Goal: Transaction & Acquisition: Purchase product/service

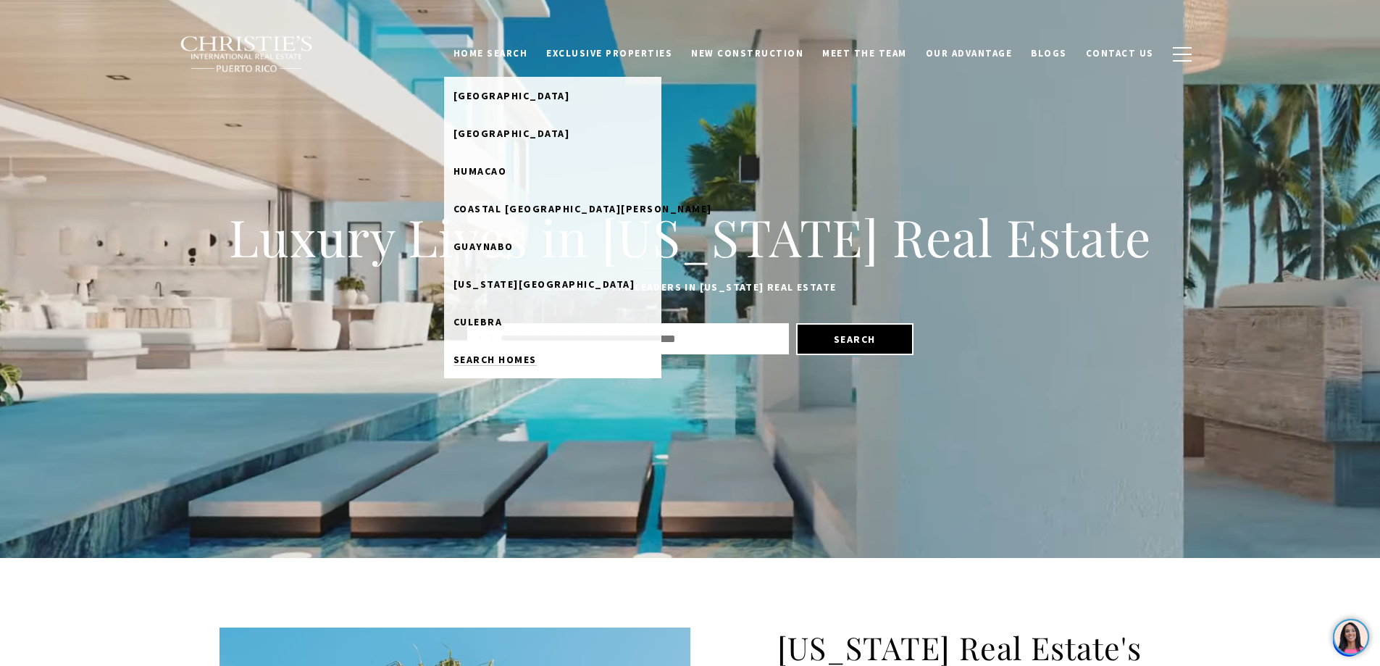
click at [518, 356] on span "Search Homes" at bounding box center [494, 359] width 83 height 13
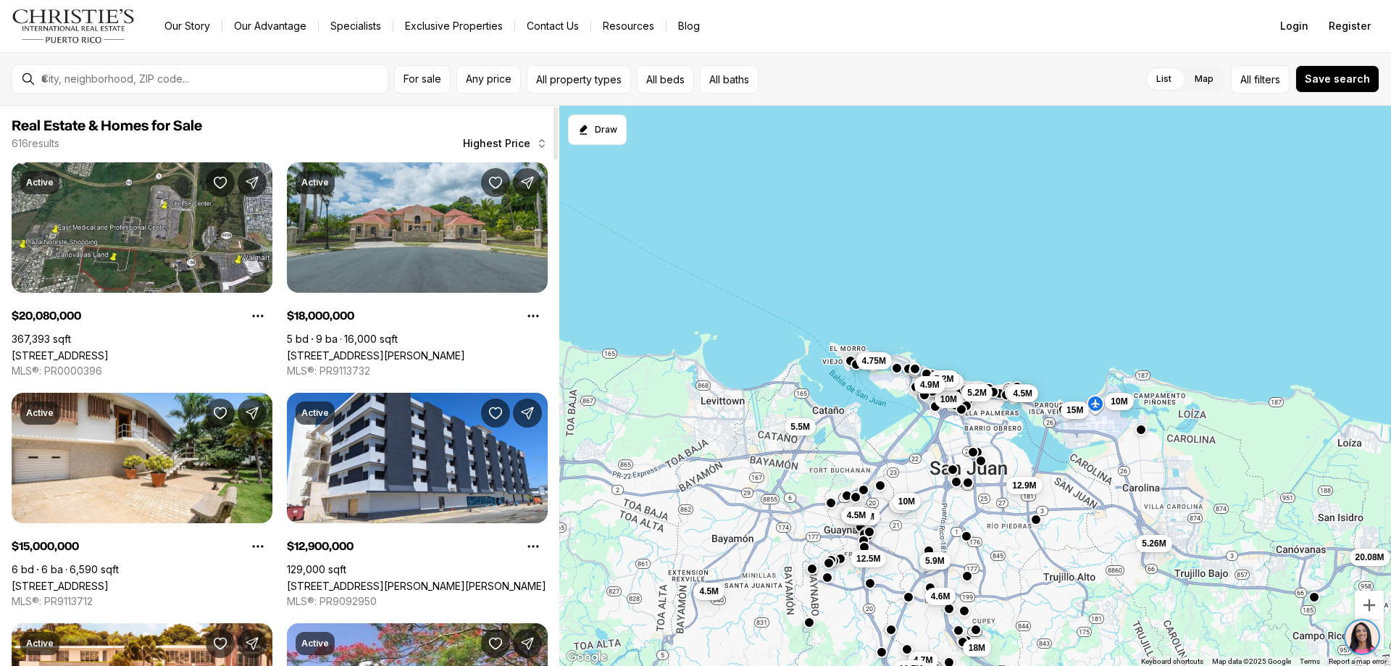
click at [538, 140] on icon "button" at bounding box center [542, 144] width 12 height 12
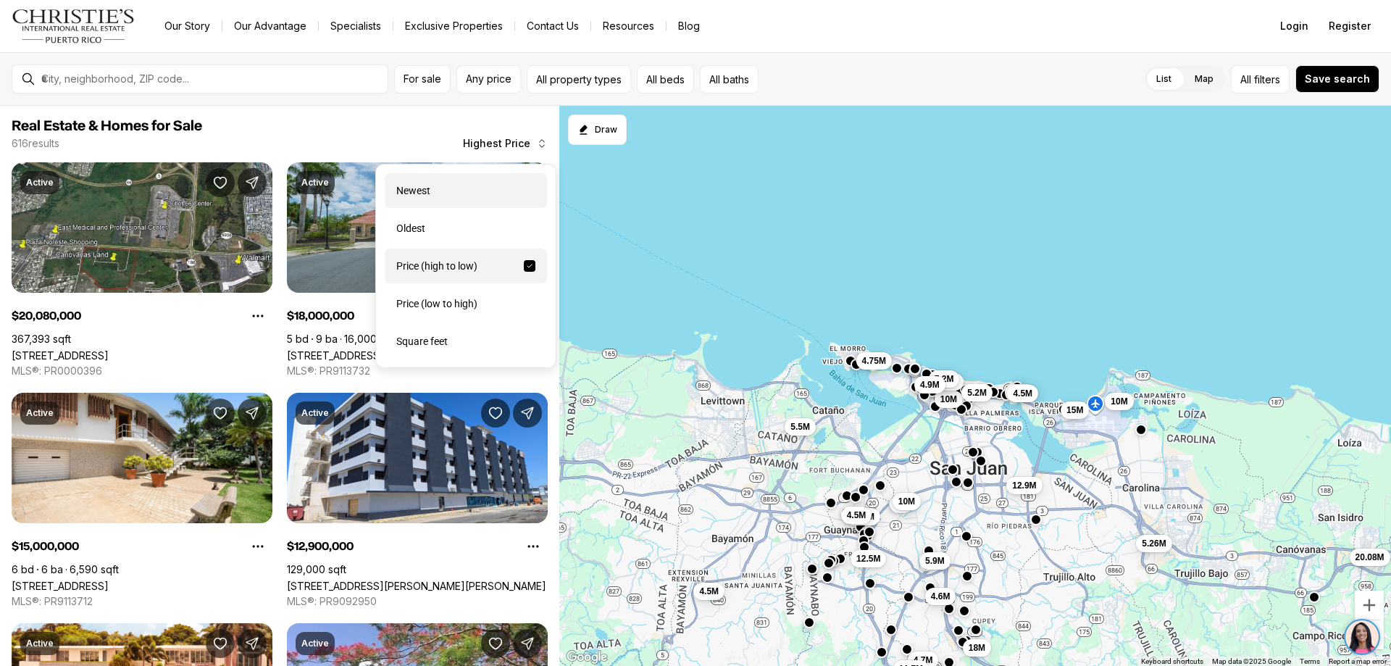
click at [413, 188] on div "Newest" at bounding box center [466, 190] width 162 height 35
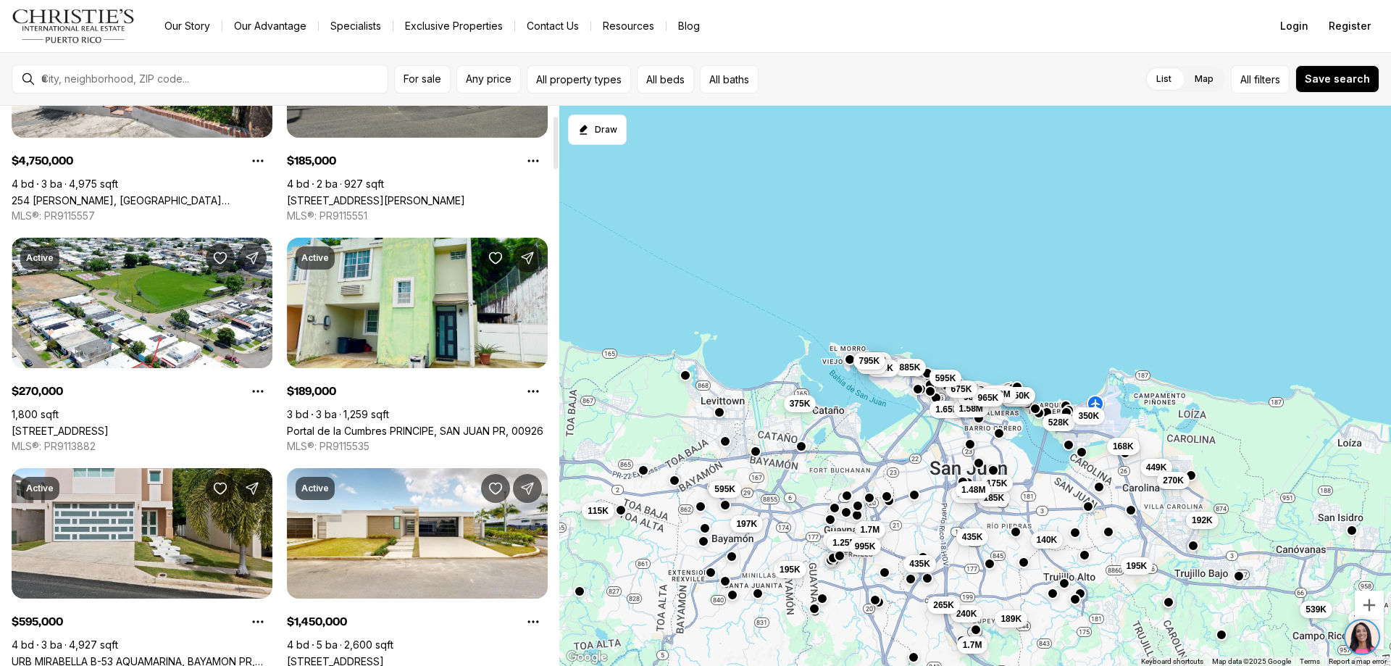
scroll to position [290, 0]
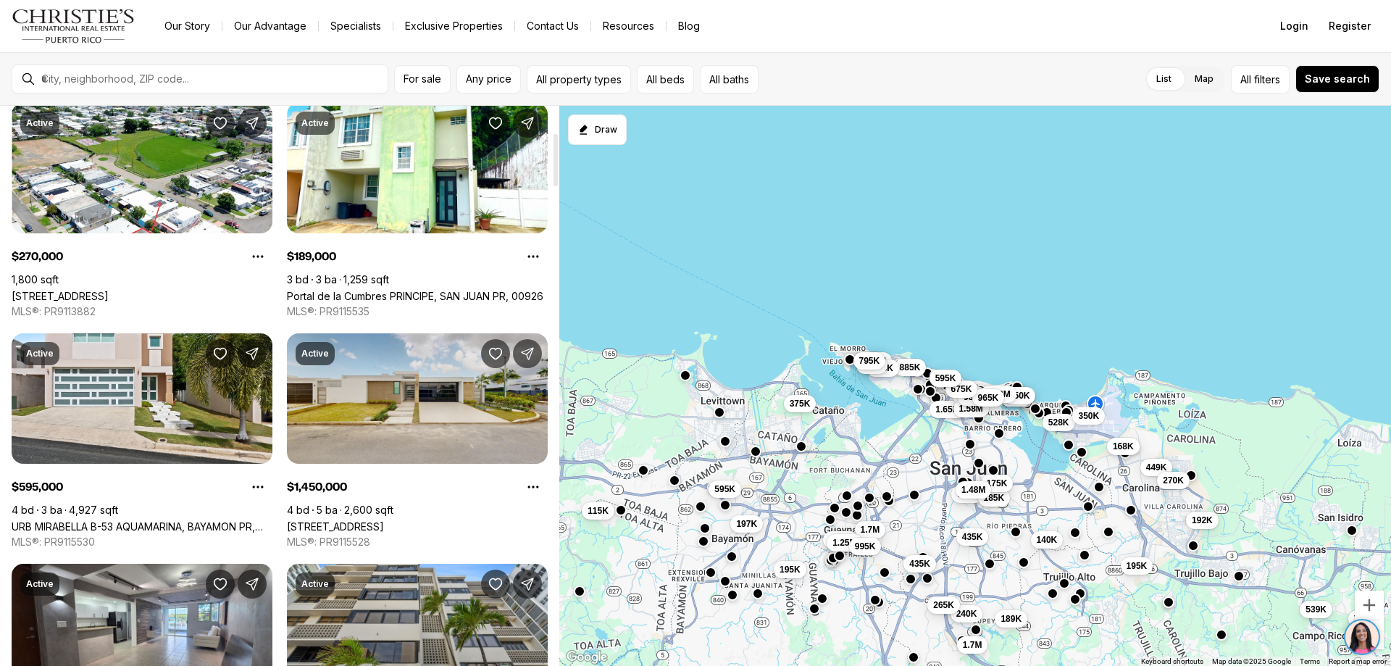
click at [379, 520] on link "54 DANUBIO, BAYAMON PR, 00956" at bounding box center [335, 526] width 97 height 12
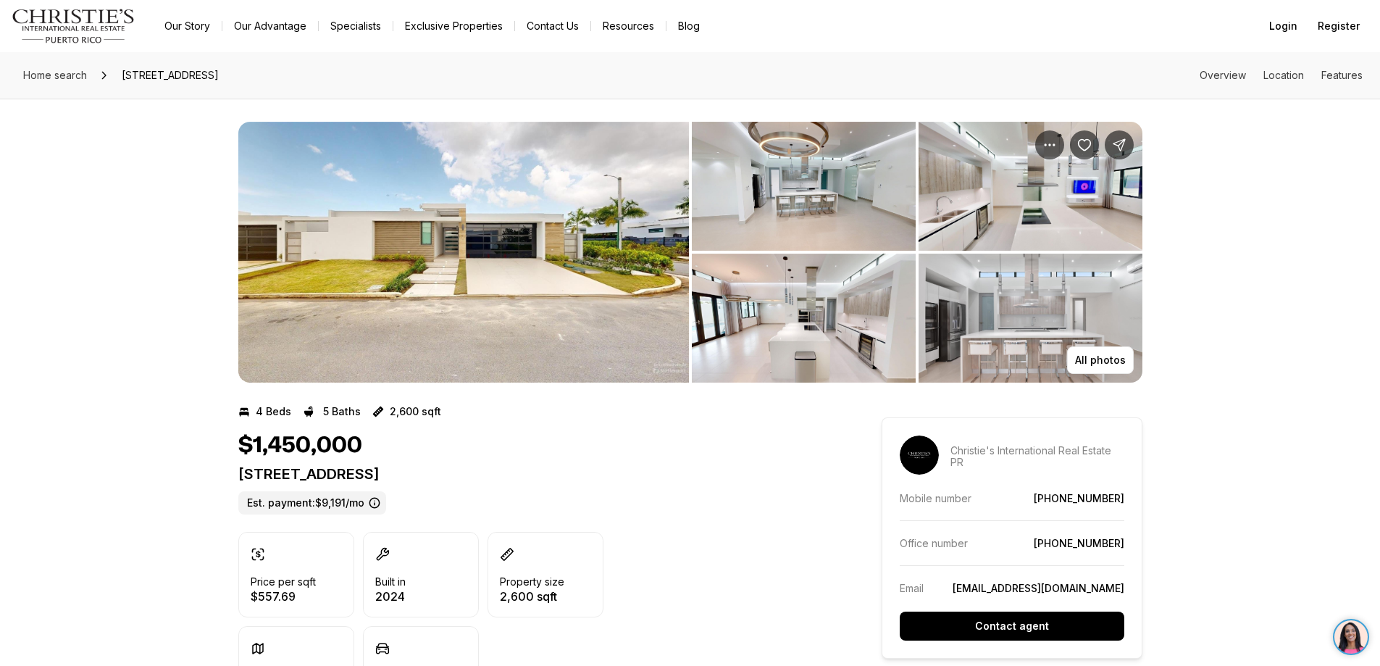
click at [437, 300] on img "View image gallery" at bounding box center [463, 252] width 451 height 261
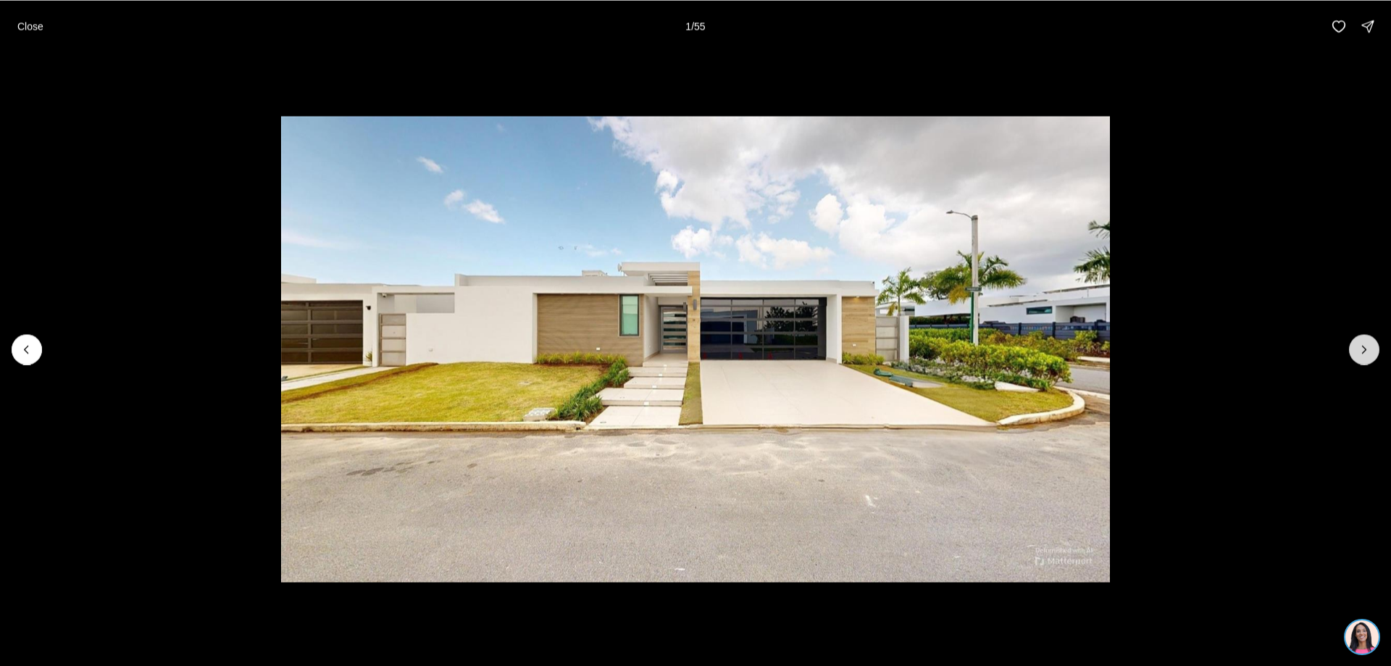
click at [1357, 342] on icon "Next slide" at bounding box center [1364, 349] width 14 height 14
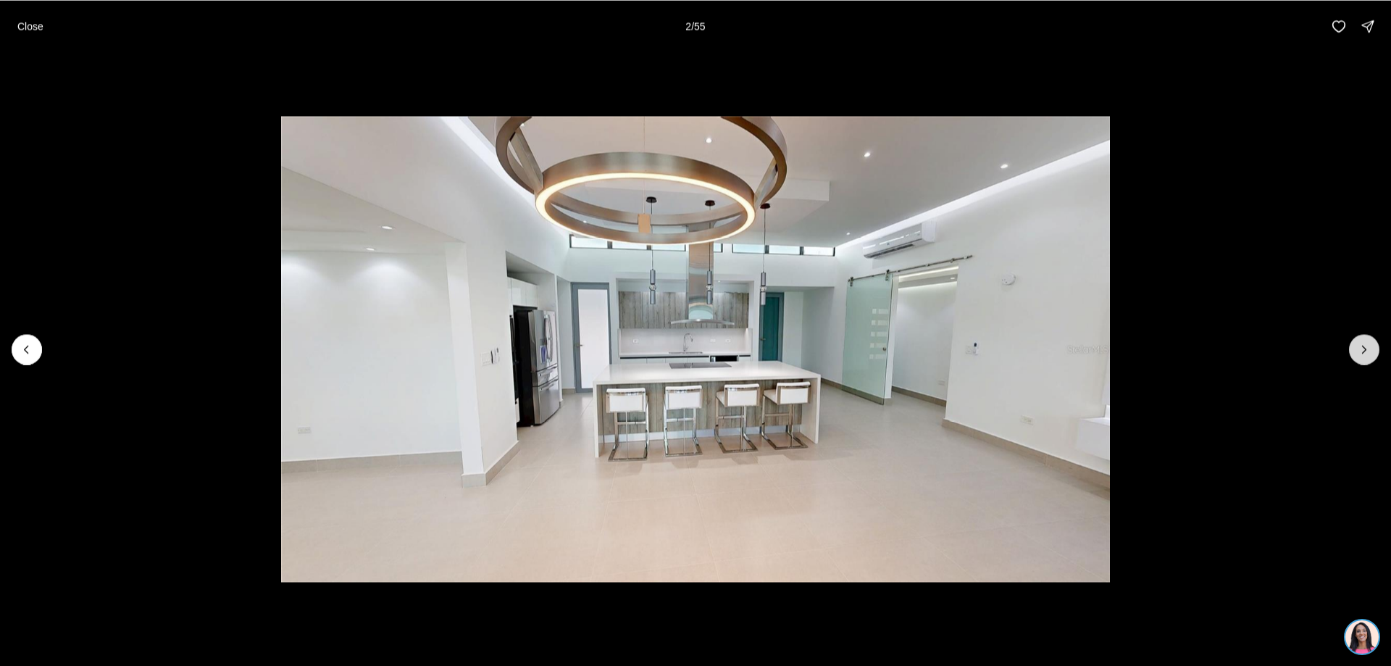
click at [1357, 342] on icon "Next slide" at bounding box center [1364, 349] width 14 height 14
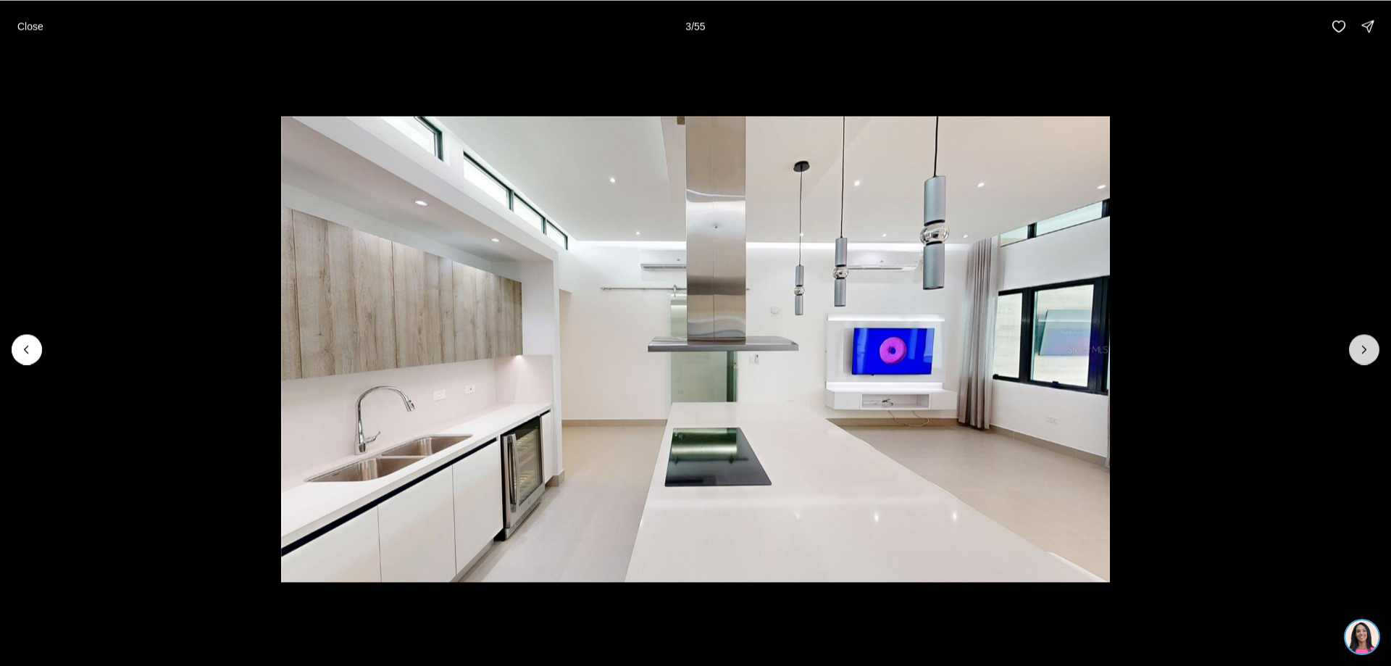
click at [1357, 342] on icon "Next slide" at bounding box center [1364, 349] width 14 height 14
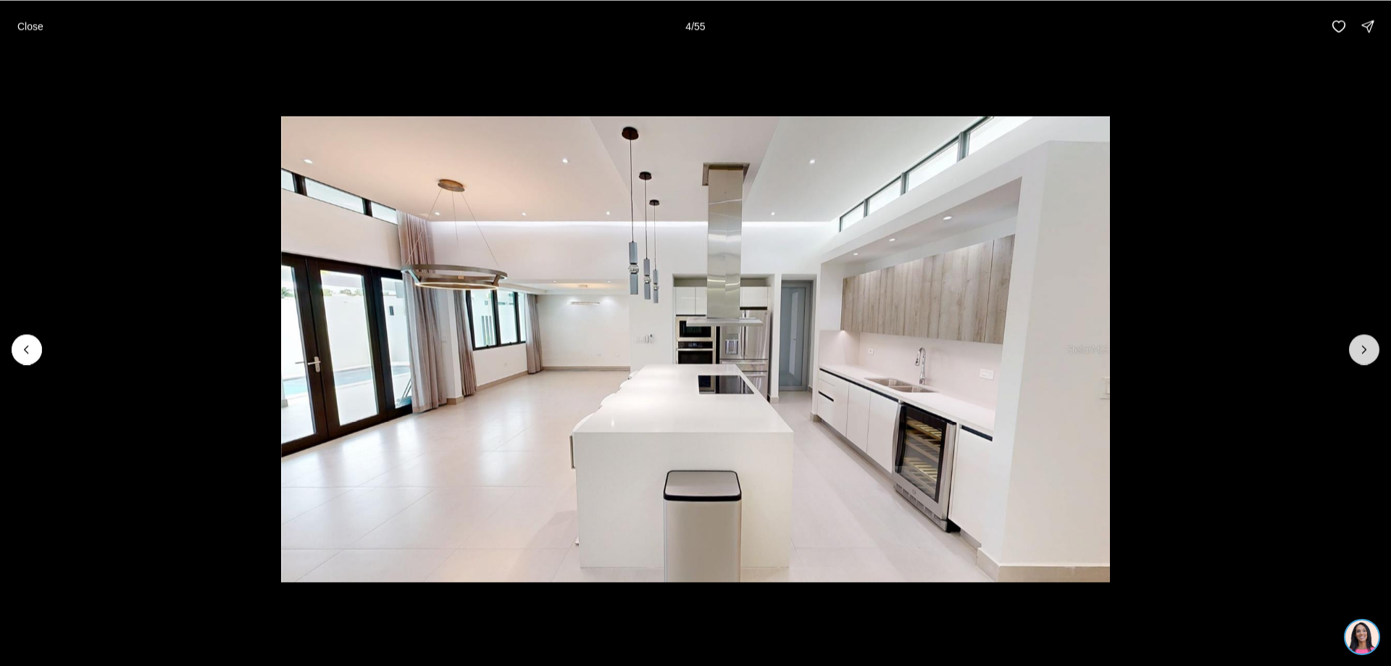
click at [1357, 342] on icon "Next slide" at bounding box center [1364, 349] width 14 height 14
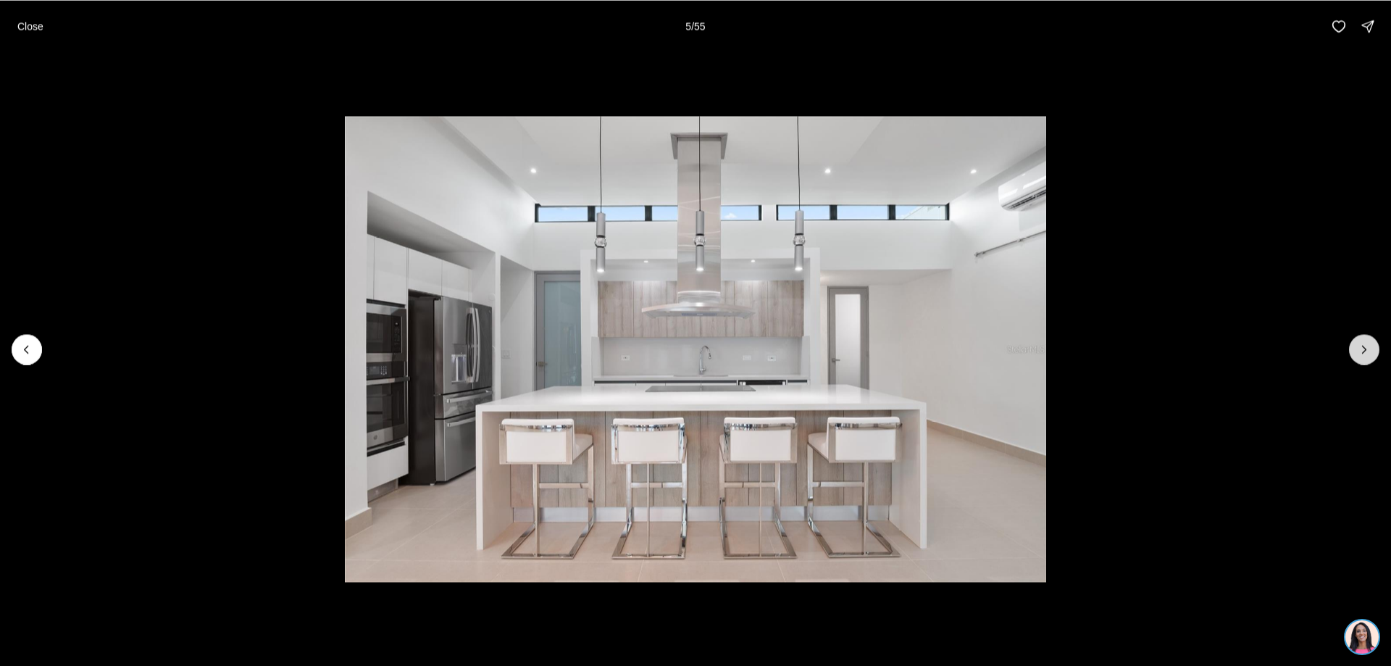
click at [1357, 342] on icon "Next slide" at bounding box center [1364, 349] width 14 height 14
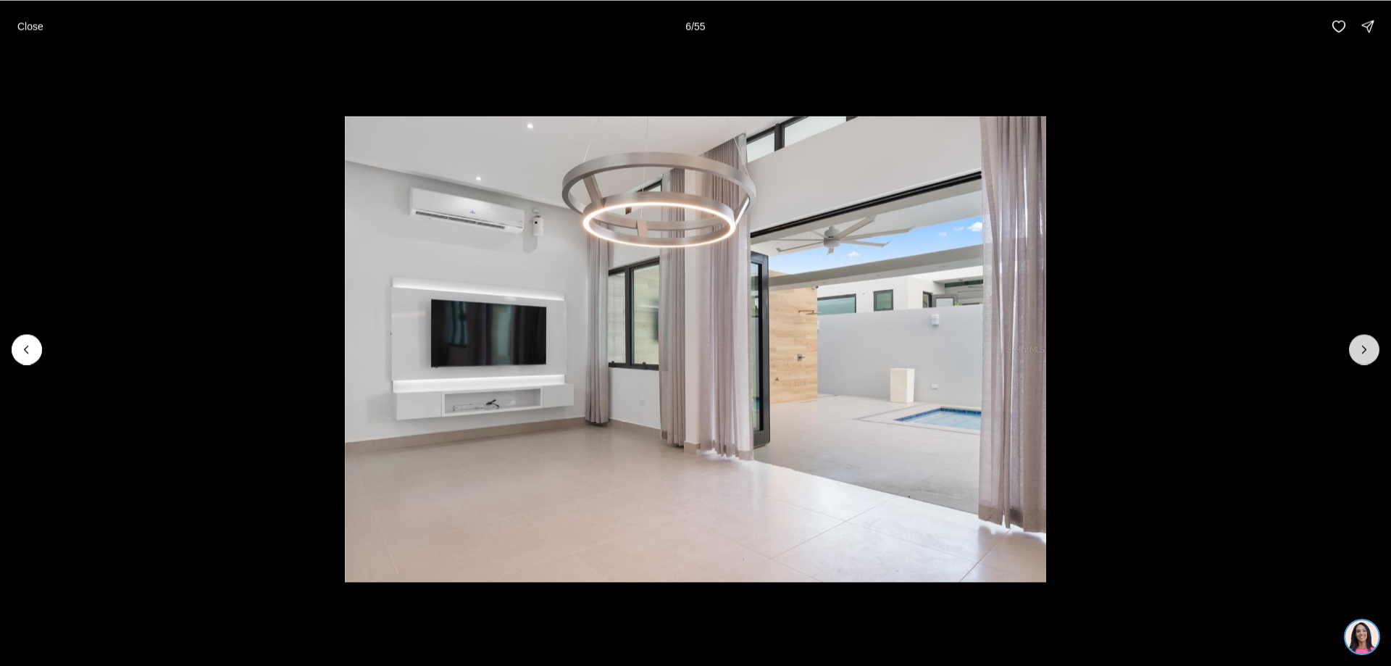
click at [1357, 342] on icon "Next slide" at bounding box center [1364, 349] width 14 height 14
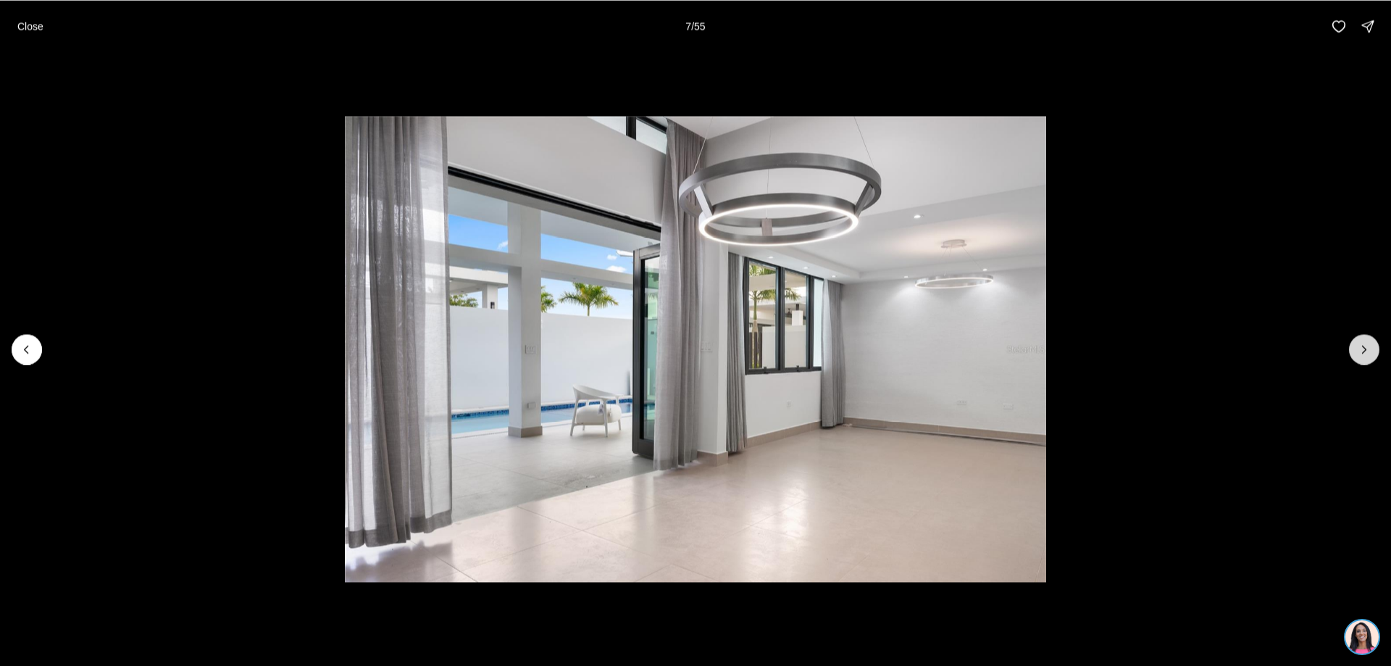
click at [1357, 342] on icon "Next slide" at bounding box center [1364, 349] width 14 height 14
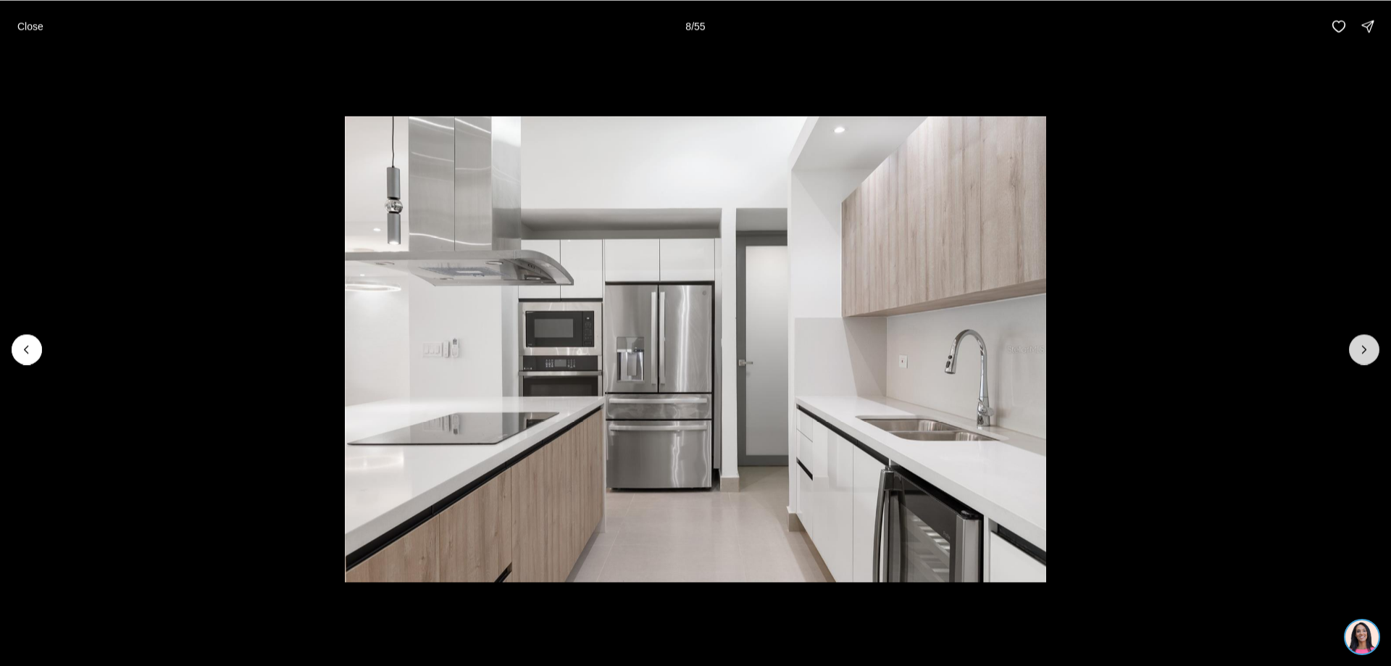
click at [1357, 342] on icon "Next slide" at bounding box center [1364, 349] width 14 height 14
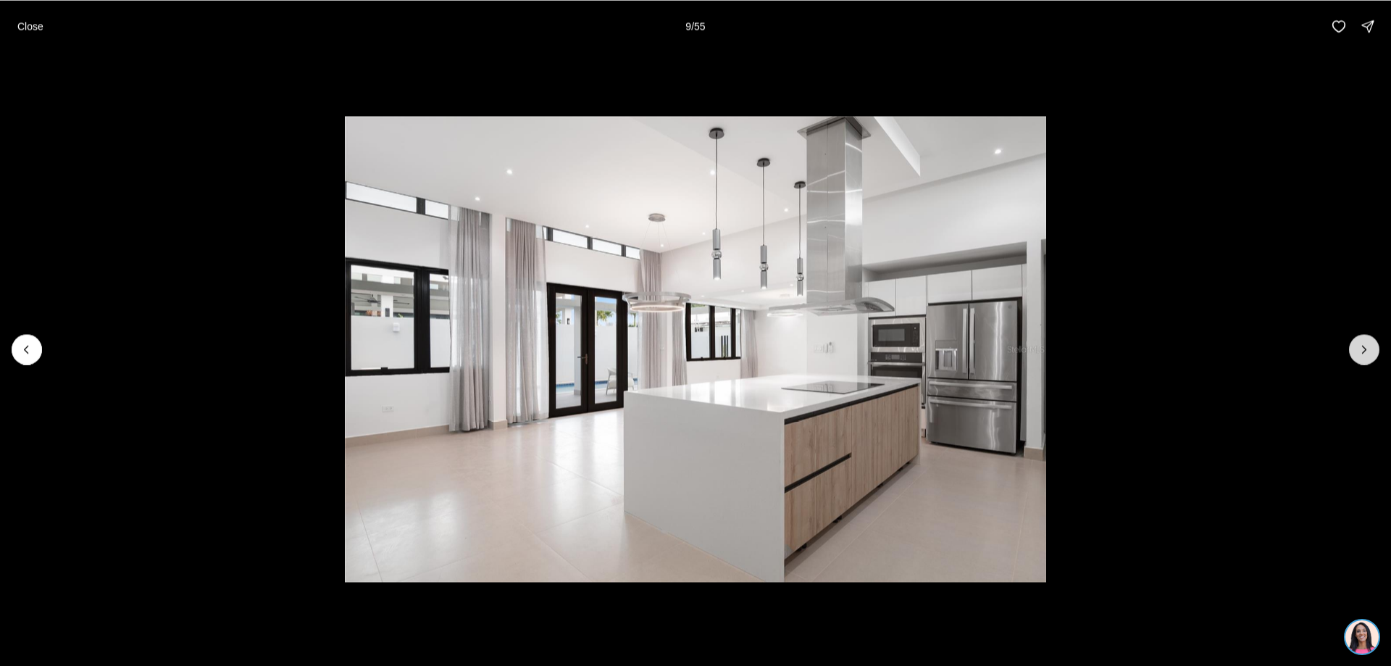
click at [1357, 342] on icon "Next slide" at bounding box center [1364, 349] width 14 height 14
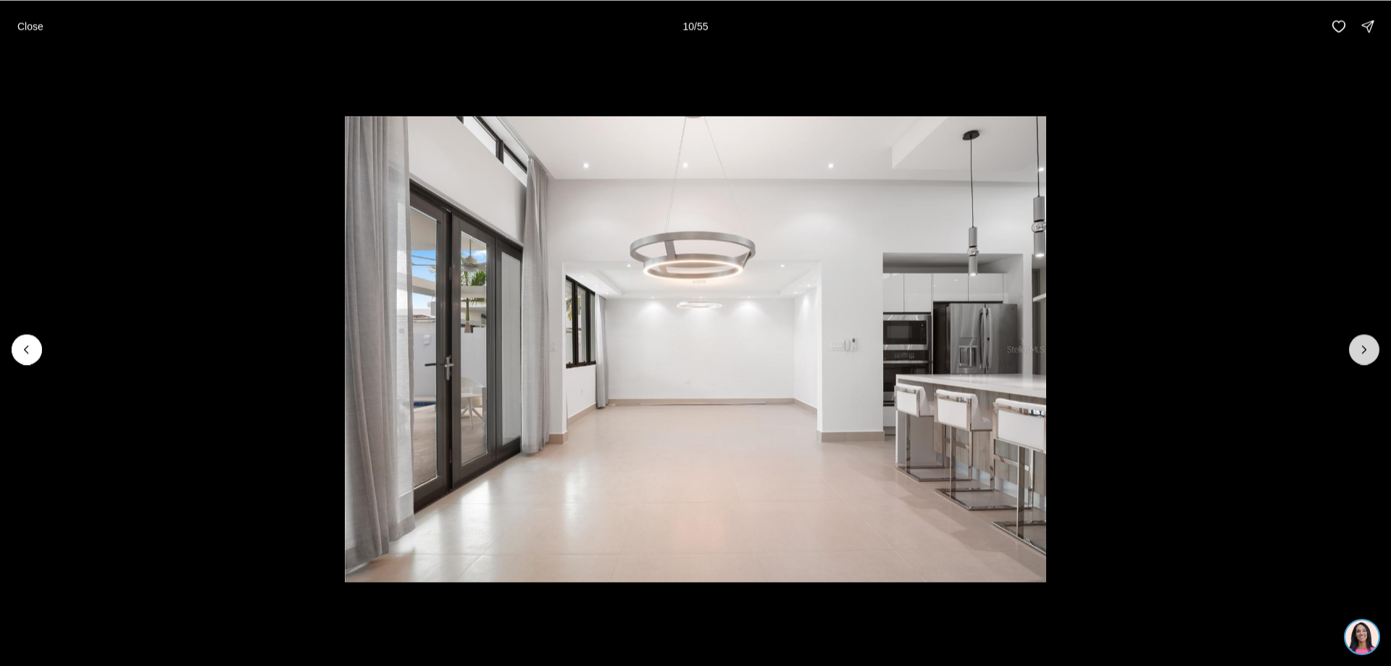
click at [1357, 342] on icon "Next slide" at bounding box center [1364, 349] width 14 height 14
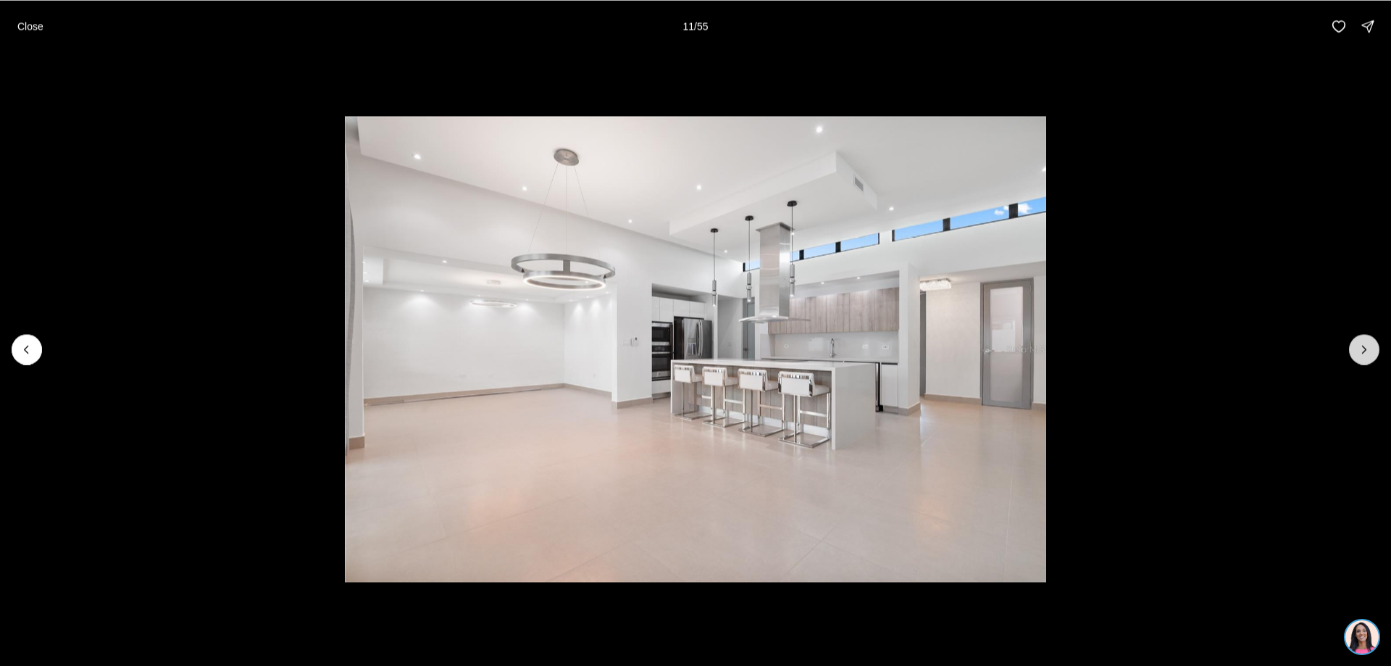
click at [1357, 342] on icon "Next slide" at bounding box center [1364, 349] width 14 height 14
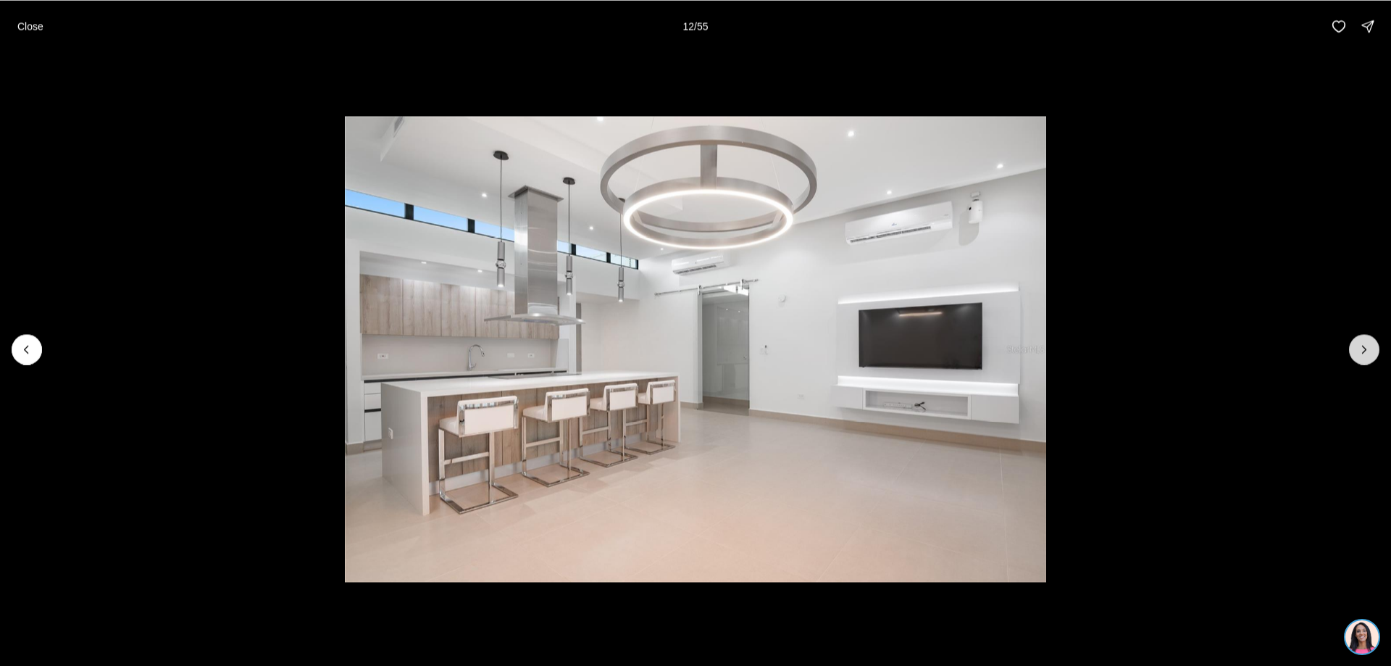
click at [1357, 341] on button "Next slide" at bounding box center [1364, 349] width 30 height 30
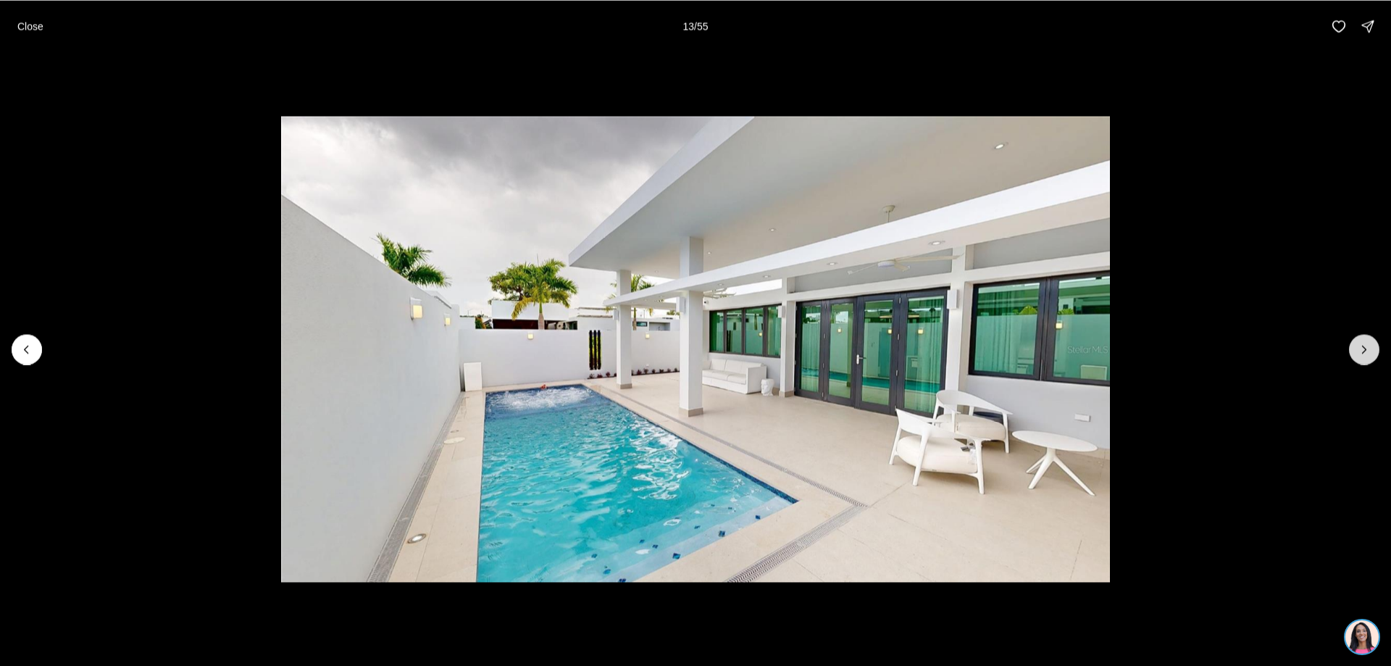
click at [1357, 341] on button "Next slide" at bounding box center [1364, 349] width 30 height 30
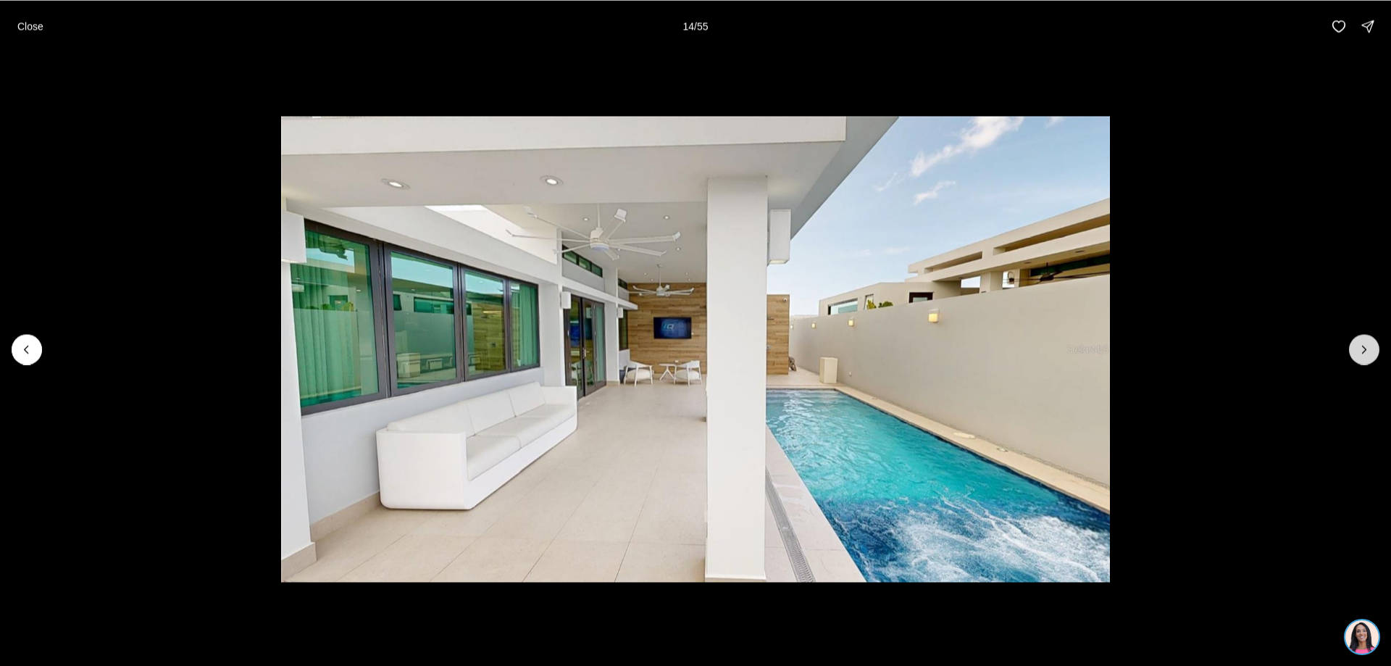
click at [1357, 341] on button "Next slide" at bounding box center [1364, 349] width 30 height 30
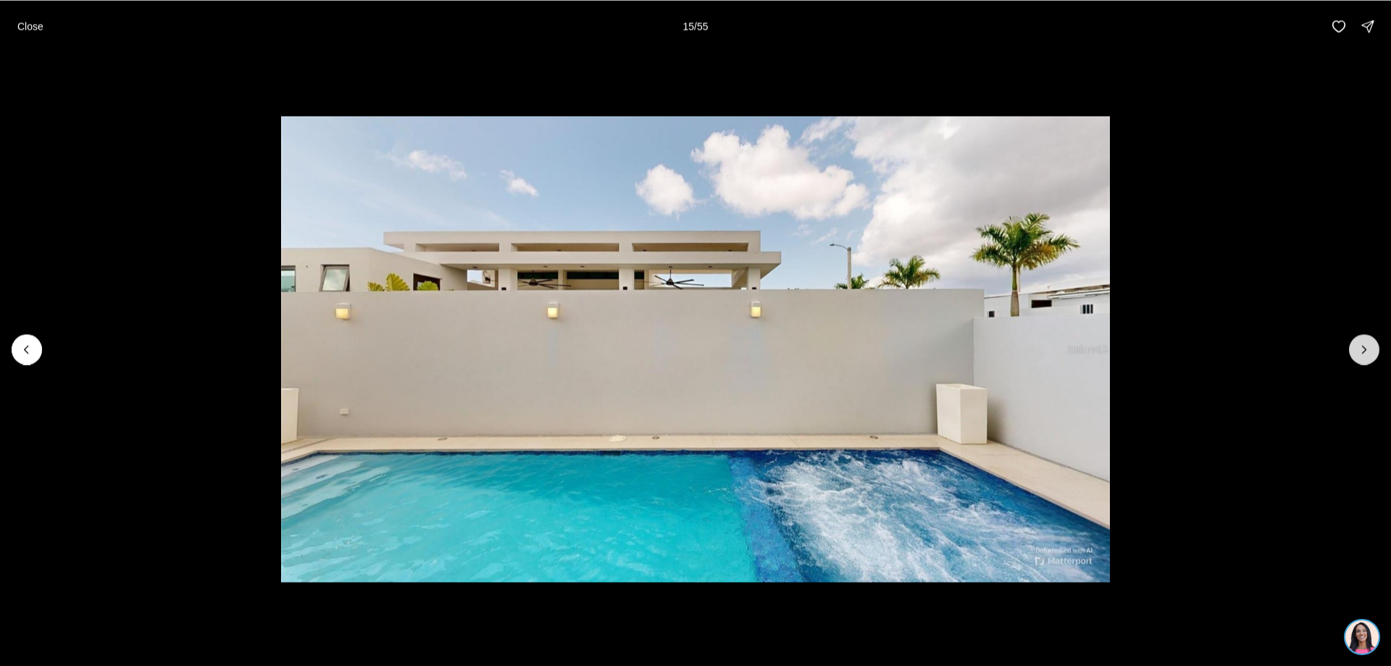
click at [1357, 341] on button "Next slide" at bounding box center [1364, 349] width 30 height 30
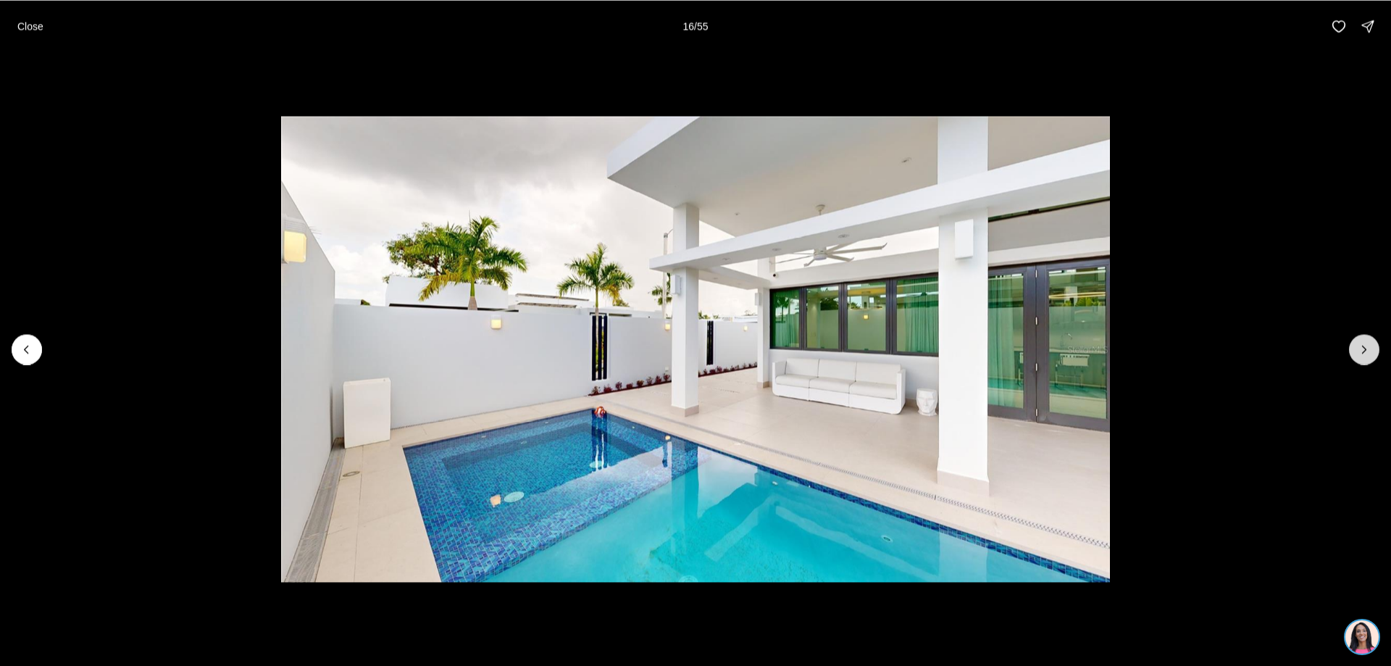
click at [1357, 341] on button "Next slide" at bounding box center [1364, 349] width 30 height 30
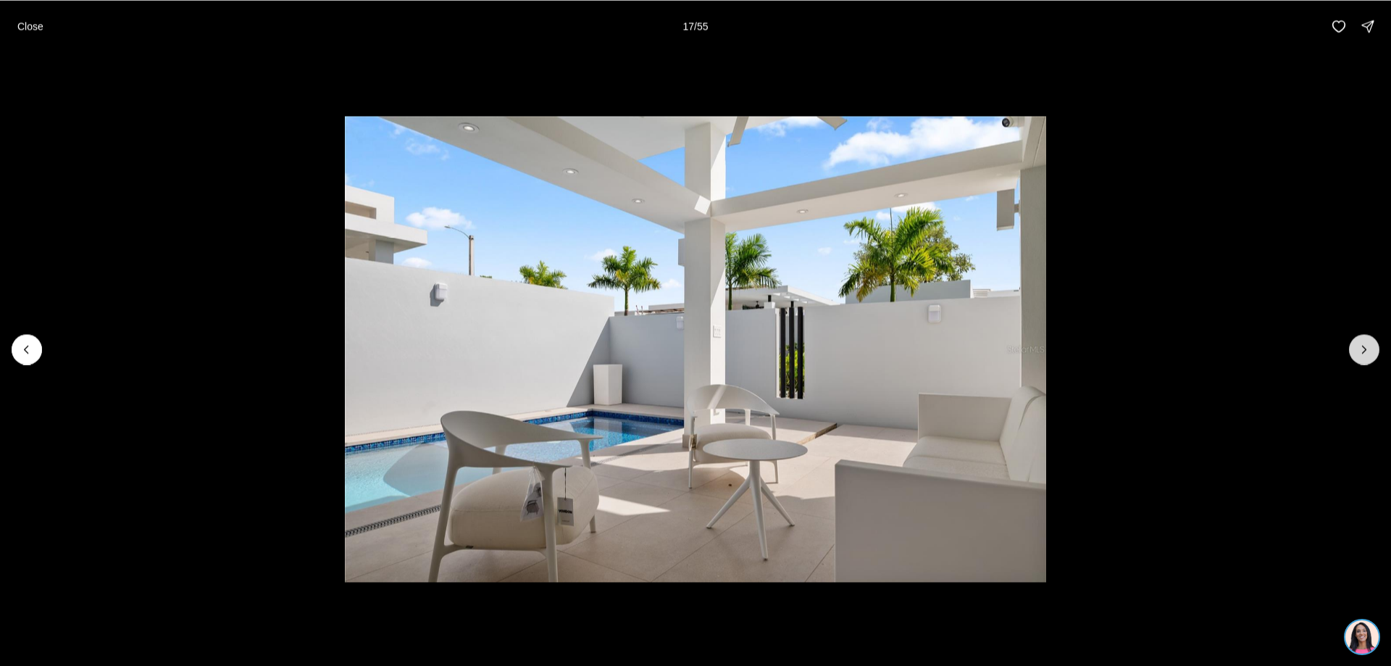
click at [1357, 340] on button "Next slide" at bounding box center [1364, 349] width 30 height 30
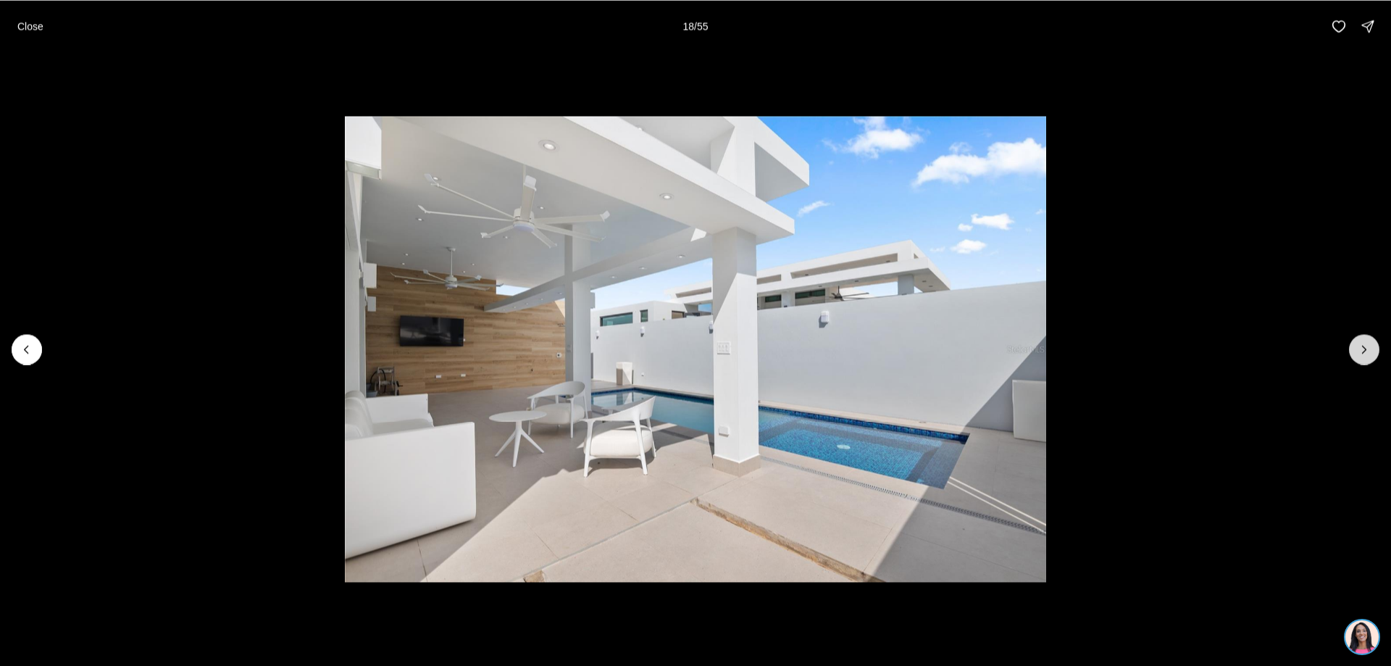
click at [1357, 340] on button "Next slide" at bounding box center [1364, 349] width 30 height 30
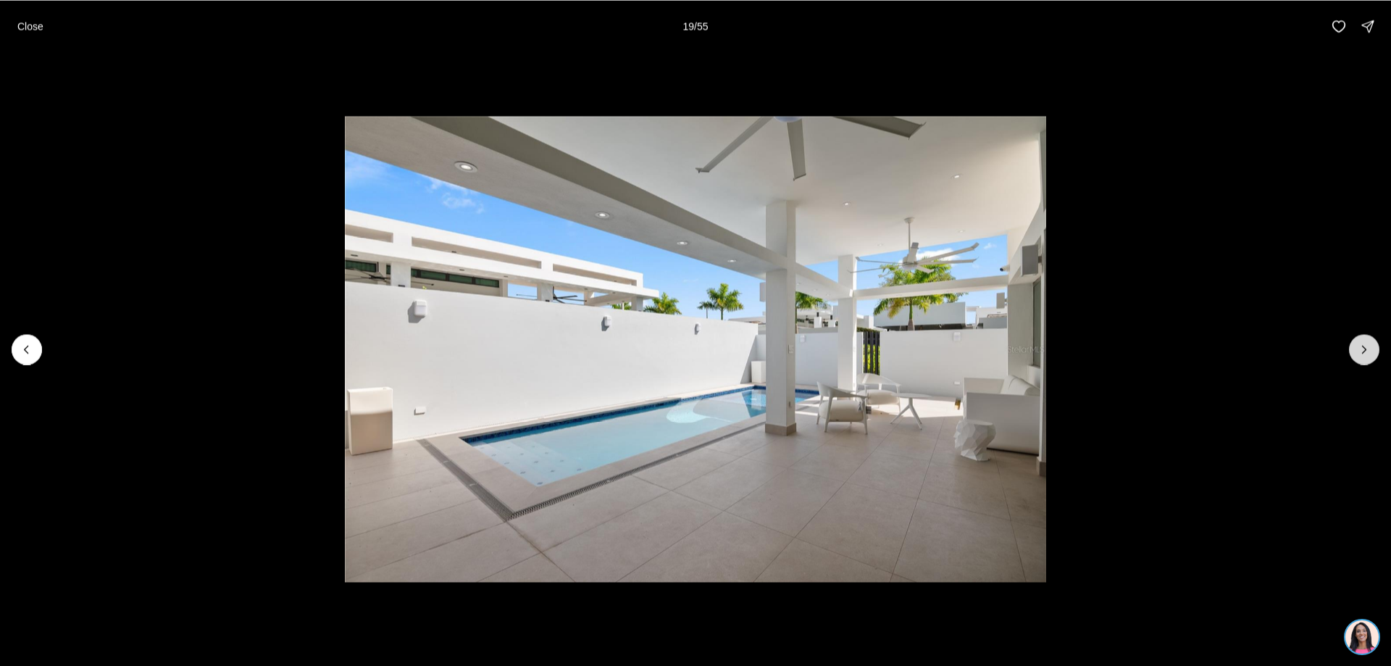
click at [1357, 340] on button "Next slide" at bounding box center [1364, 349] width 30 height 30
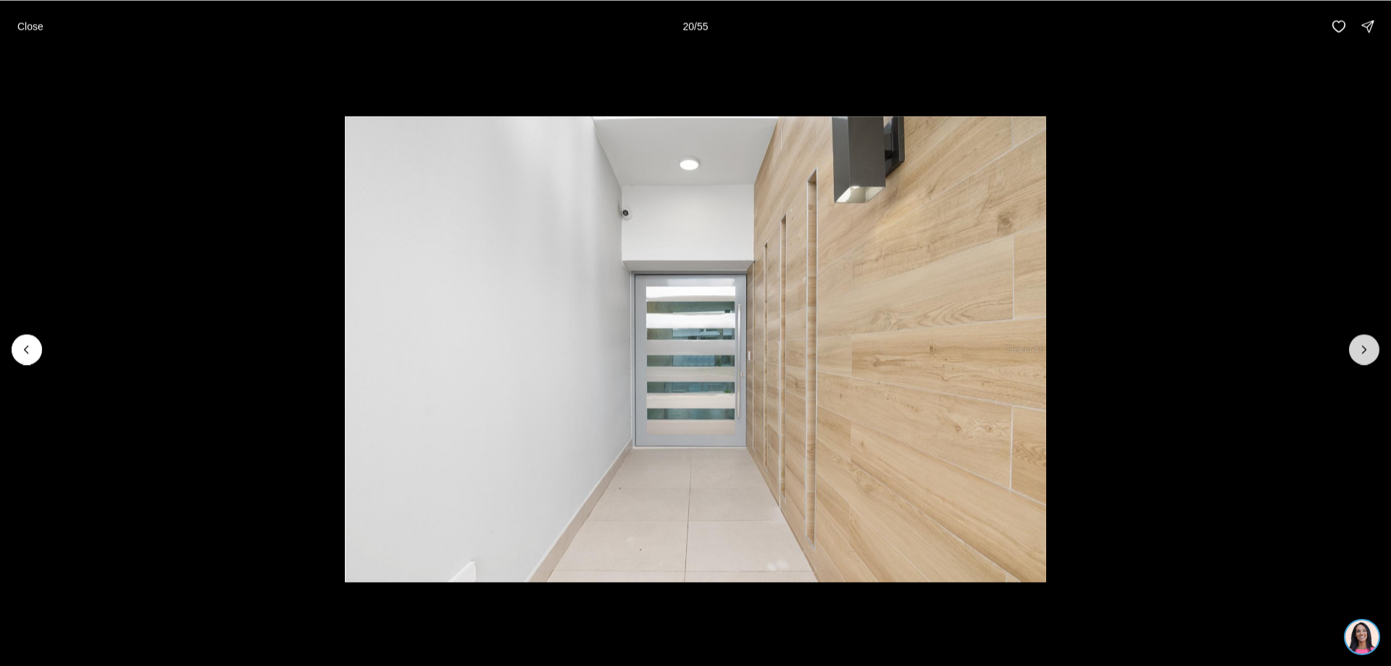
click at [1357, 340] on button "Next slide" at bounding box center [1364, 349] width 30 height 30
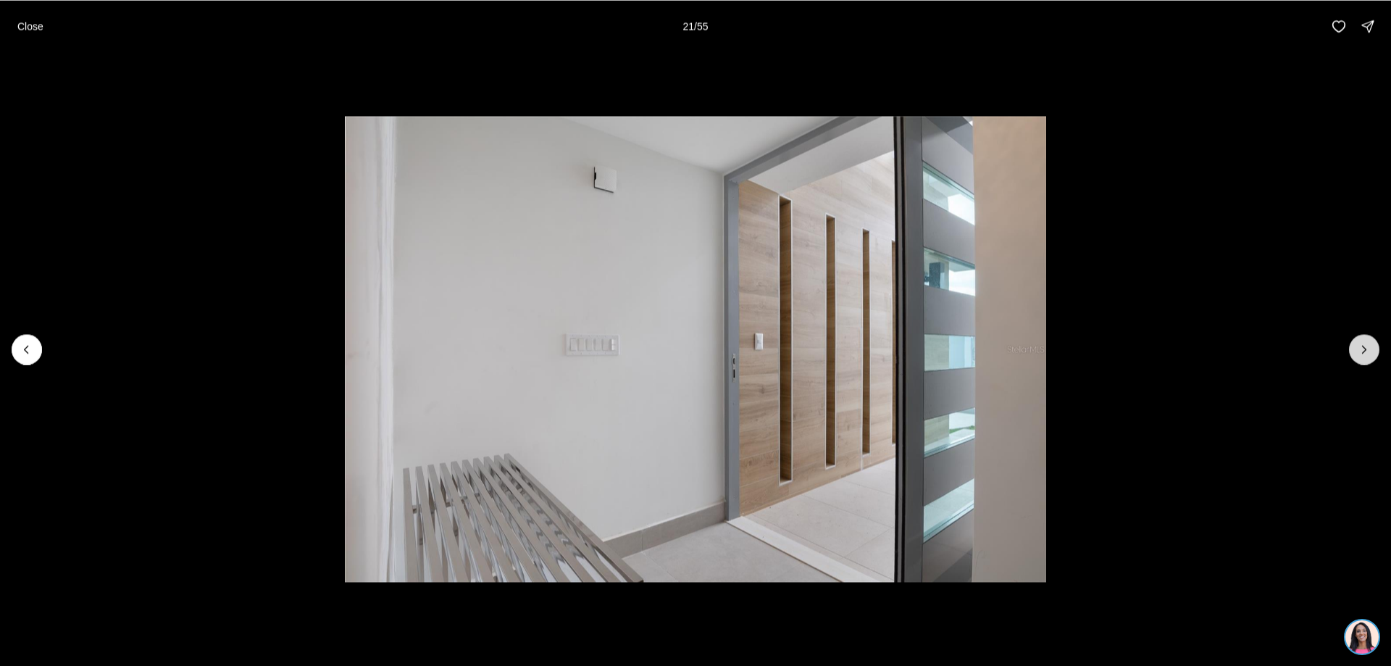
click at [1357, 340] on button "Next slide" at bounding box center [1364, 349] width 30 height 30
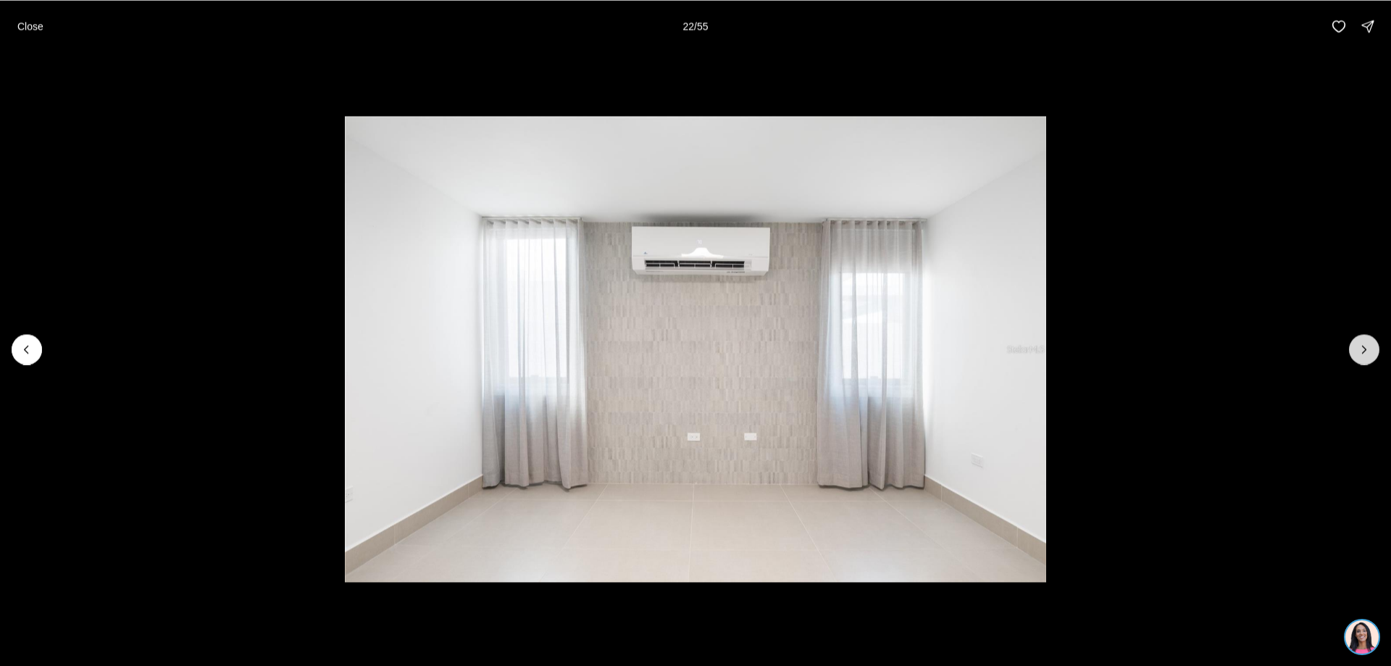
click at [1357, 340] on button "Next slide" at bounding box center [1364, 349] width 30 height 30
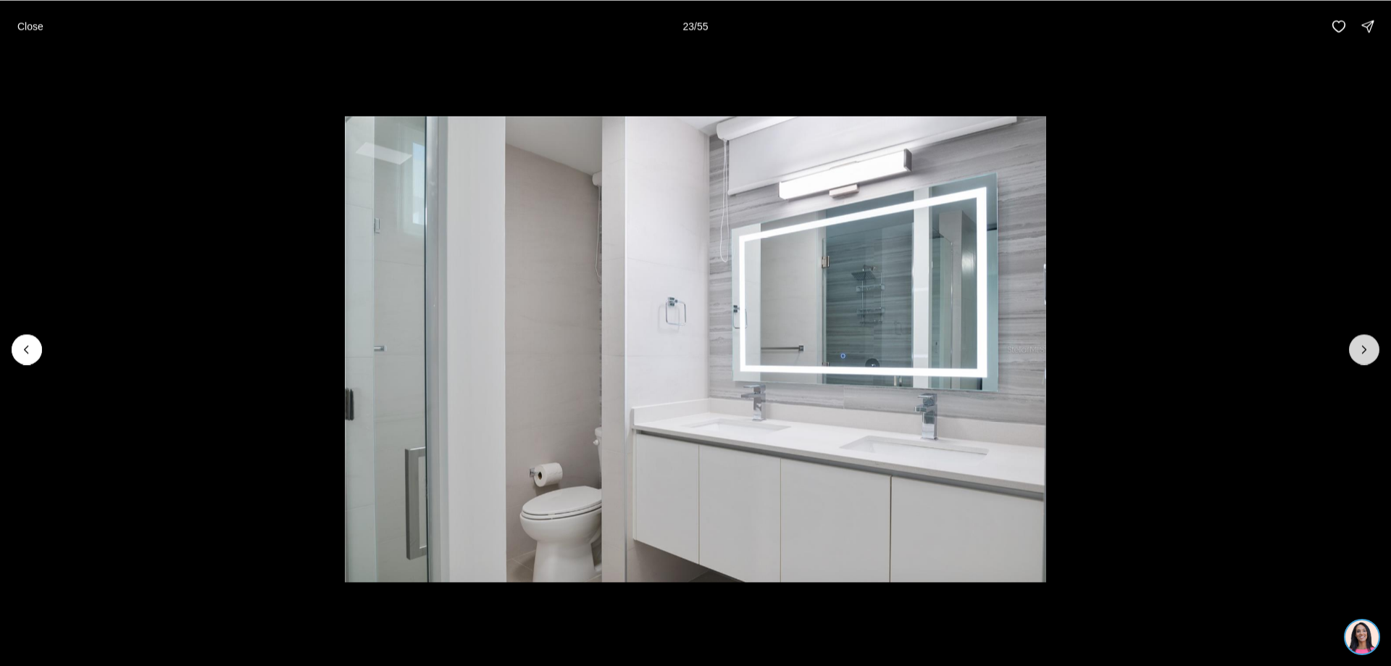
click at [1357, 340] on button "Next slide" at bounding box center [1364, 349] width 30 height 30
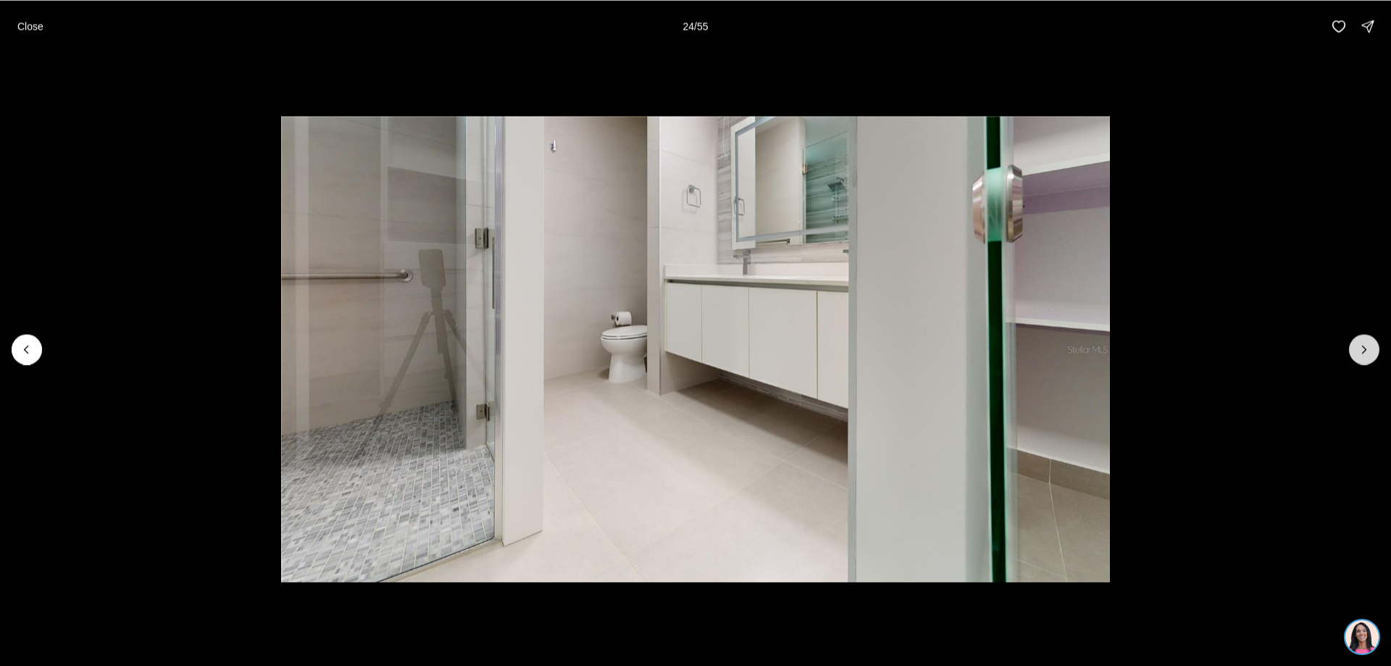
click at [1357, 343] on icon "Next slide" at bounding box center [1364, 349] width 14 height 14
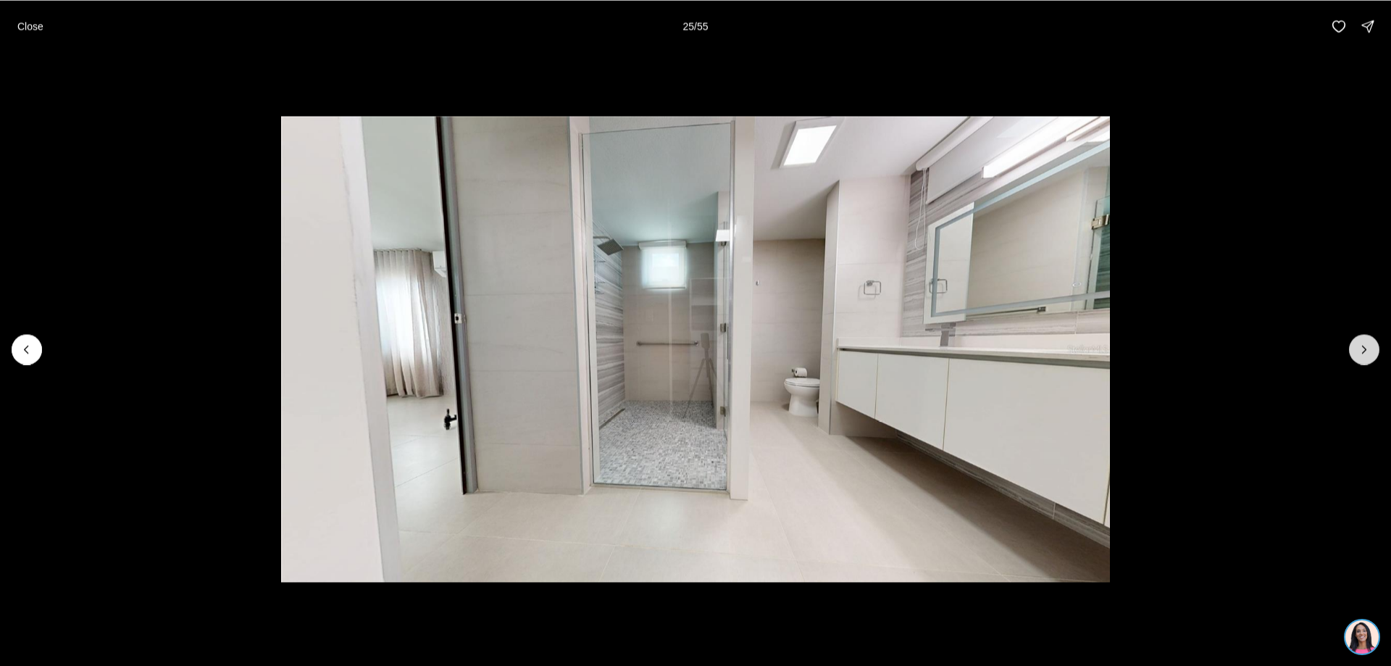
click at [1358, 343] on icon "Next slide" at bounding box center [1364, 349] width 14 height 14
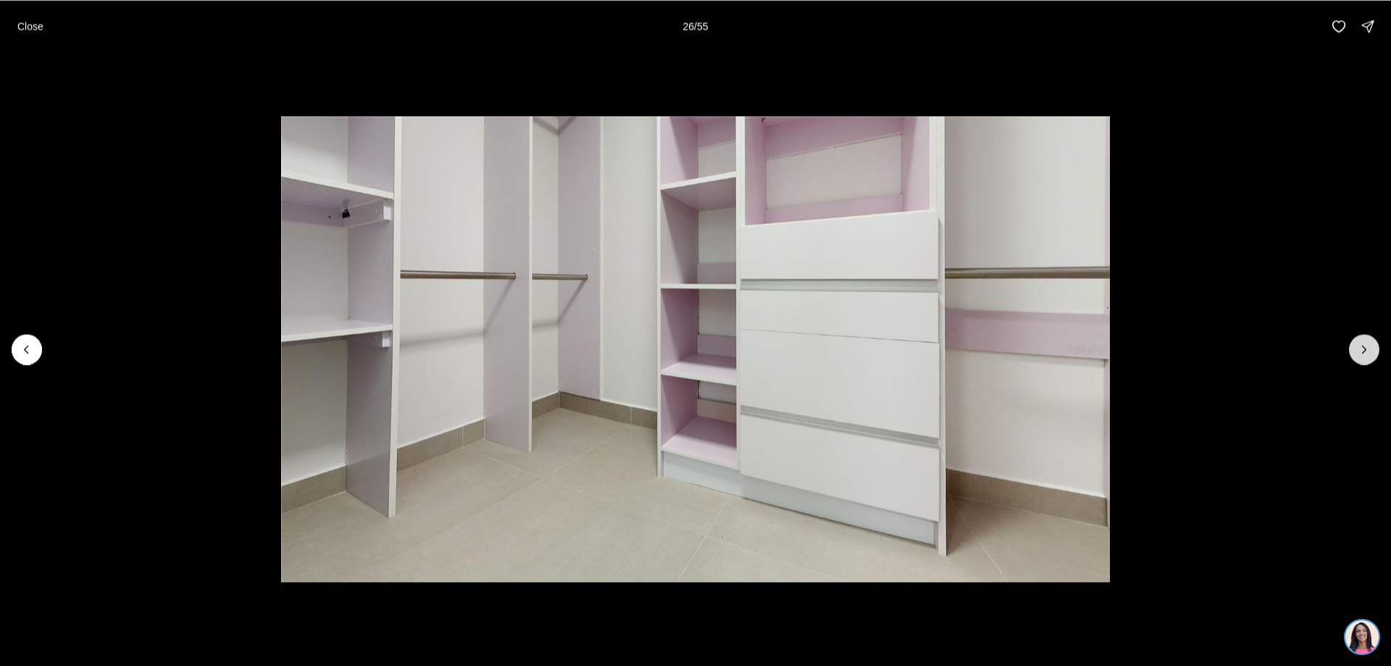
click at [1358, 343] on icon "Next slide" at bounding box center [1364, 349] width 14 height 14
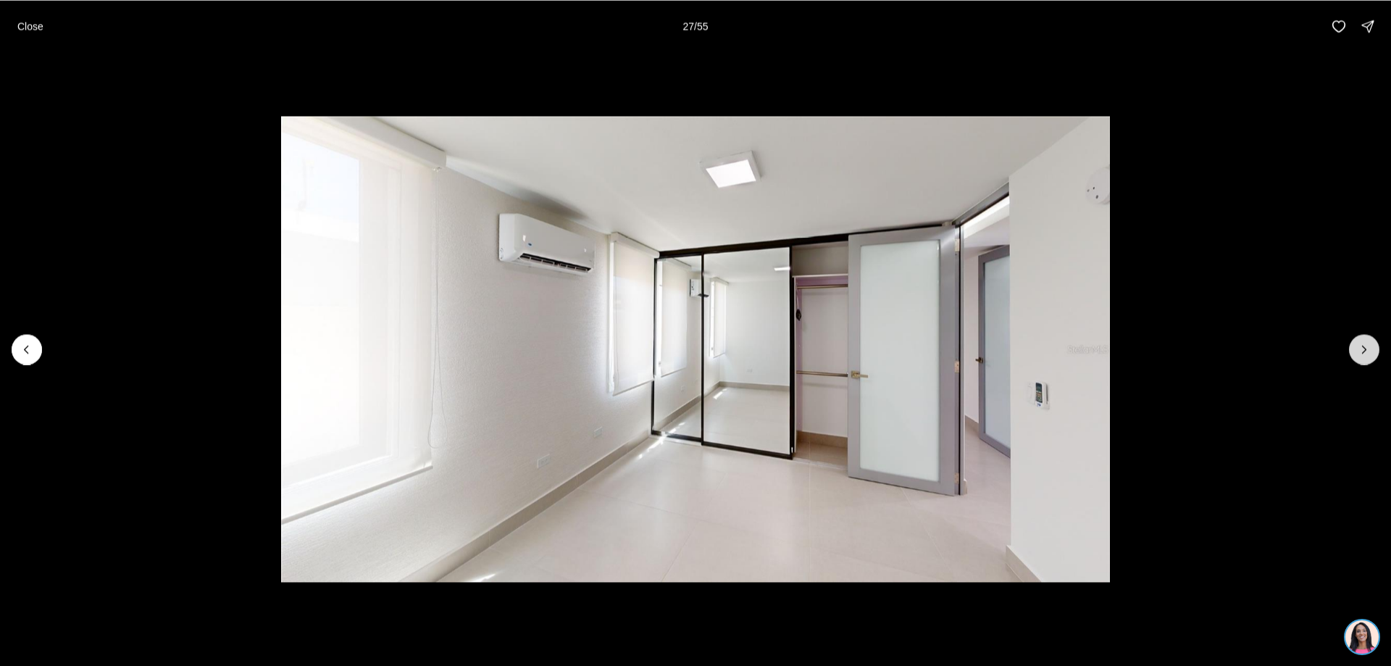
click at [1358, 343] on icon "Next slide" at bounding box center [1364, 349] width 14 height 14
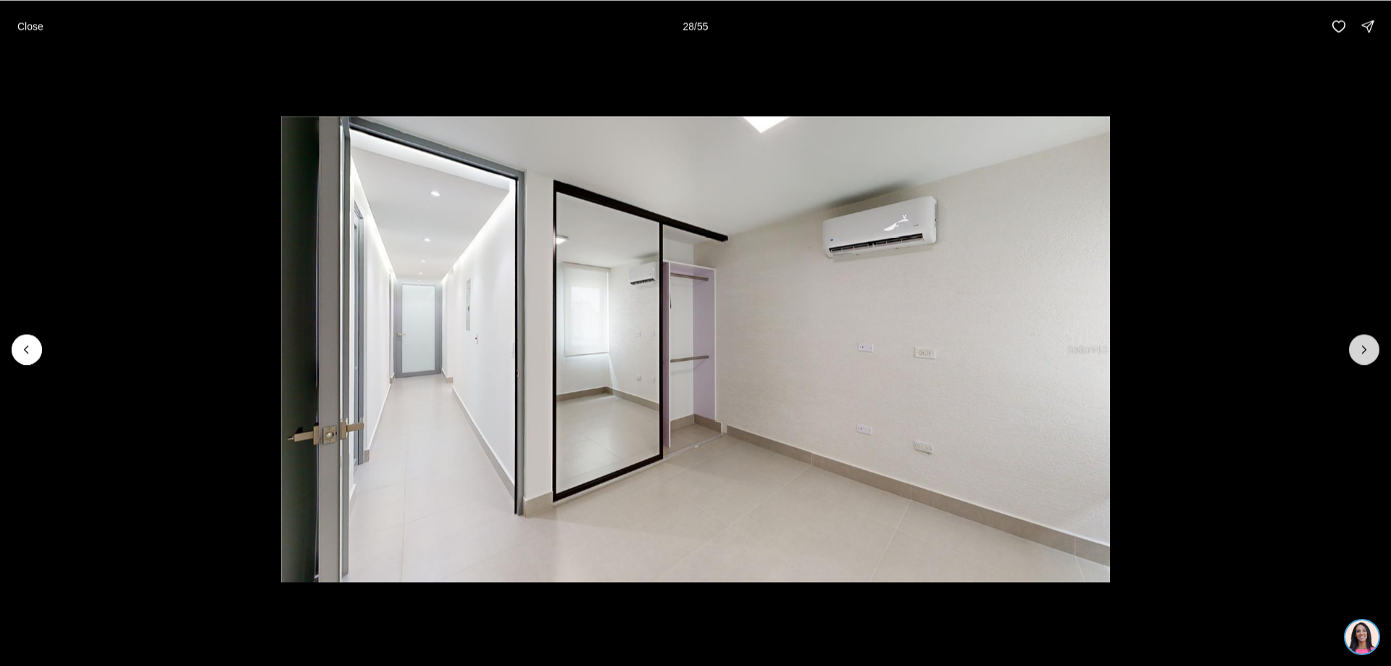
click at [1358, 343] on icon "Next slide" at bounding box center [1364, 349] width 14 height 14
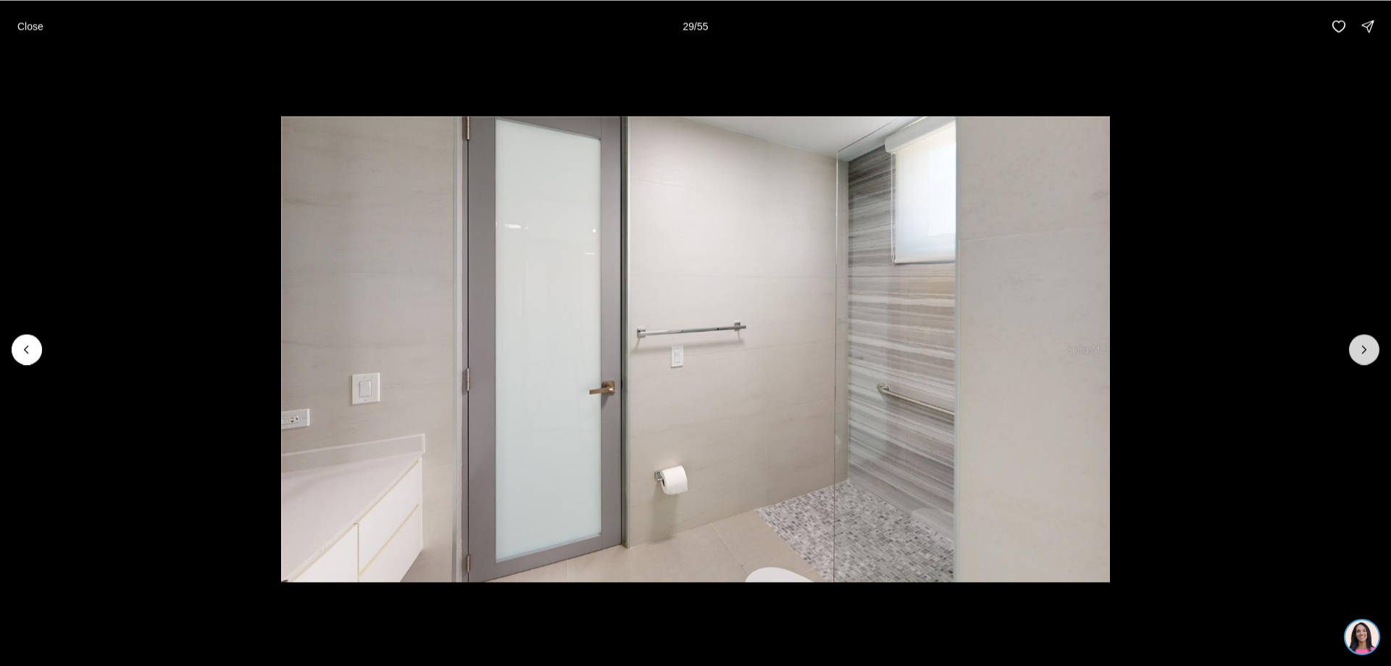
click at [1358, 343] on icon "Next slide" at bounding box center [1364, 349] width 14 height 14
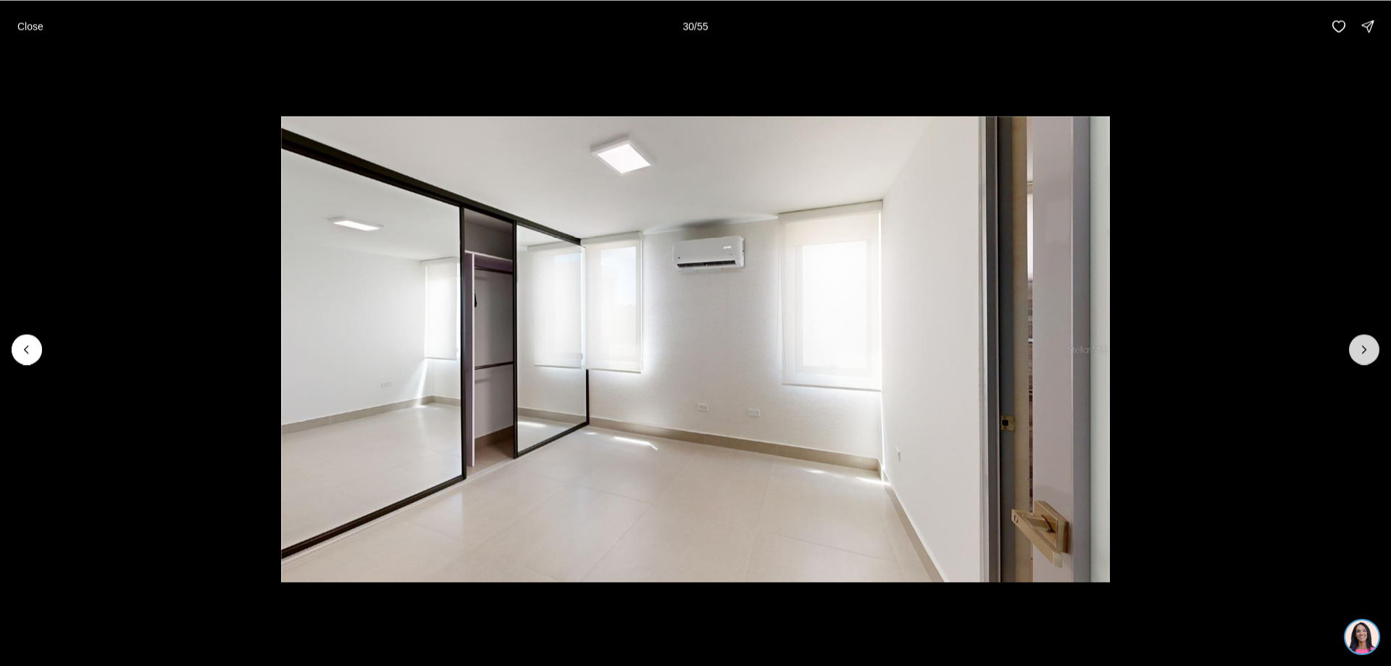
click at [1358, 343] on icon "Next slide" at bounding box center [1364, 349] width 14 height 14
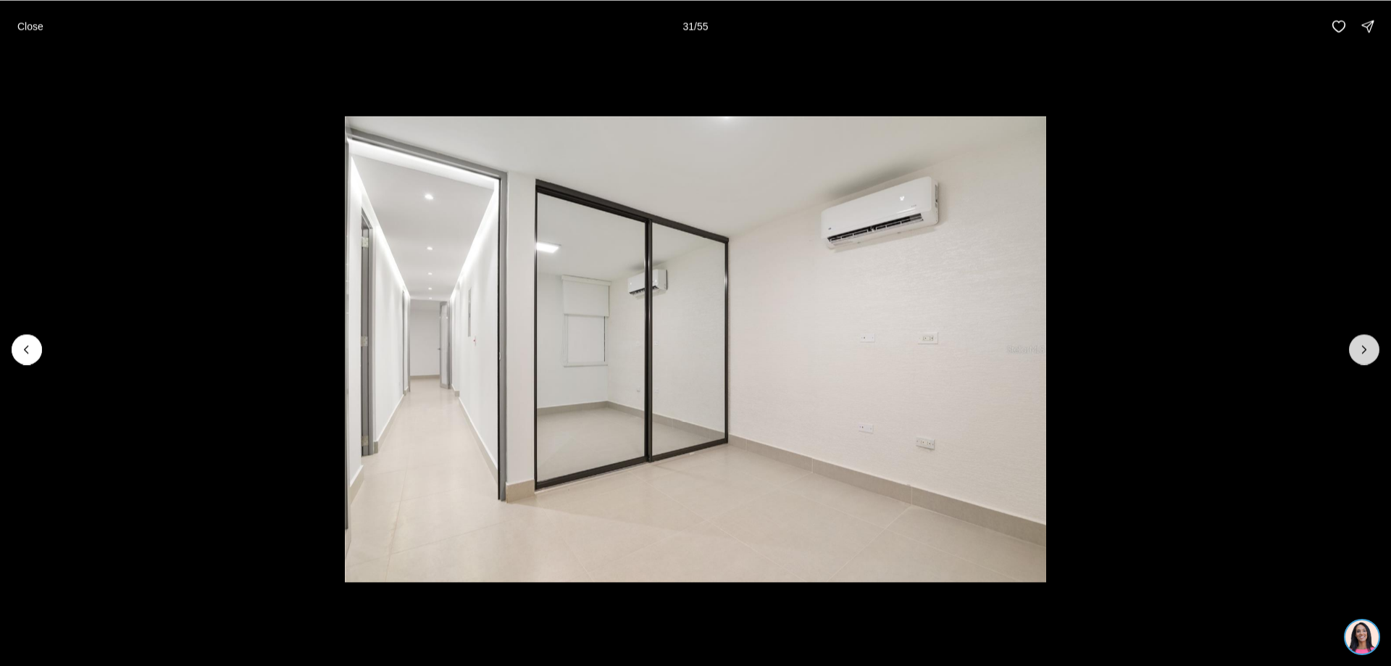
click at [1358, 342] on icon "Next slide" at bounding box center [1364, 349] width 14 height 14
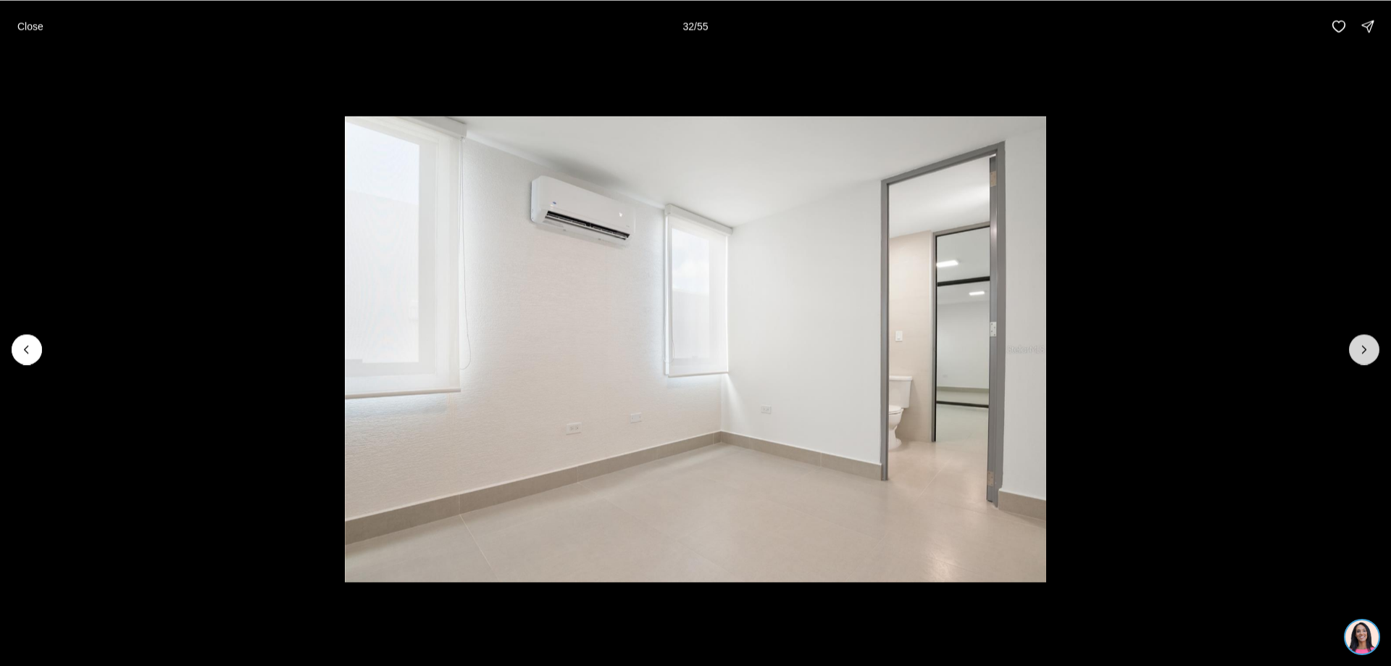
click at [1358, 342] on icon "Next slide" at bounding box center [1364, 349] width 14 height 14
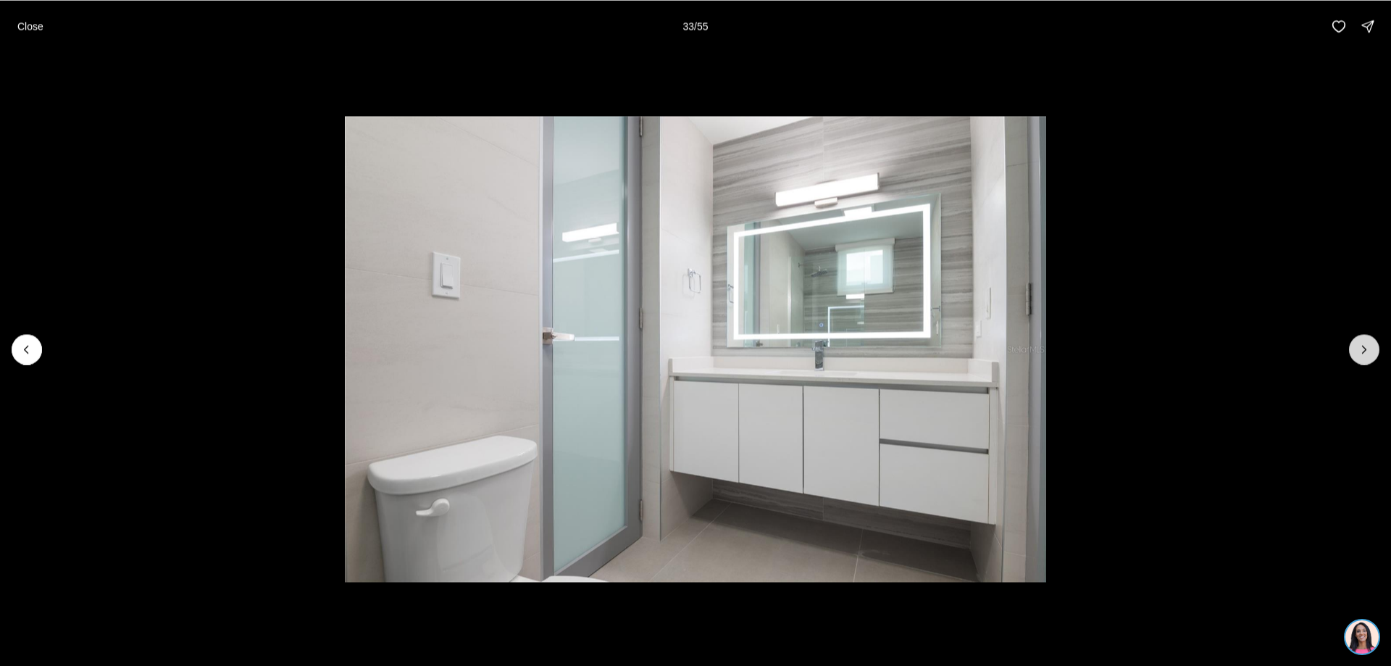
click at [1358, 342] on icon "Next slide" at bounding box center [1364, 349] width 14 height 14
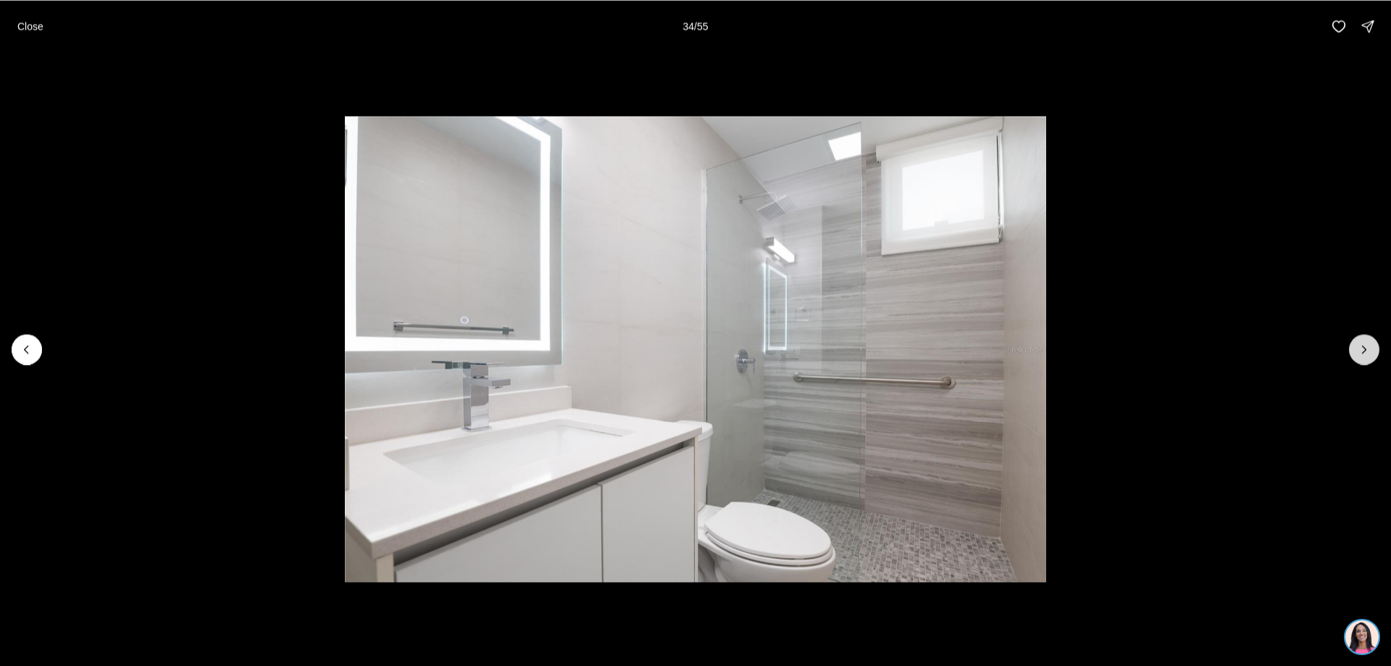
click at [1358, 342] on icon "Next slide" at bounding box center [1364, 349] width 14 height 14
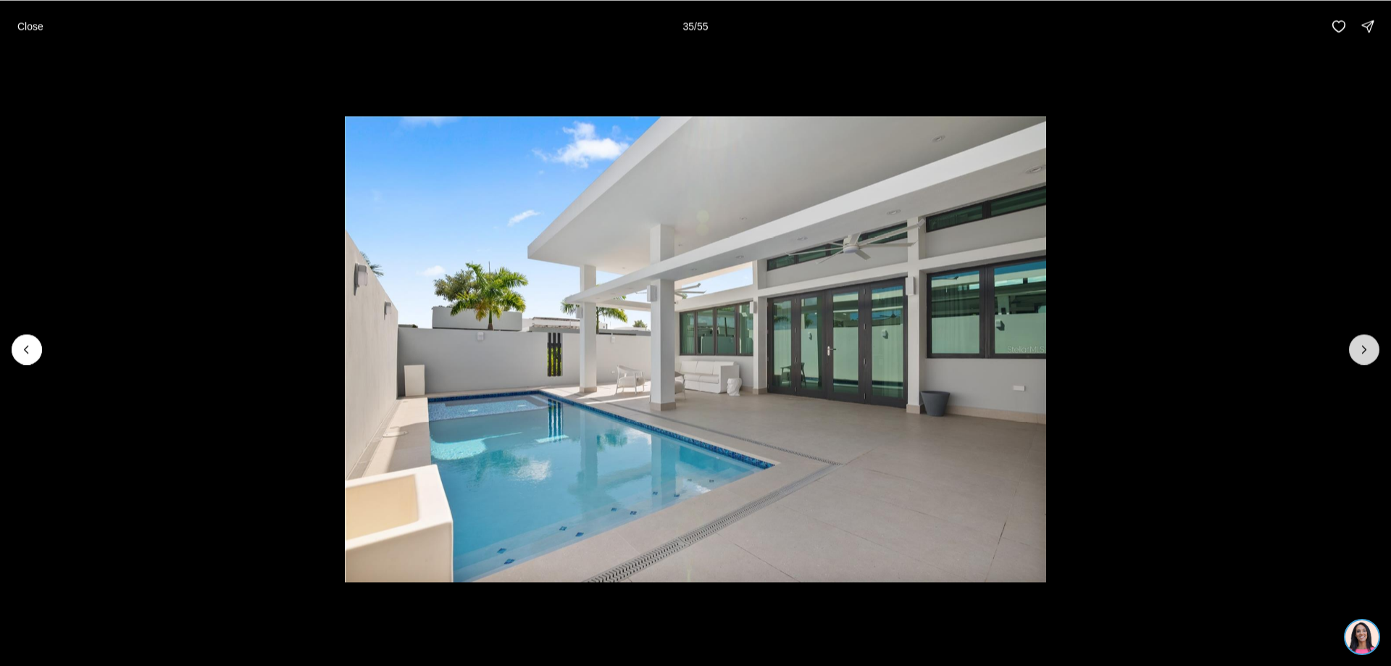
click at [1358, 342] on icon "Next slide" at bounding box center [1364, 349] width 14 height 14
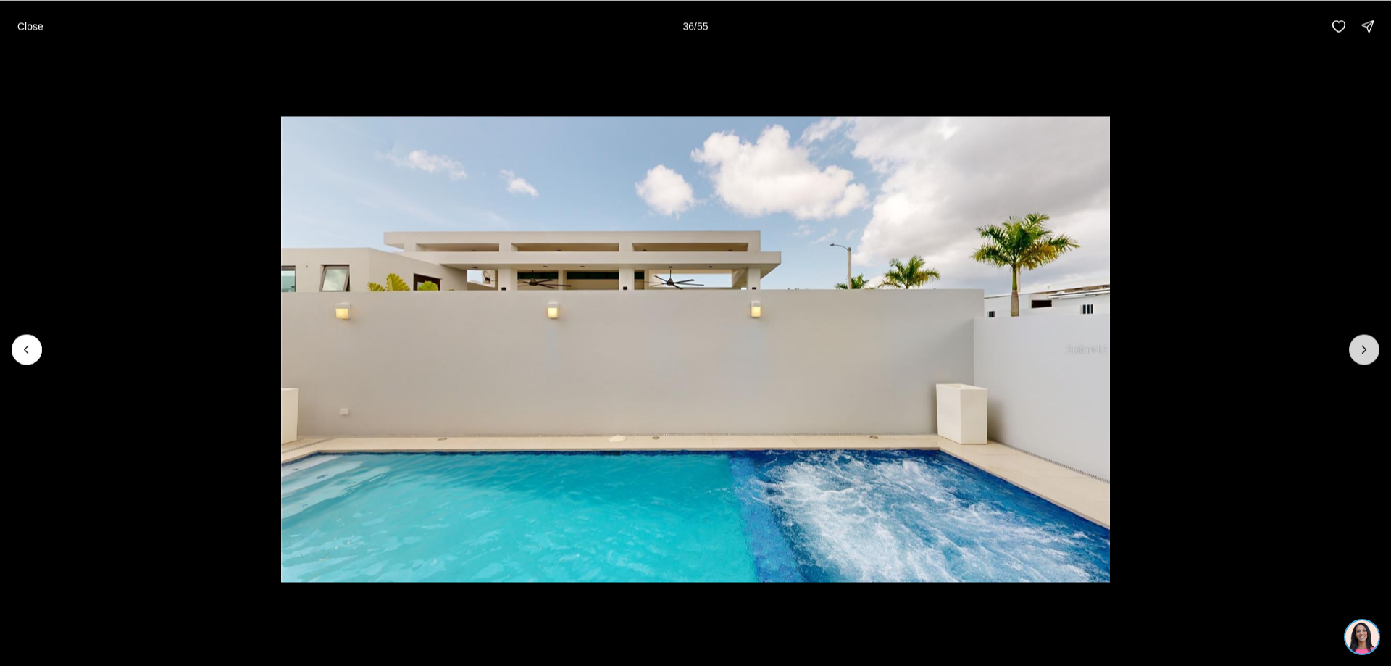
click at [1358, 342] on icon "Next slide" at bounding box center [1364, 349] width 14 height 14
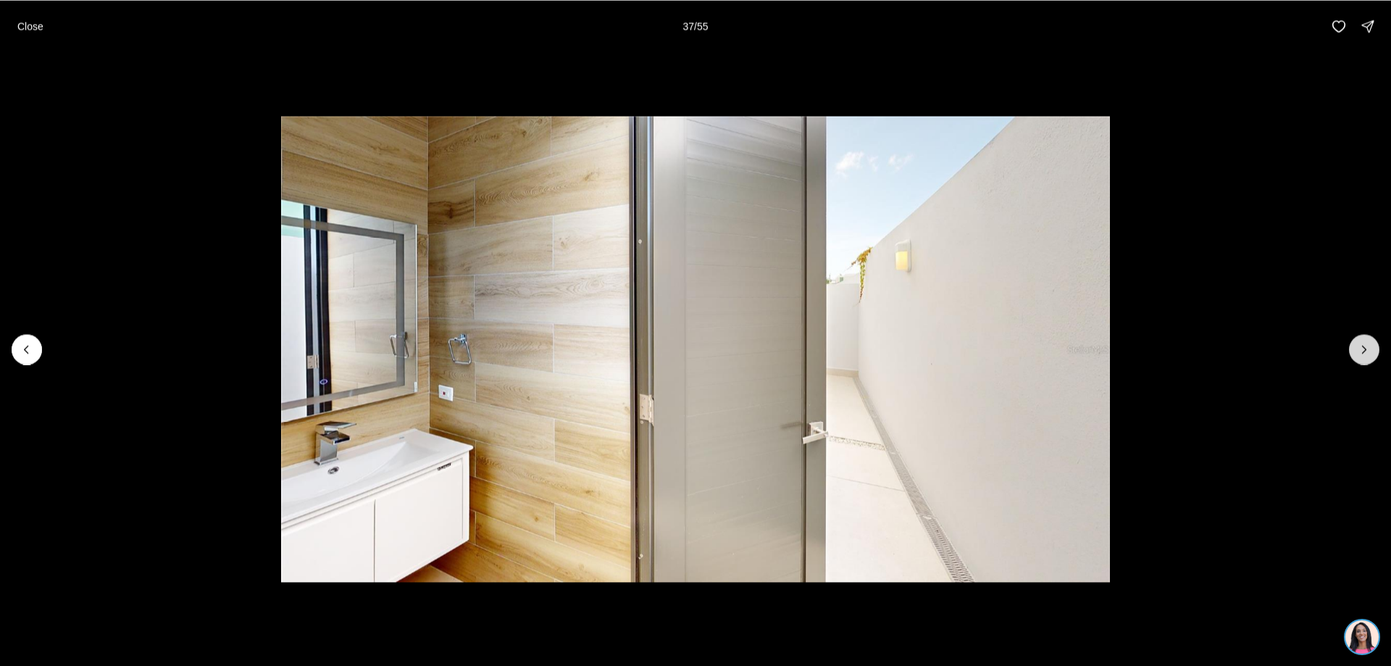
click at [1358, 342] on icon "Next slide" at bounding box center [1364, 349] width 14 height 14
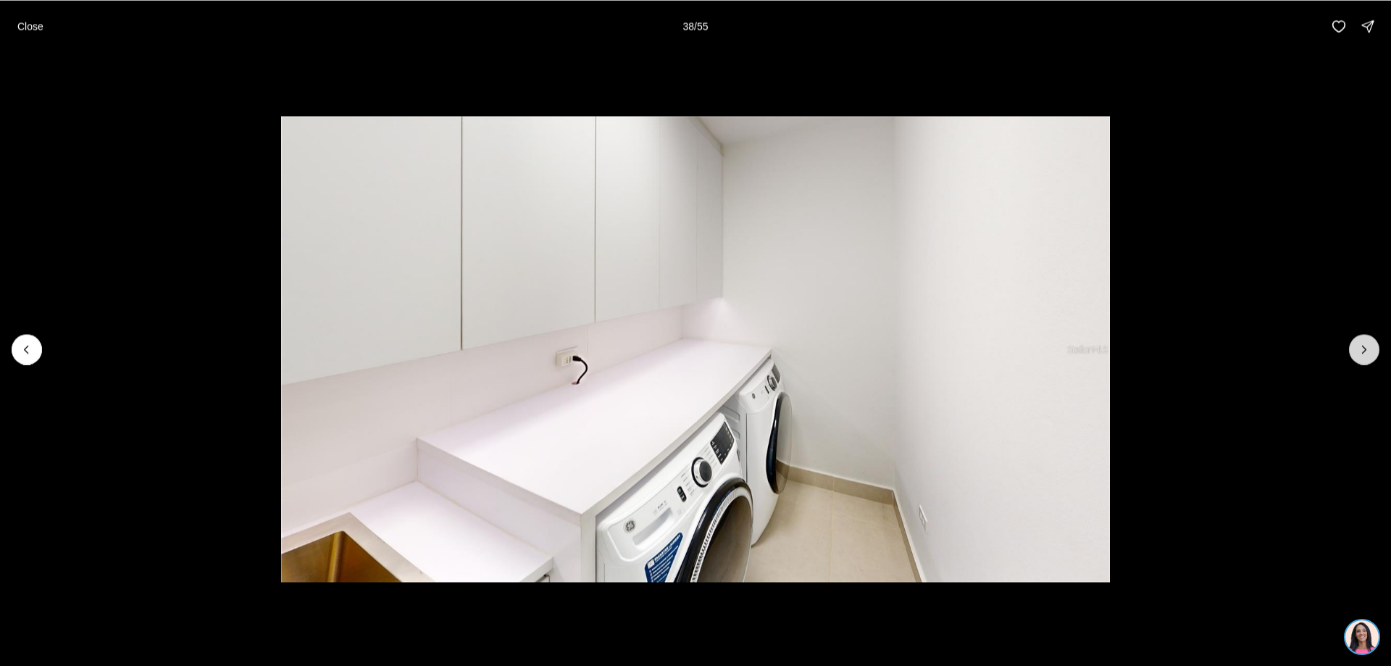
click at [1358, 342] on icon "Next slide" at bounding box center [1364, 349] width 14 height 14
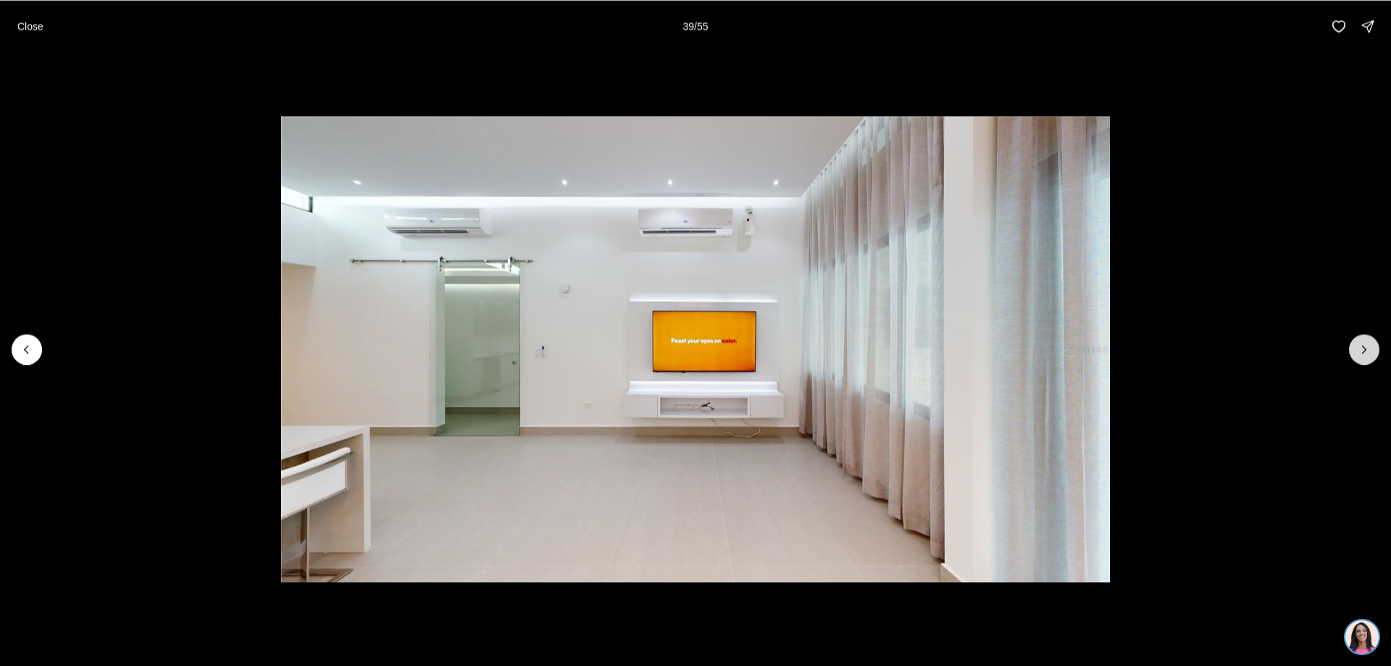
click at [1358, 342] on icon "Next slide" at bounding box center [1364, 349] width 14 height 14
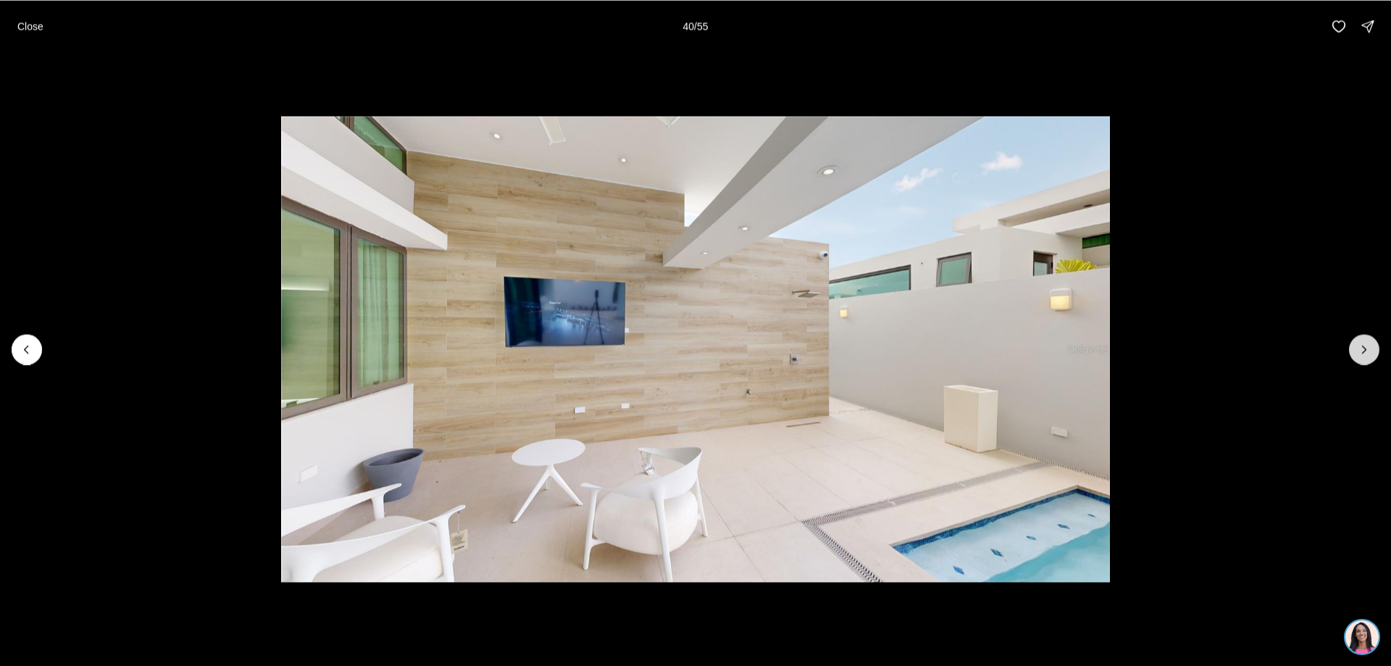
click at [1358, 342] on icon "Next slide" at bounding box center [1364, 349] width 14 height 14
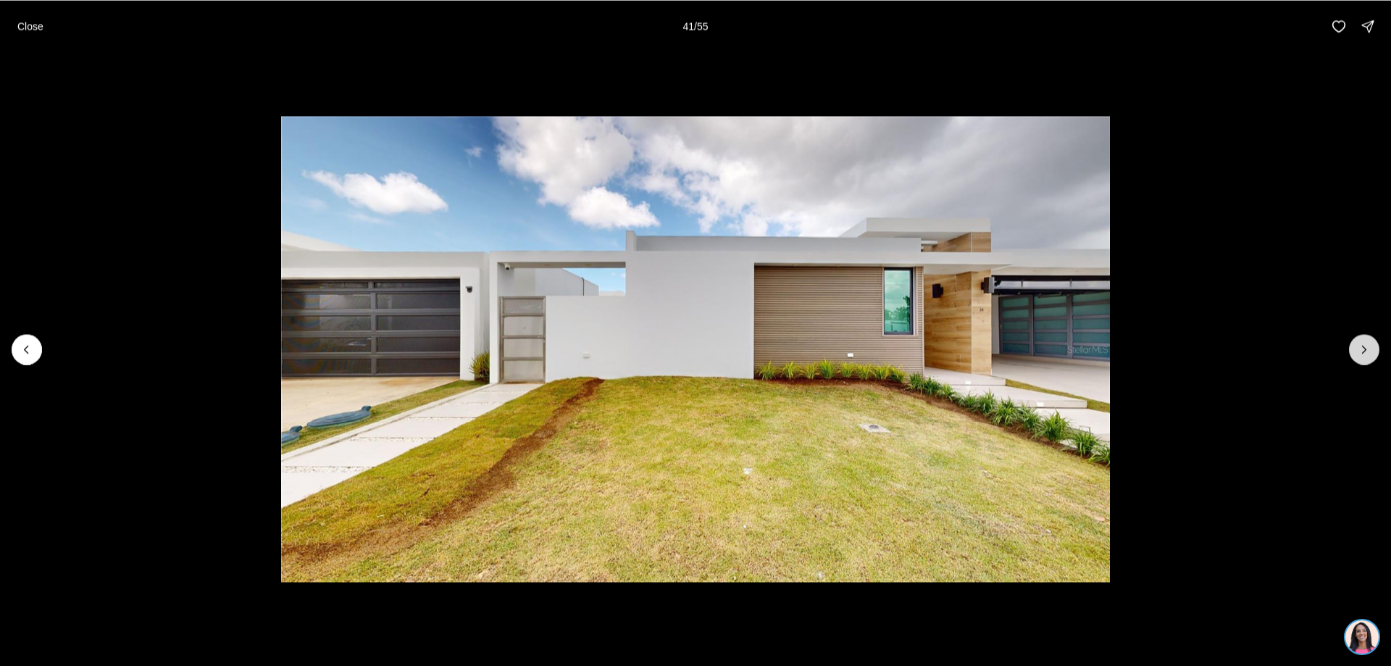
click at [1358, 342] on icon "Next slide" at bounding box center [1364, 349] width 14 height 14
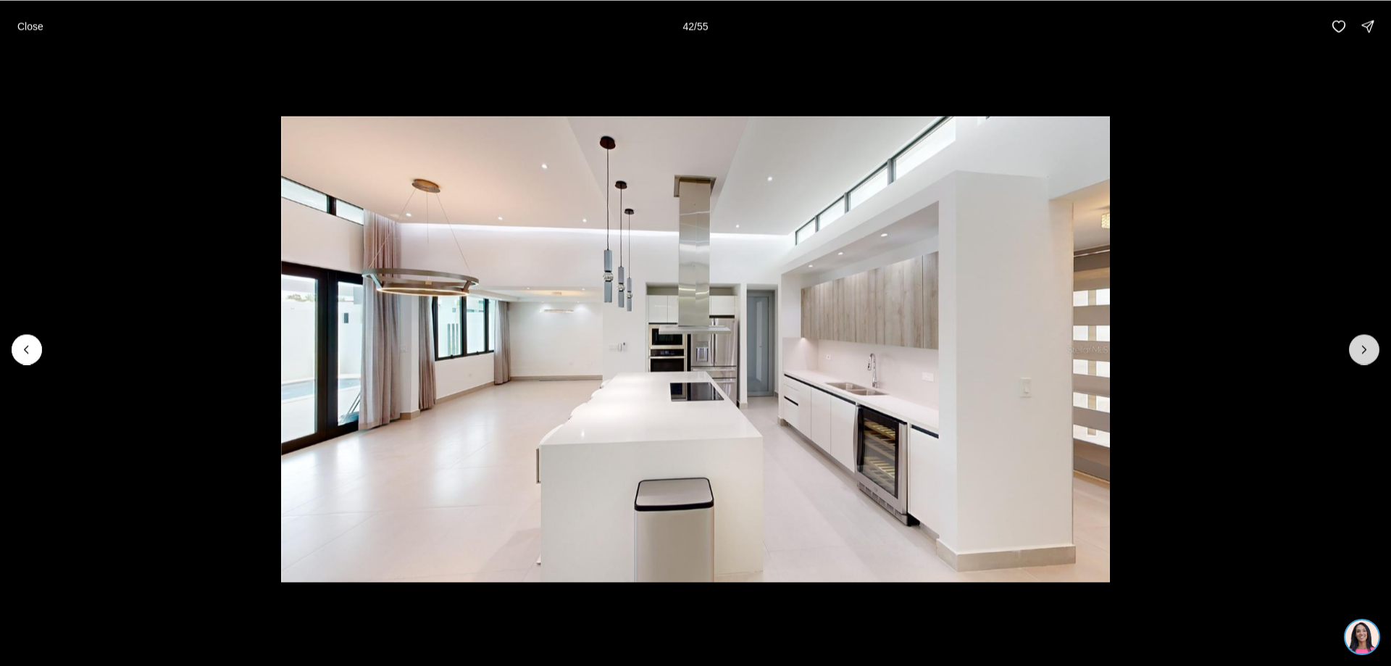
click at [1358, 342] on icon "Next slide" at bounding box center [1364, 349] width 14 height 14
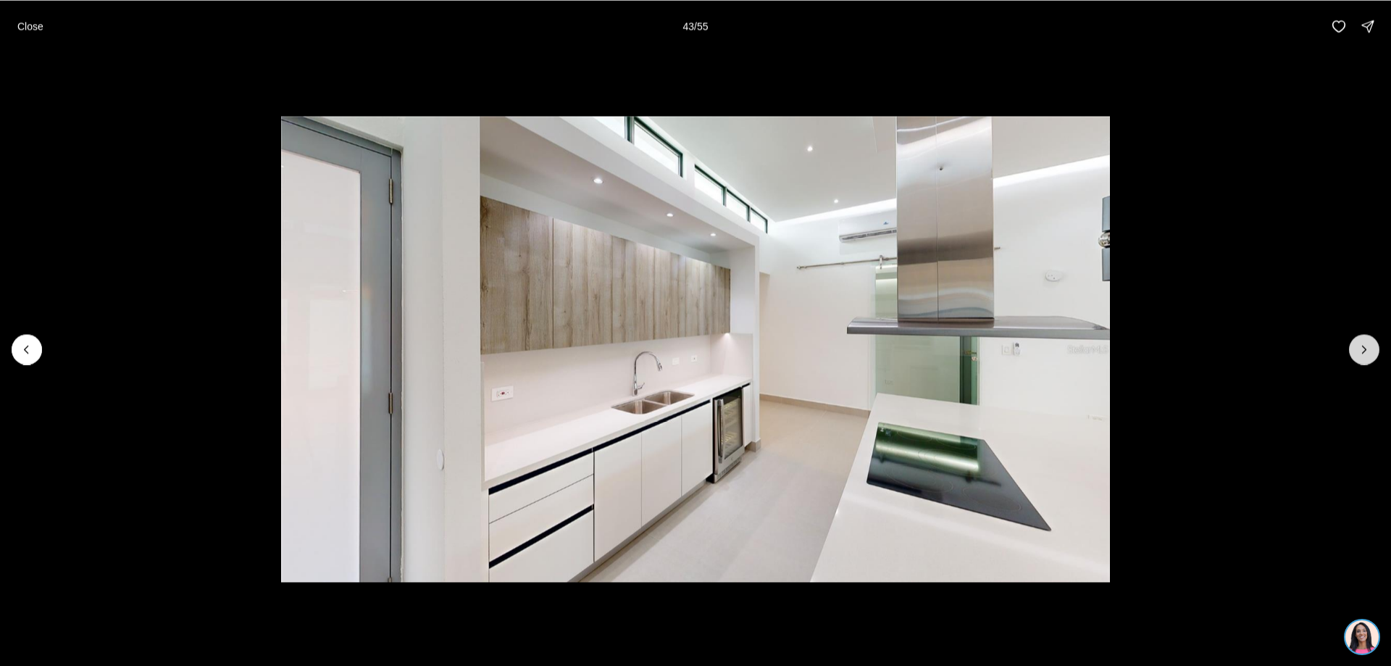
click at [1358, 342] on icon "Next slide" at bounding box center [1364, 349] width 14 height 14
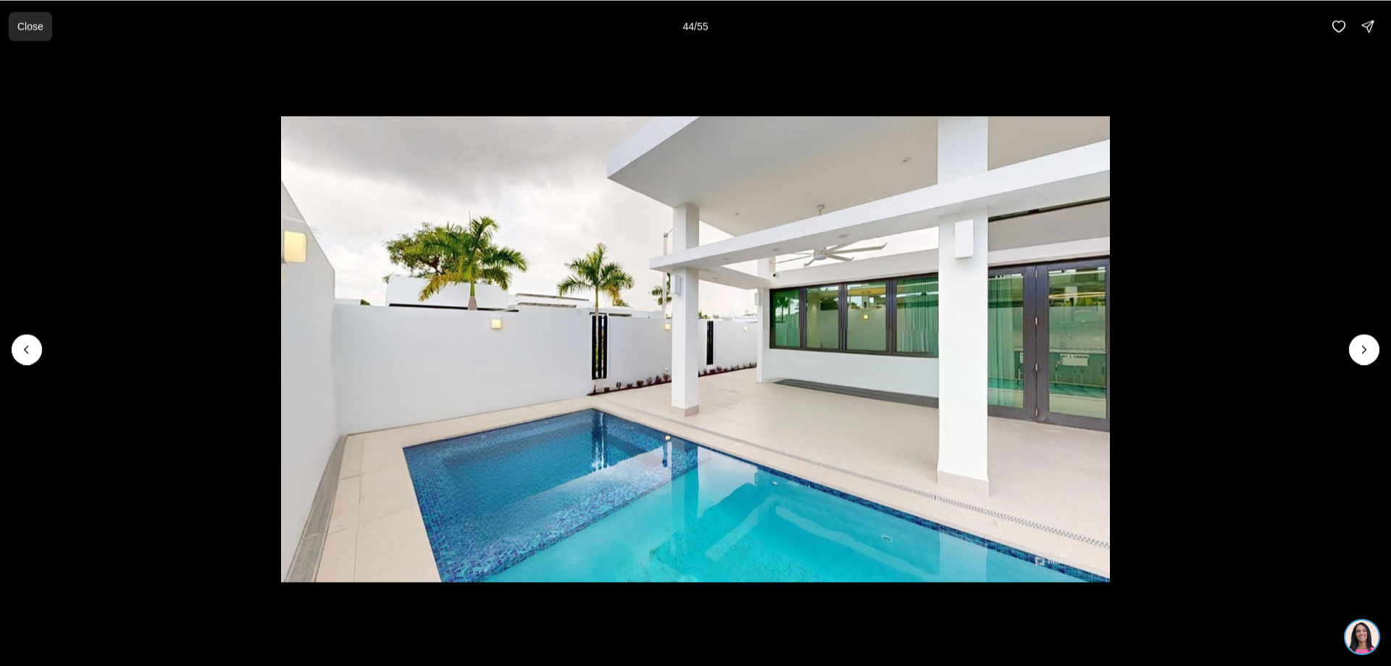
click at [27, 25] on p "Close" at bounding box center [30, 26] width 26 height 12
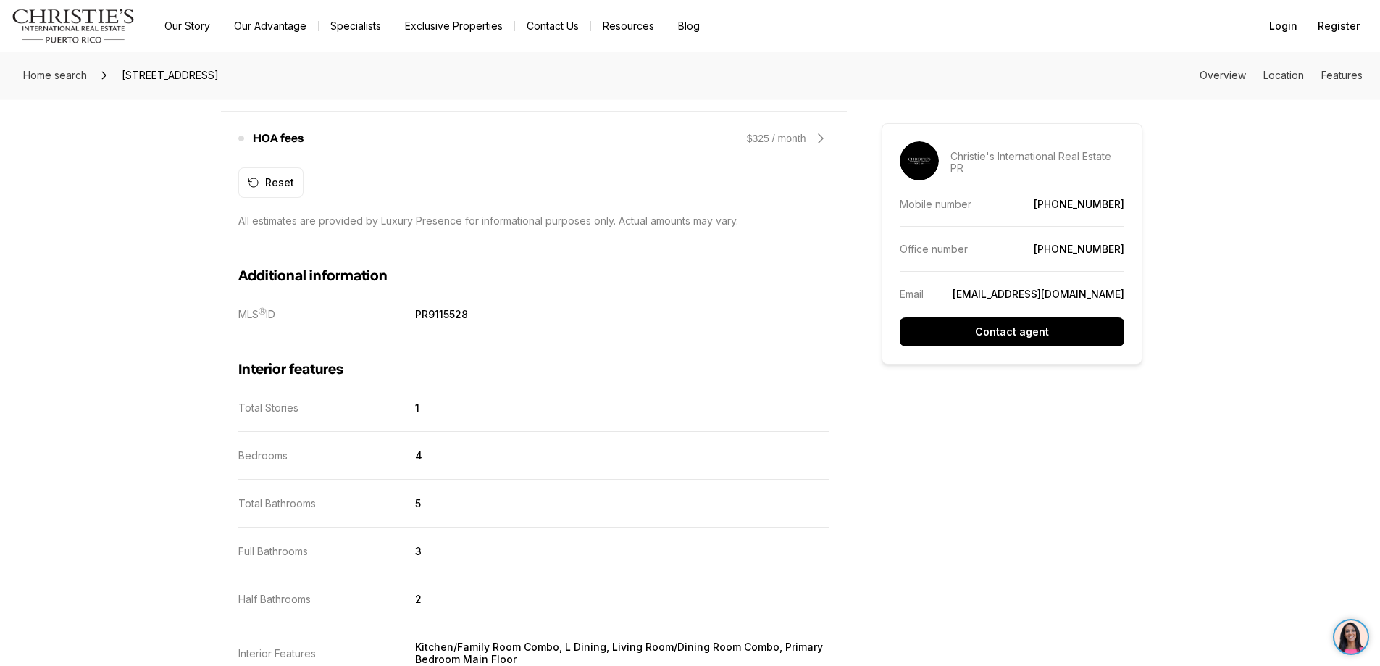
scroll to position [1594, 0]
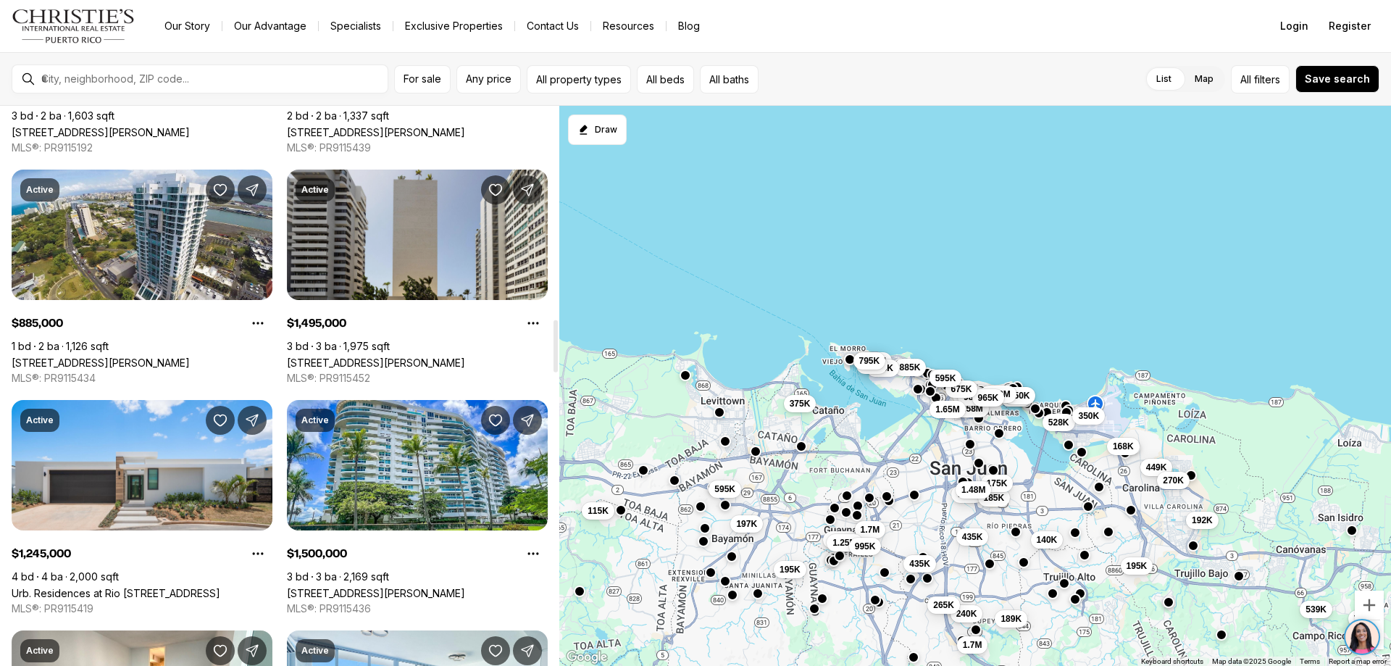
scroll to position [2318, 0]
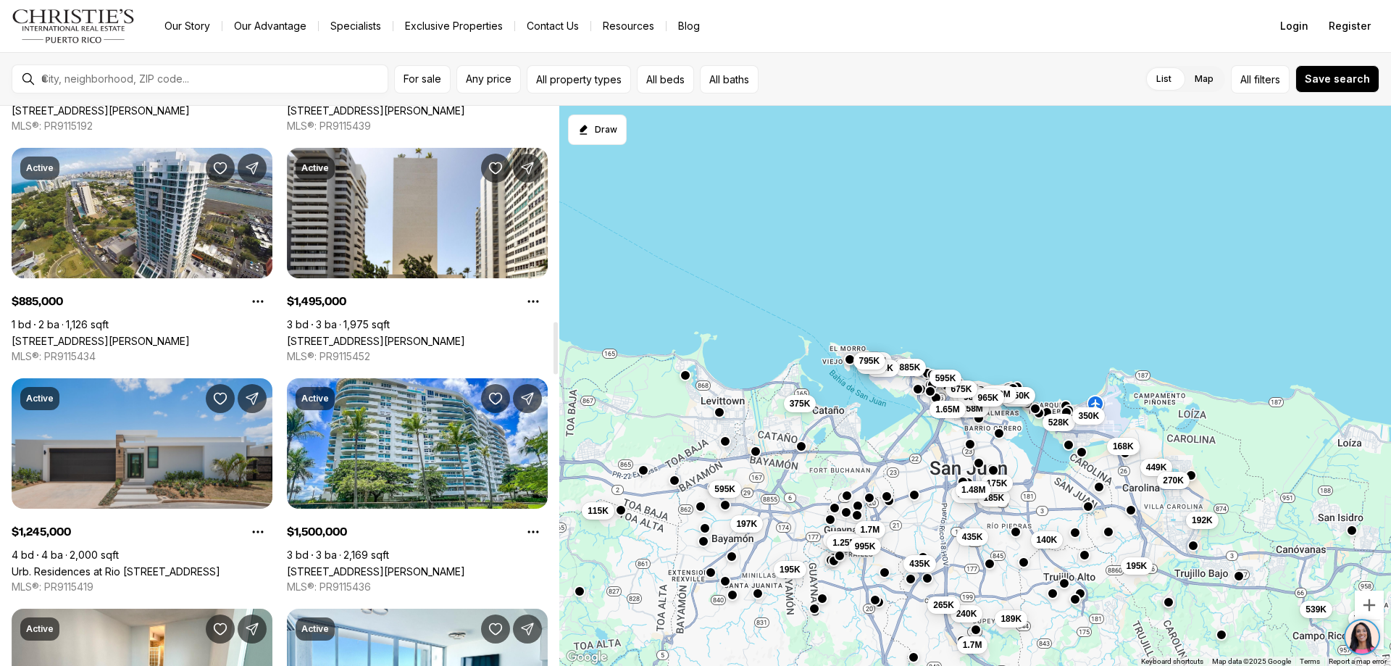
click at [177, 565] on link "Urb. Residences at Rio [STREET_ADDRESS]" at bounding box center [116, 571] width 209 height 12
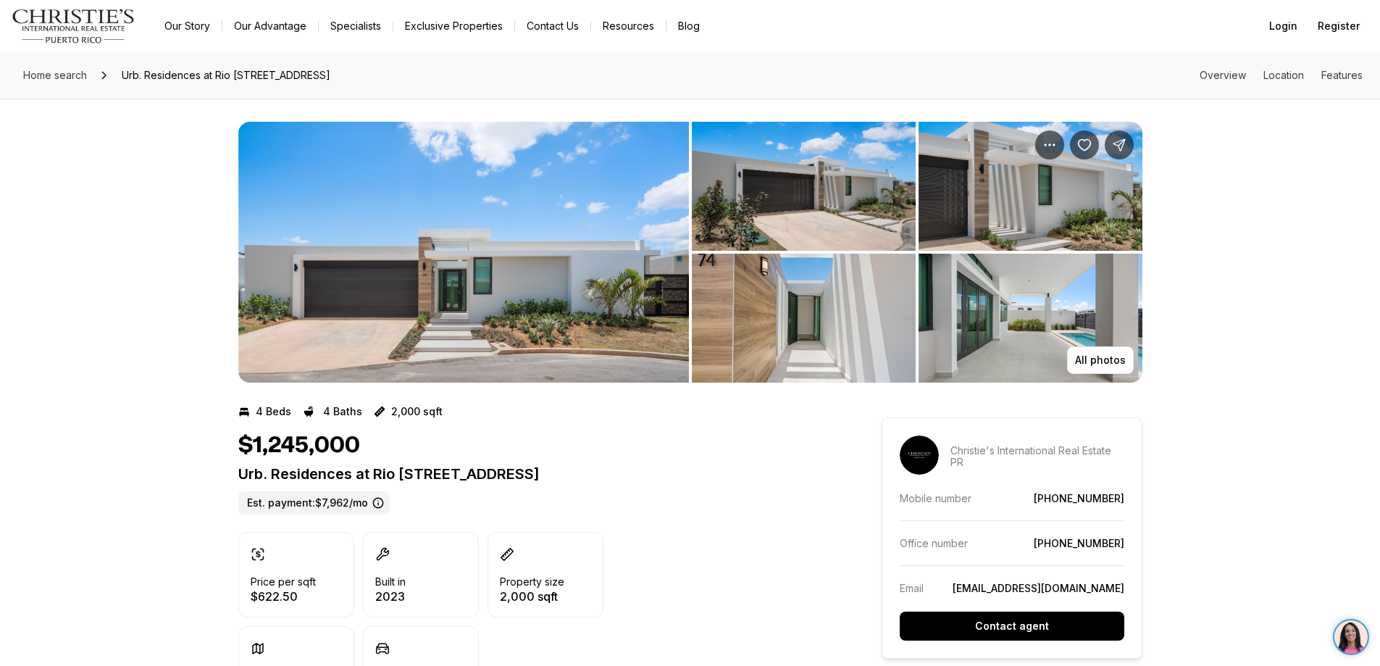
click at [445, 283] on img "View image gallery" at bounding box center [463, 252] width 451 height 261
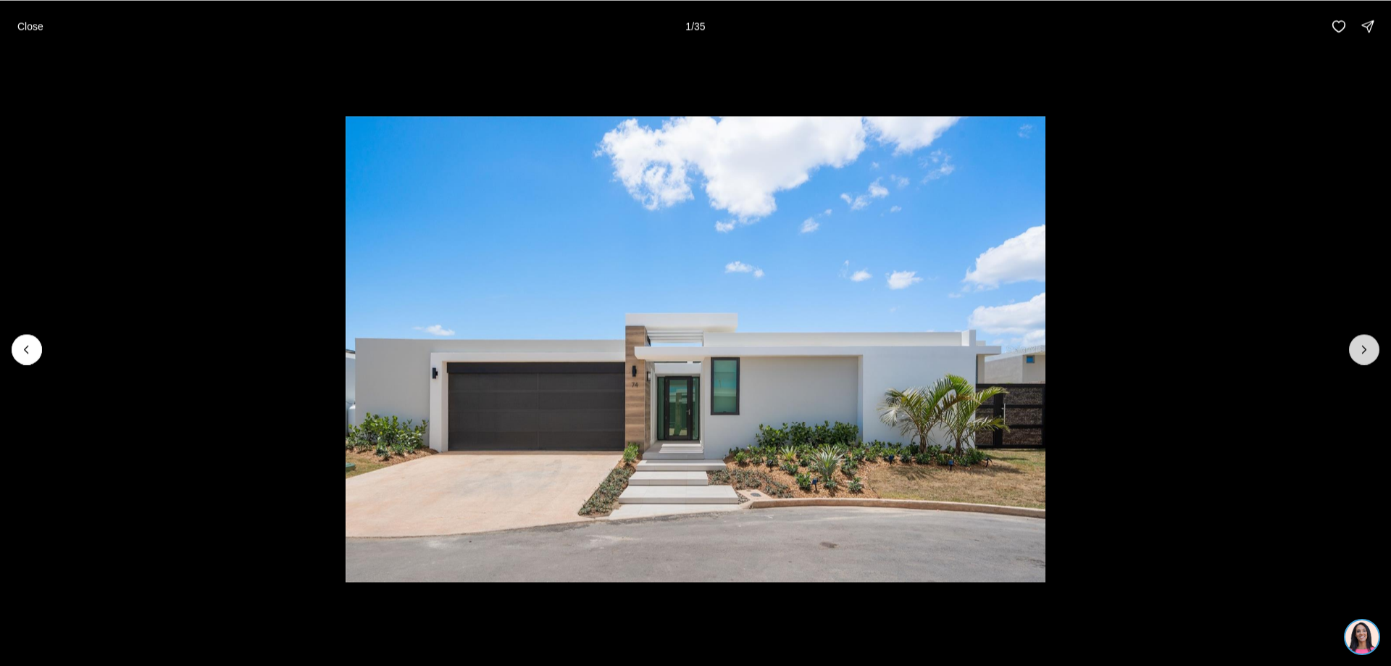
click at [1362, 343] on icon "Next slide" at bounding box center [1364, 349] width 14 height 14
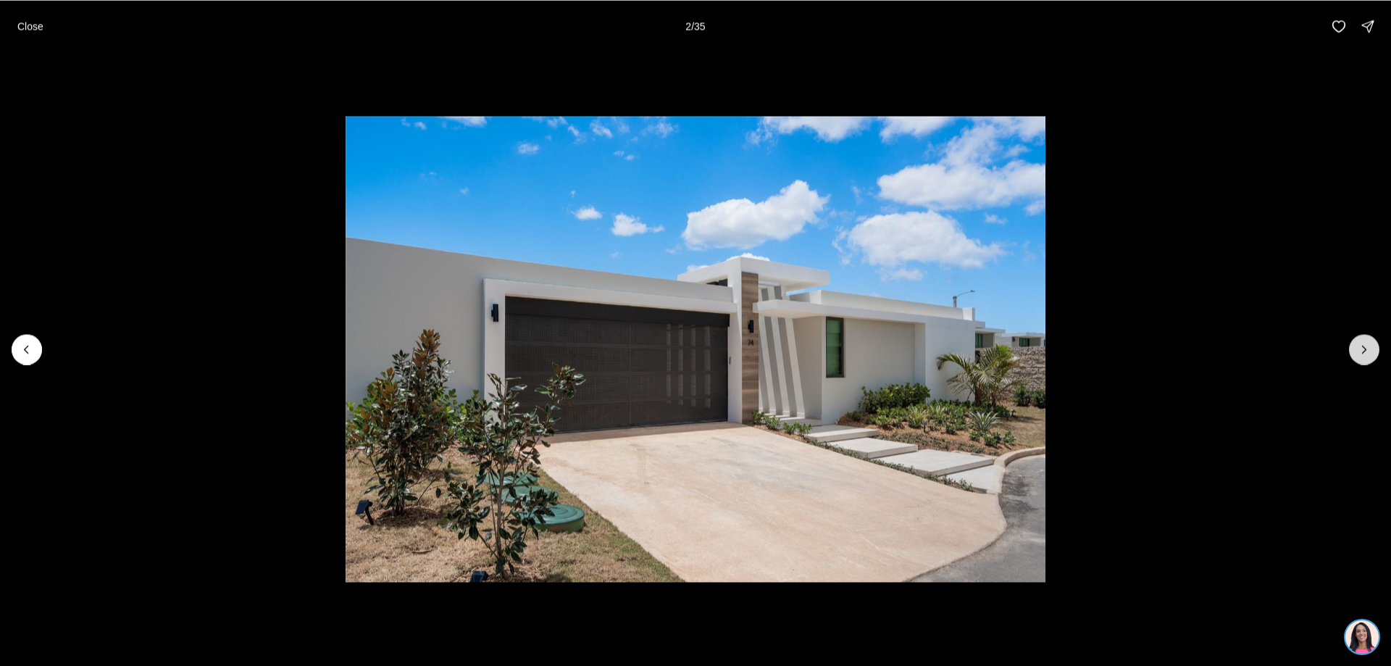
click at [1362, 343] on icon "Next slide" at bounding box center [1364, 349] width 14 height 14
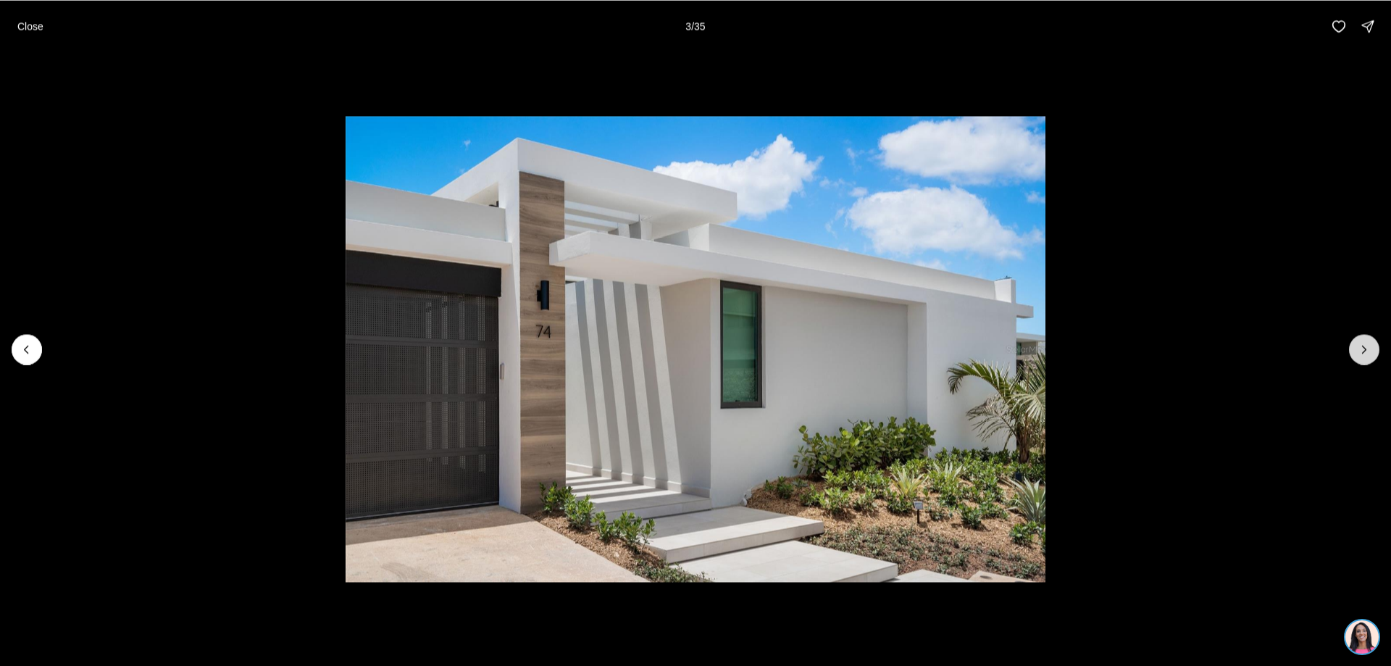
click at [1362, 343] on icon "Next slide" at bounding box center [1364, 349] width 14 height 14
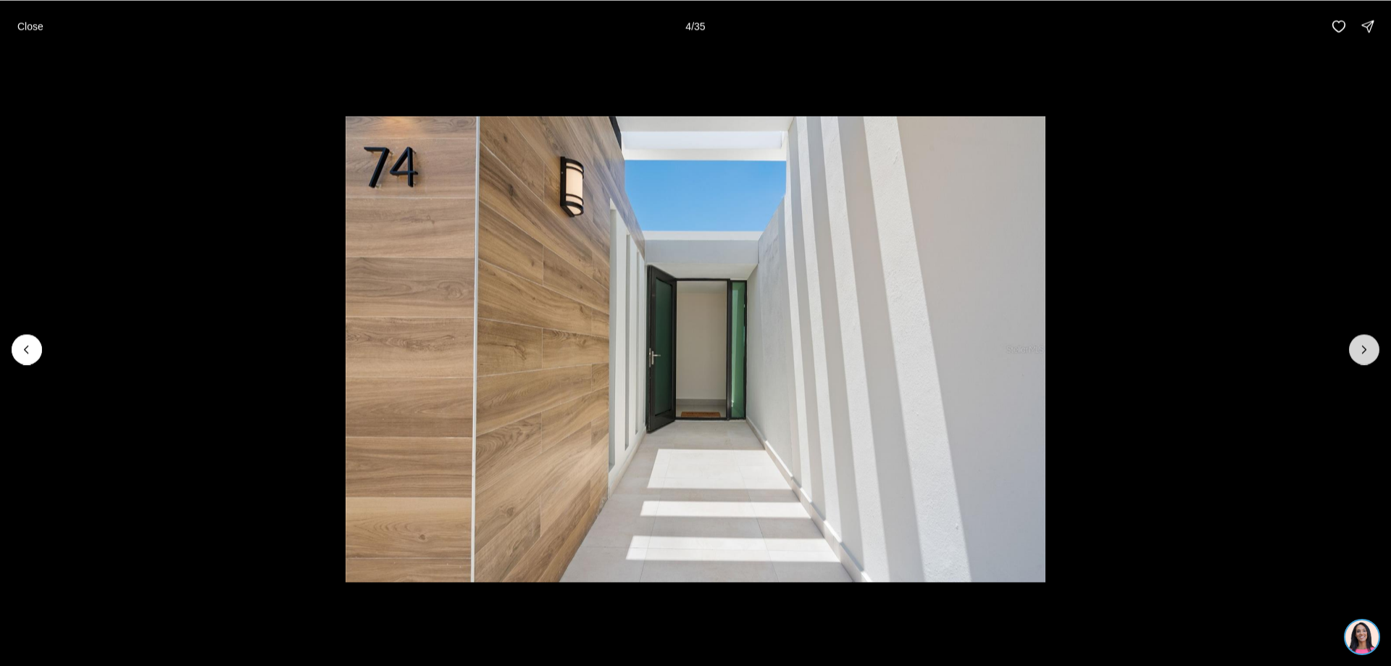
click at [1362, 343] on icon "Next slide" at bounding box center [1364, 349] width 14 height 14
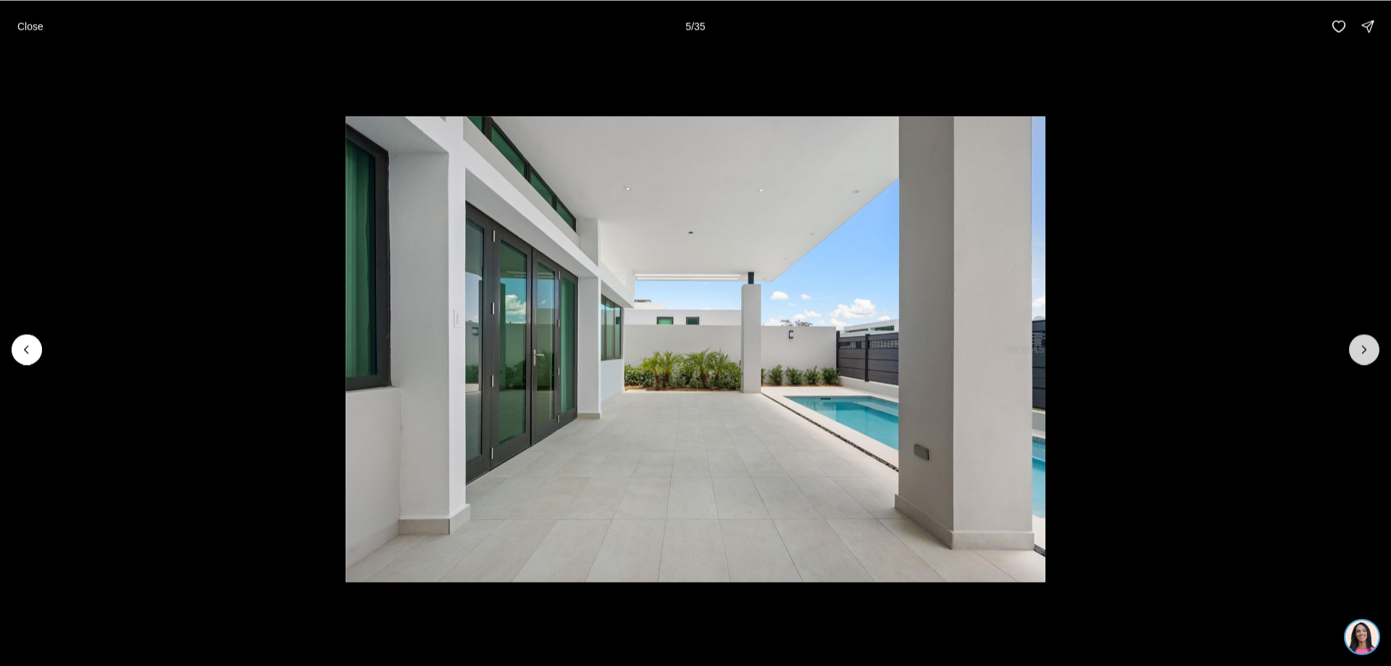
click at [1362, 343] on icon "Next slide" at bounding box center [1364, 349] width 14 height 14
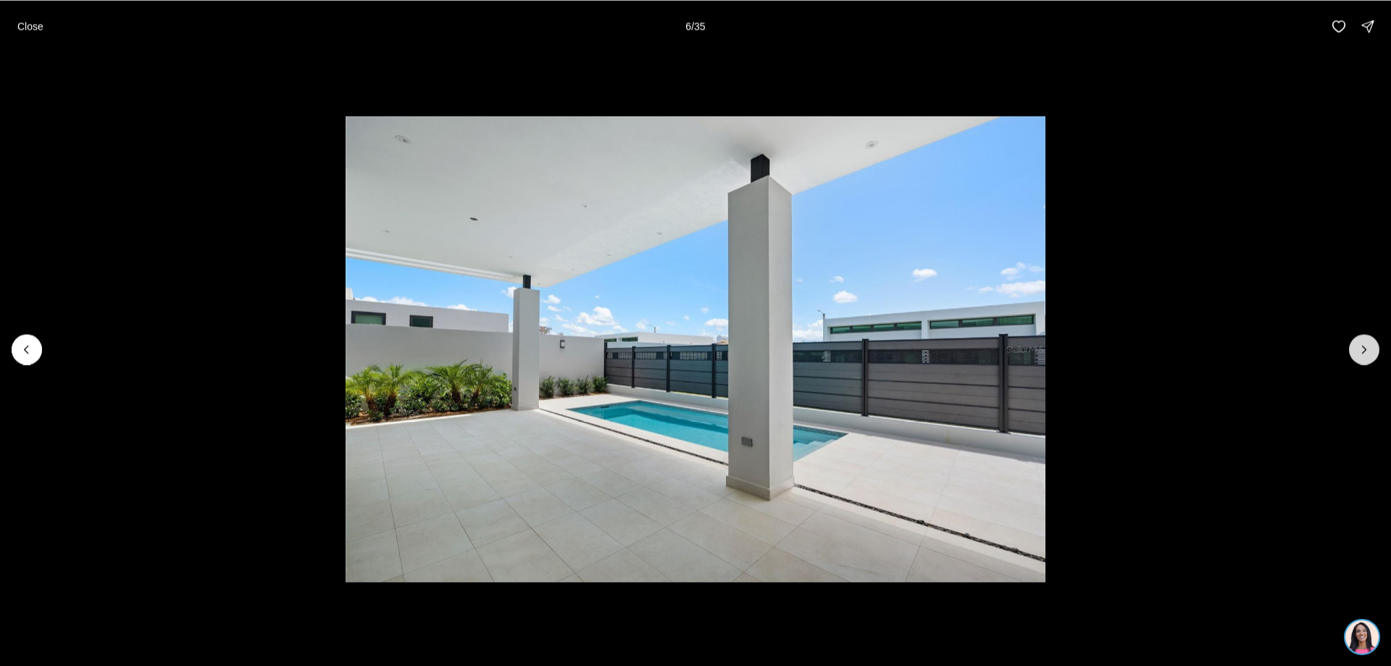
click at [1362, 343] on icon "Next slide" at bounding box center [1364, 349] width 14 height 14
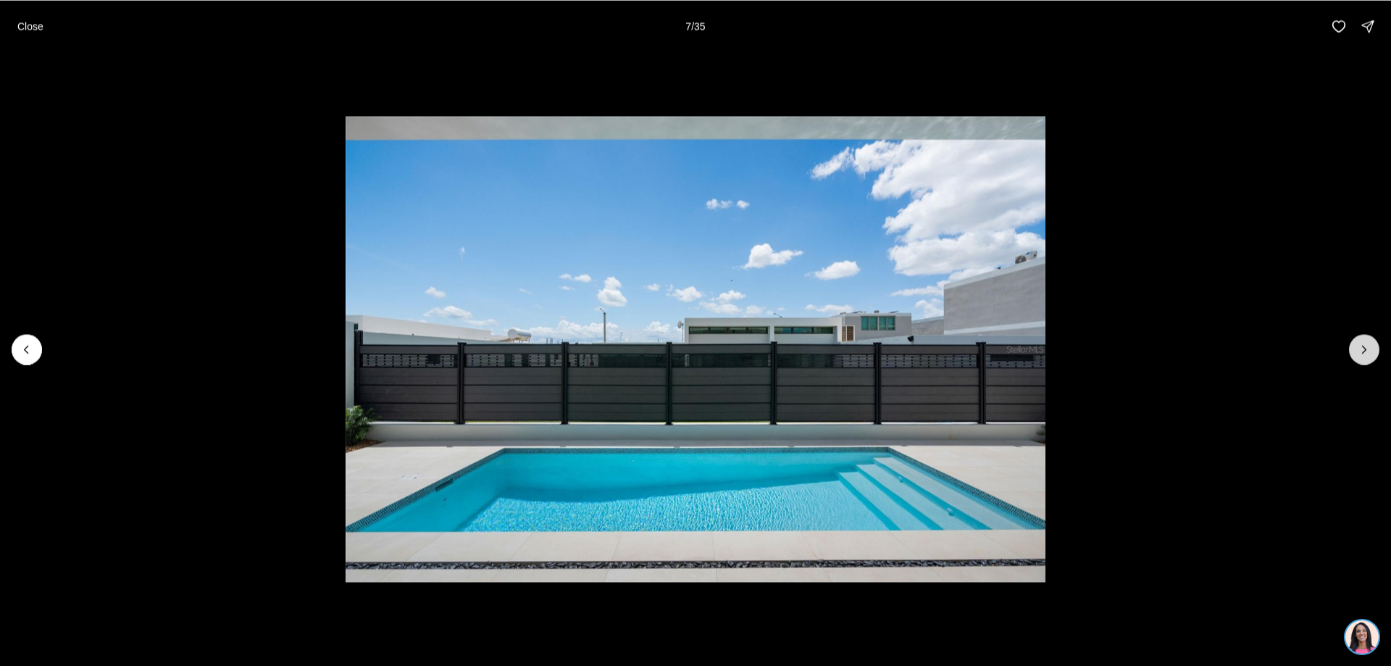
click at [1362, 343] on icon "Next slide" at bounding box center [1364, 349] width 14 height 14
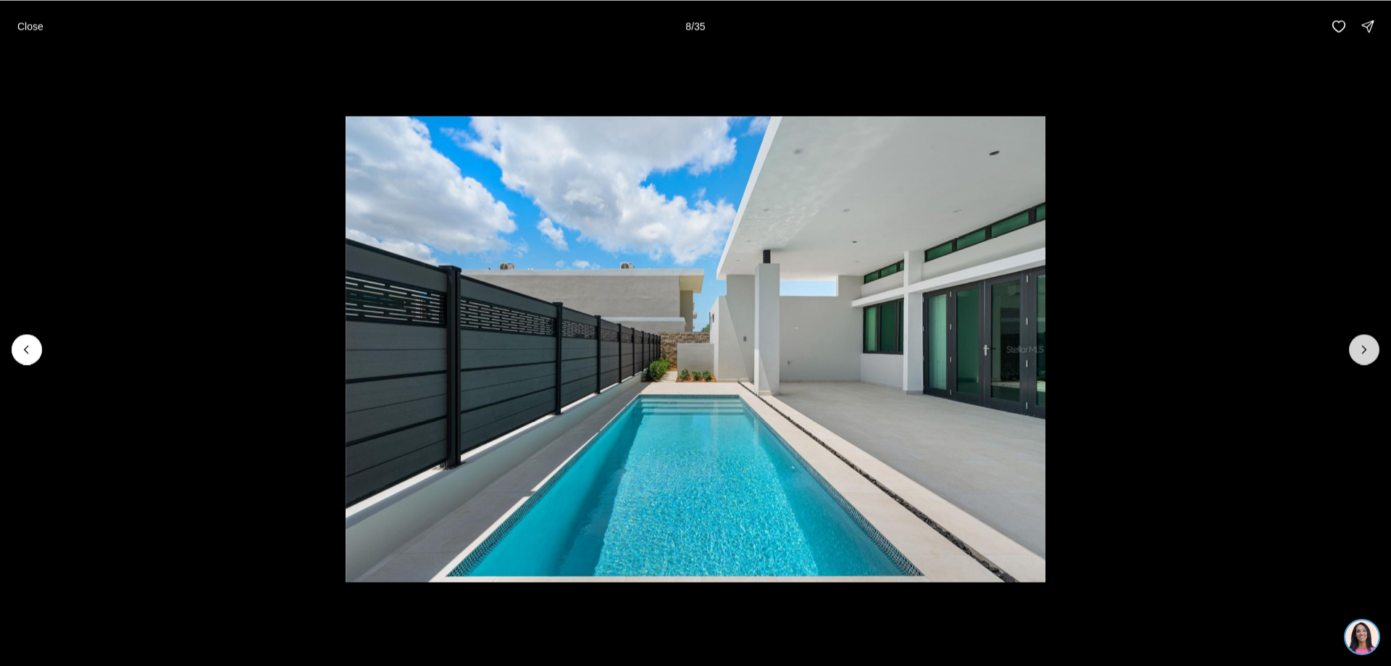
click at [1362, 343] on icon "Next slide" at bounding box center [1364, 349] width 14 height 14
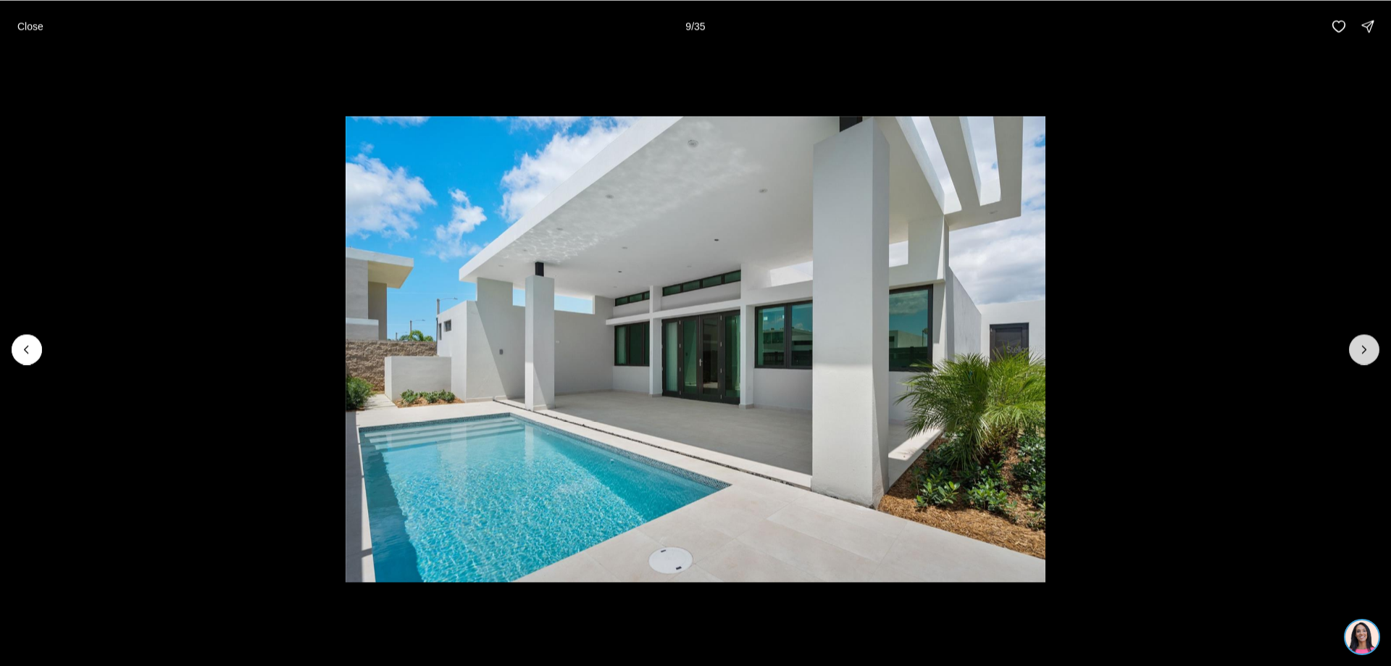
click at [1362, 343] on icon "Next slide" at bounding box center [1364, 349] width 14 height 14
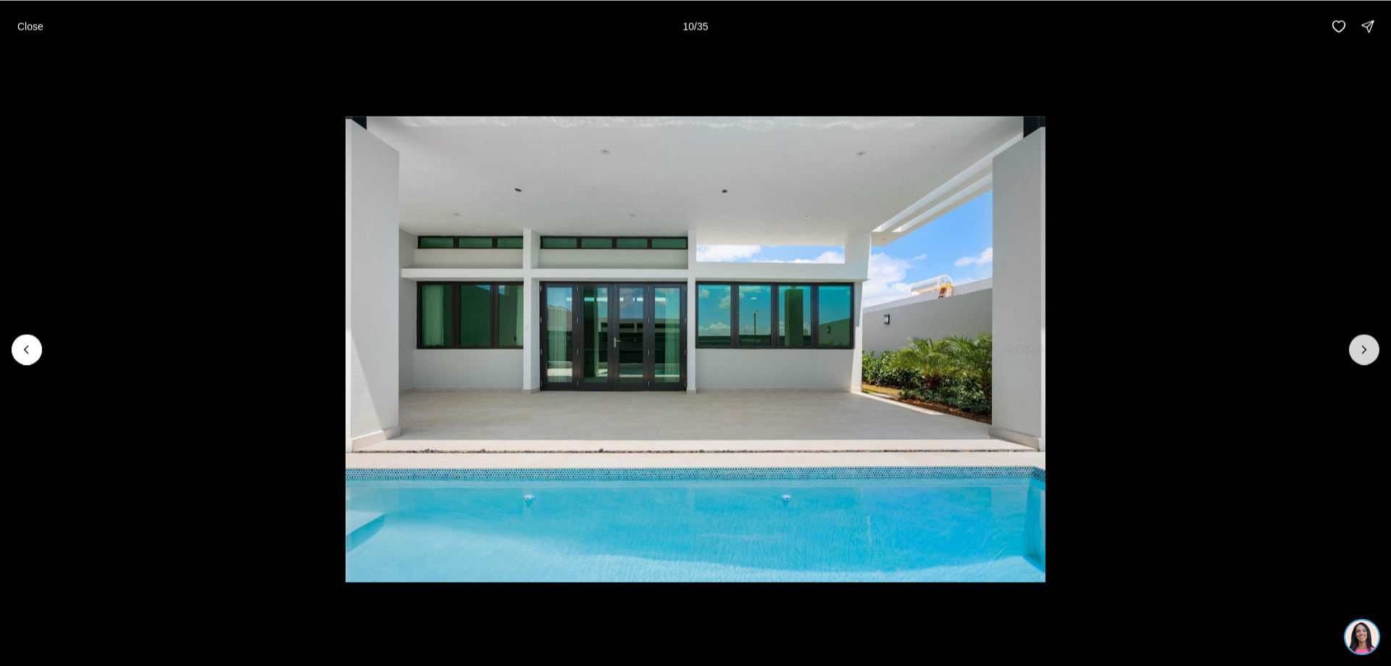
click at [1362, 343] on icon "Next slide" at bounding box center [1364, 349] width 14 height 14
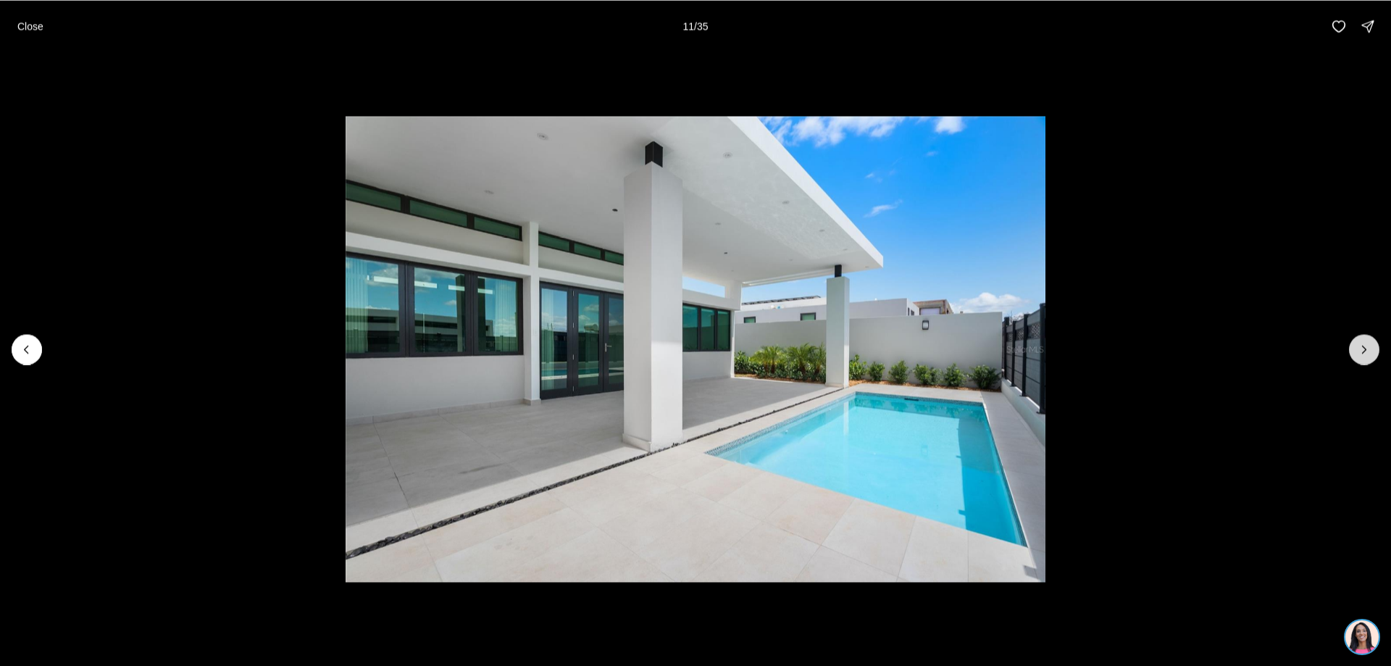
click at [1362, 343] on icon "Next slide" at bounding box center [1364, 349] width 14 height 14
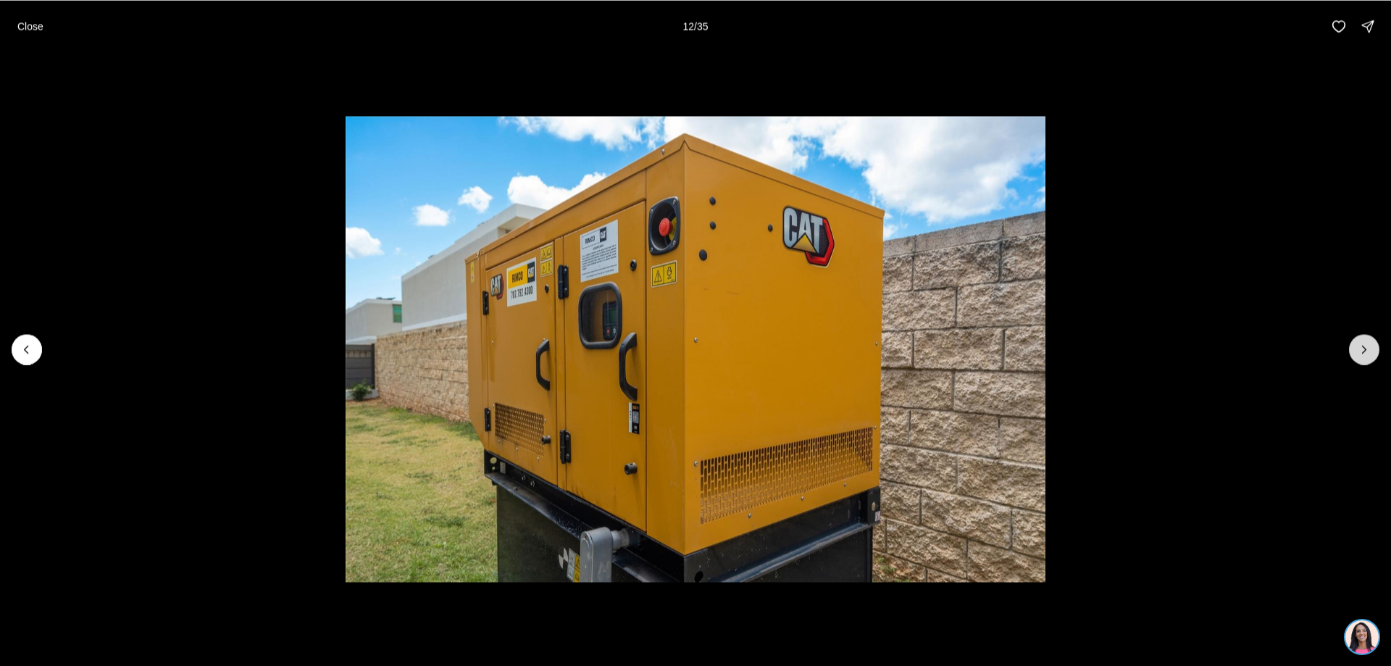
click at [1362, 343] on icon "Next slide" at bounding box center [1364, 349] width 14 height 14
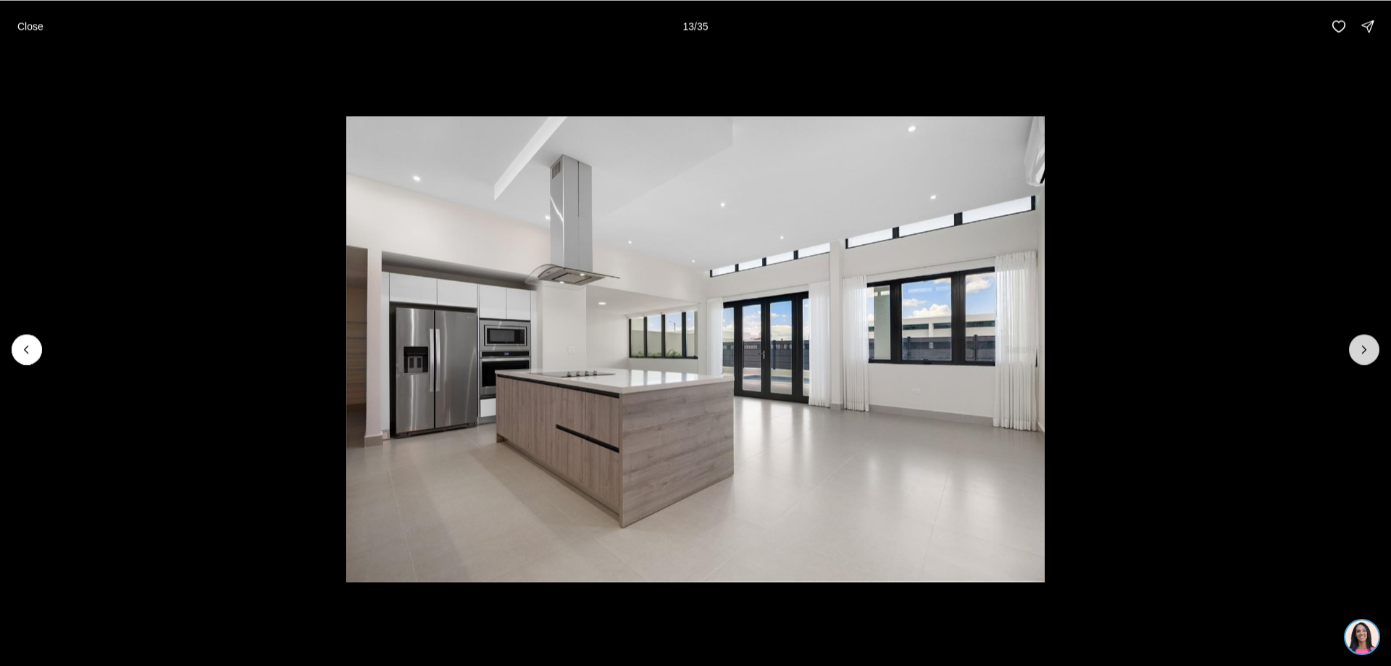
click at [1362, 343] on icon "Next slide" at bounding box center [1364, 349] width 14 height 14
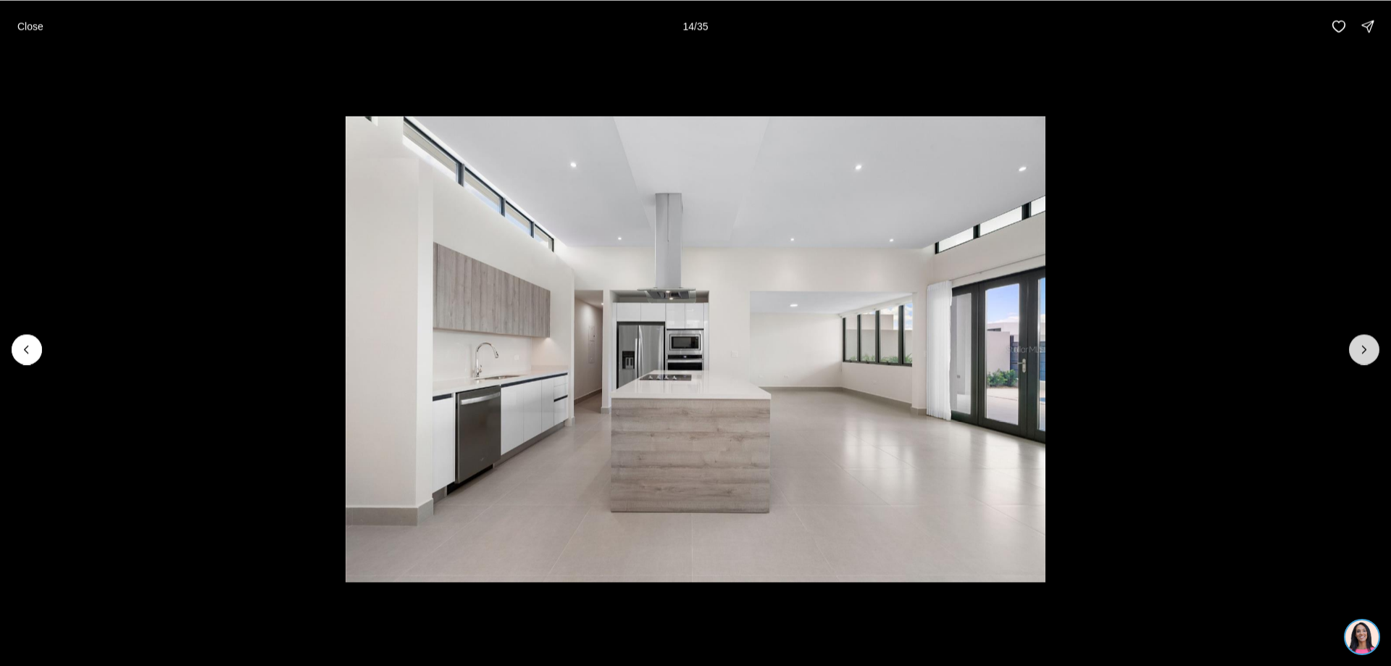
click at [1362, 343] on icon "Next slide" at bounding box center [1364, 349] width 14 height 14
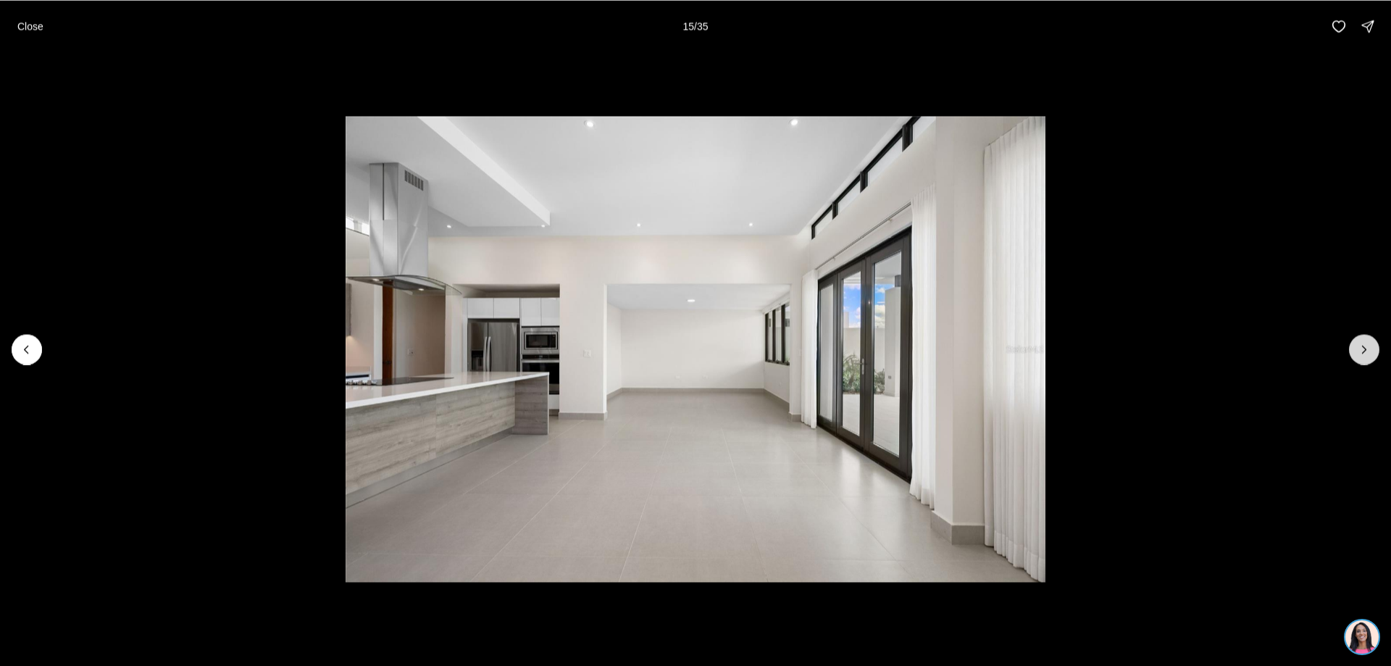
click at [1362, 343] on icon "Next slide" at bounding box center [1364, 349] width 14 height 14
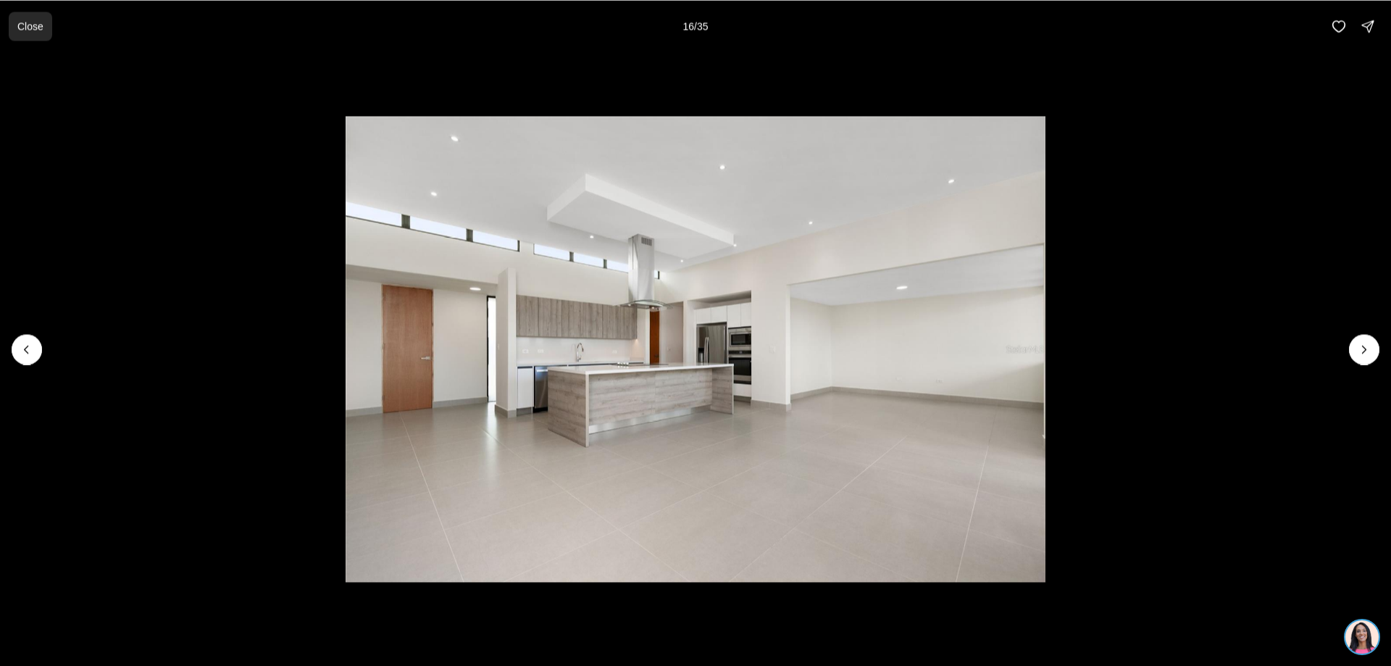
click at [35, 30] on p "Close" at bounding box center [30, 26] width 26 height 12
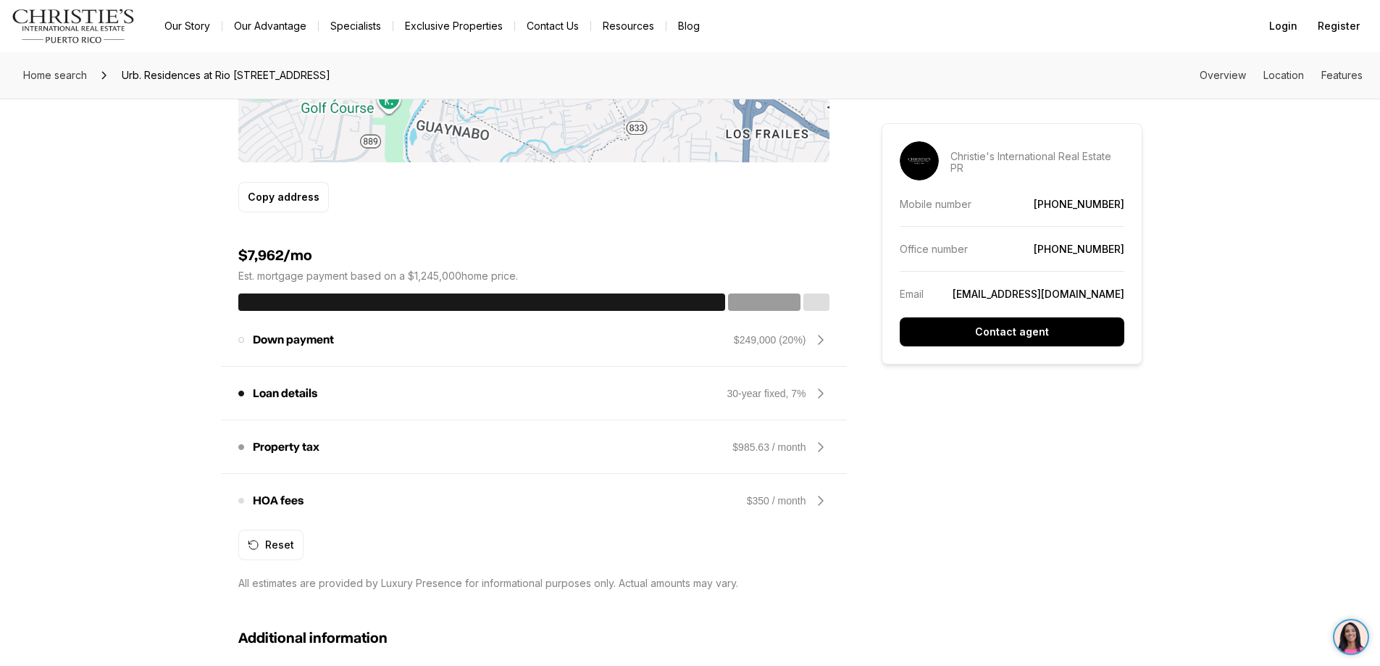
scroll to position [1376, 0]
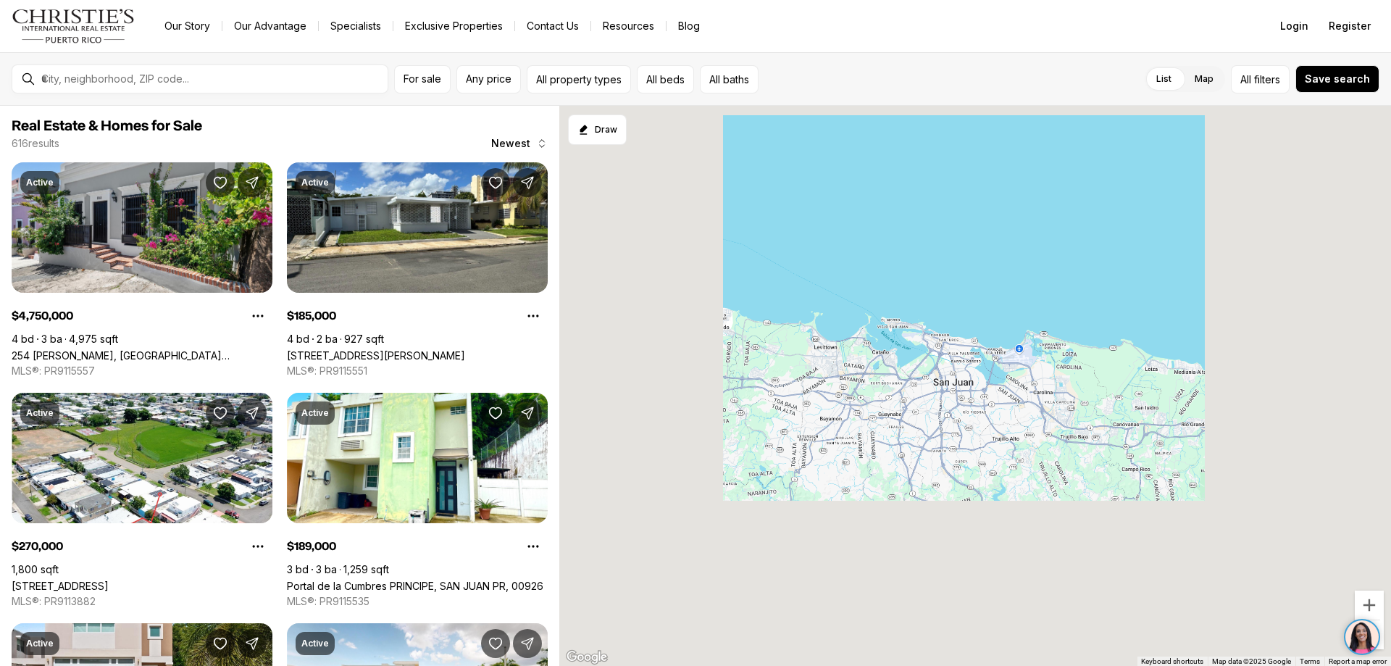
scroll to position [2318, 0]
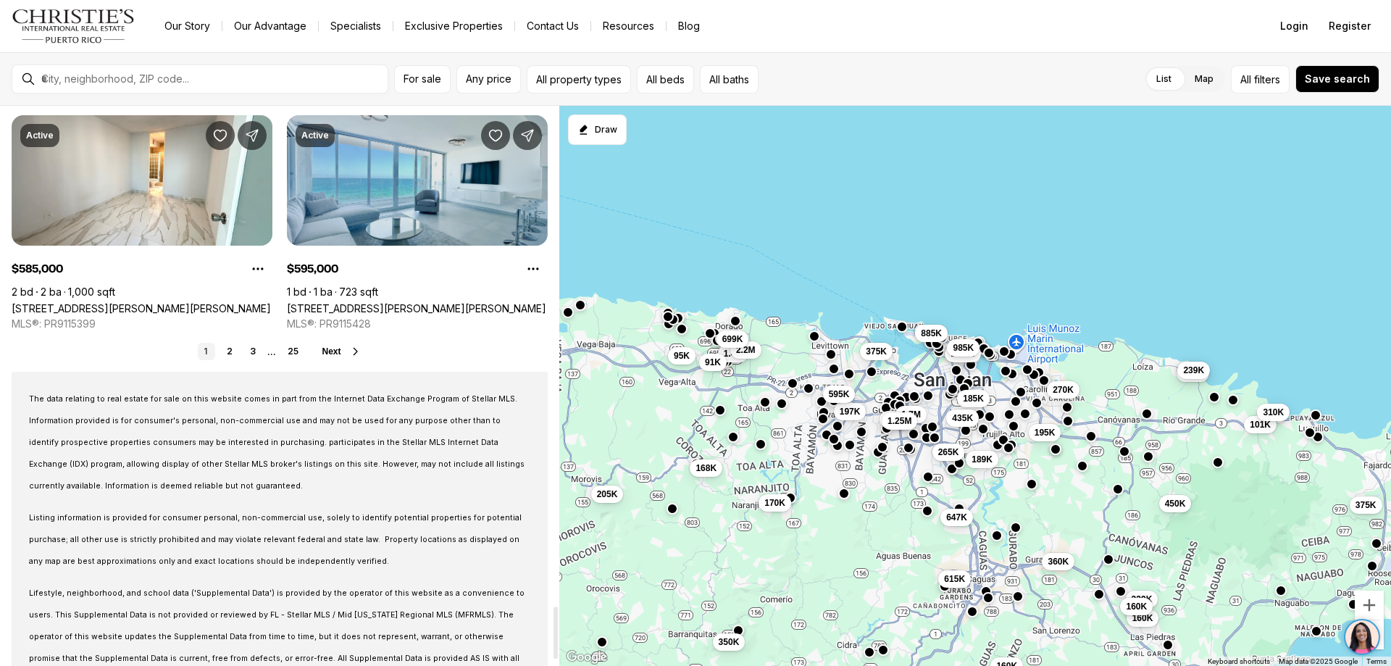
scroll to position [5433, 0]
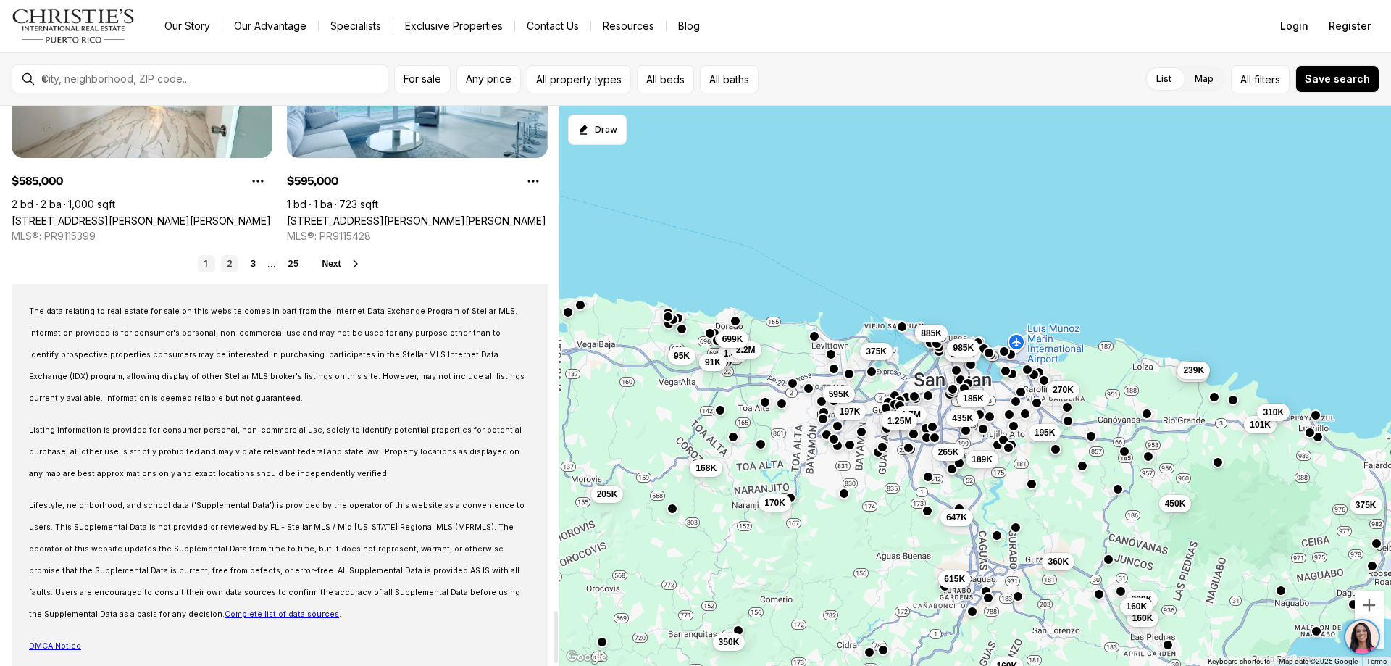
click at [230, 262] on link "2" at bounding box center [229, 263] width 17 height 17
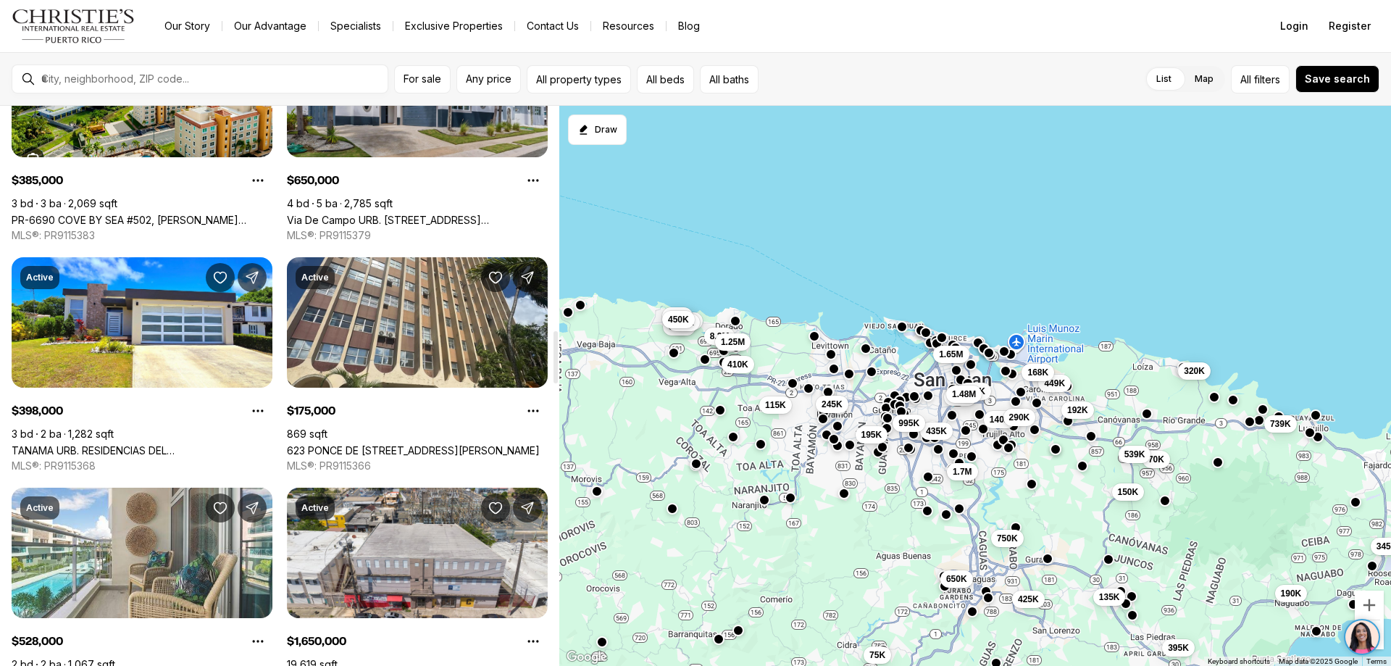
scroll to position [2415, 0]
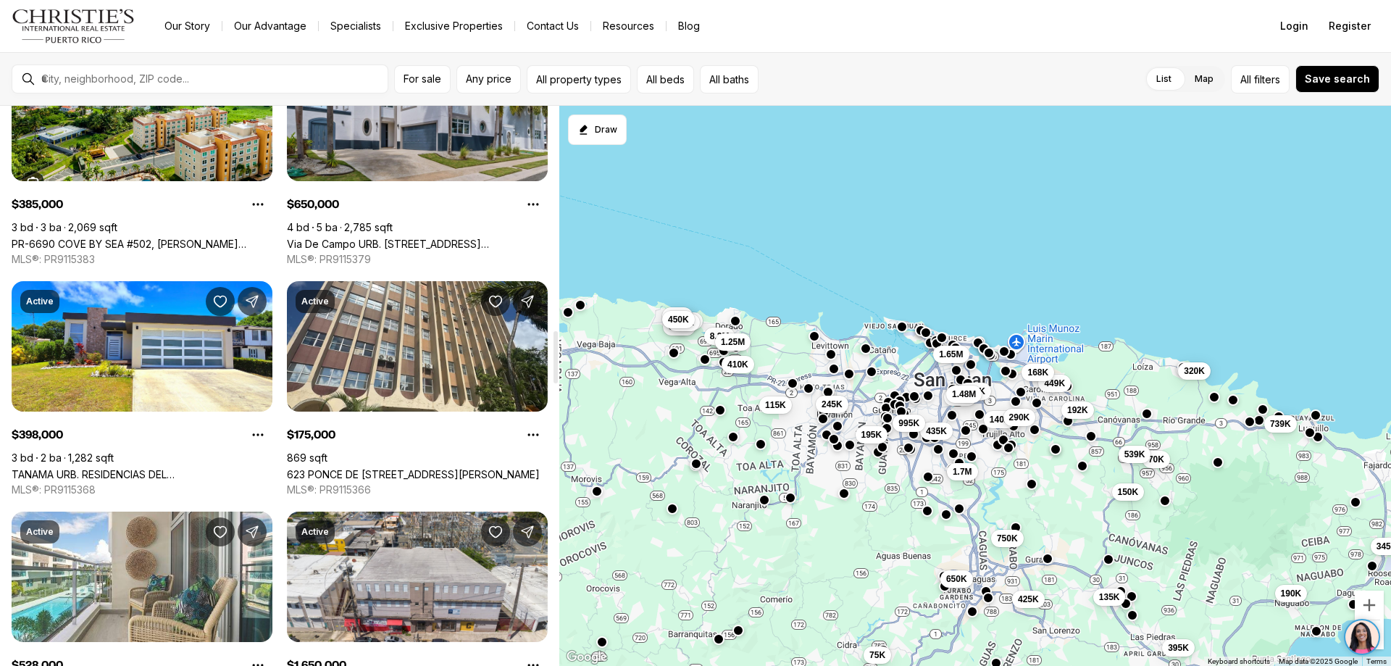
drag, startPoint x: 556, startPoint y: 114, endPoint x: 567, endPoint y: 338, distance: 224.1
click at [558, 338] on div at bounding box center [555, 357] width 4 height 52
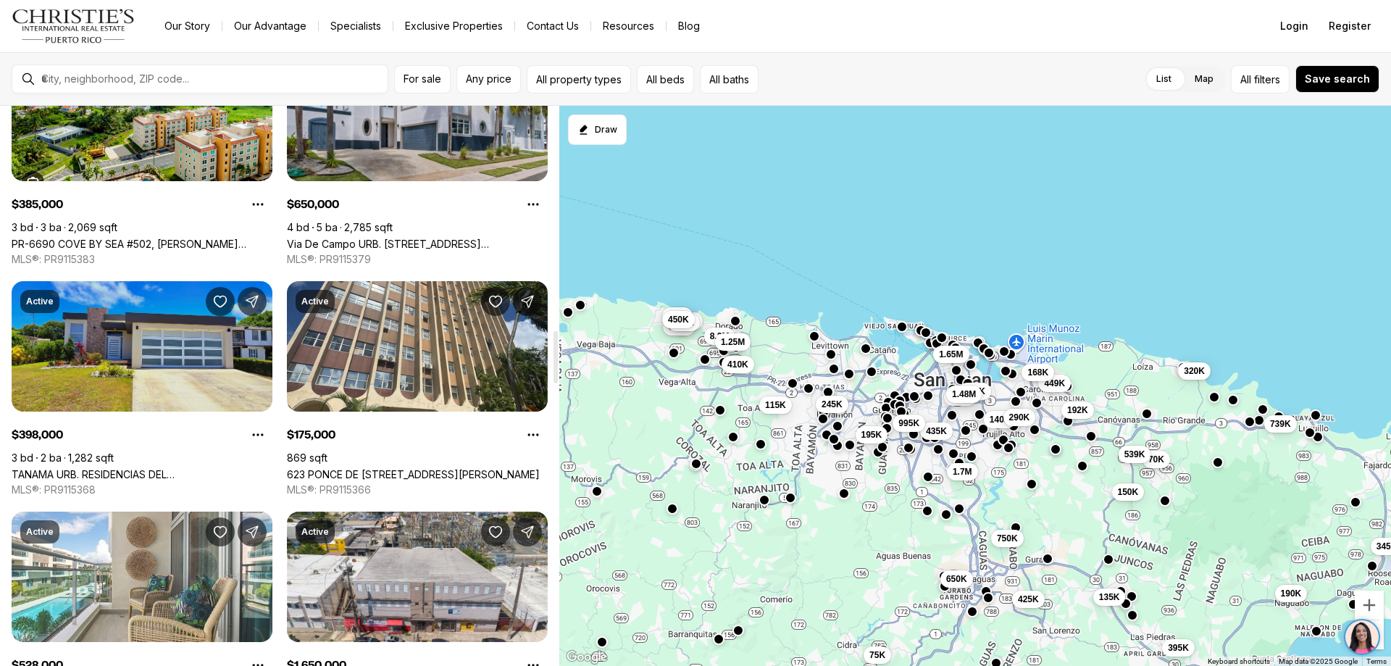
click at [133, 468] on link "TANAMA URB. RESIDENCIAS DEL [GEOGRAPHIC_DATA], [PERSON_NAME][GEOGRAPHIC_DATA], …" at bounding box center [142, 474] width 261 height 12
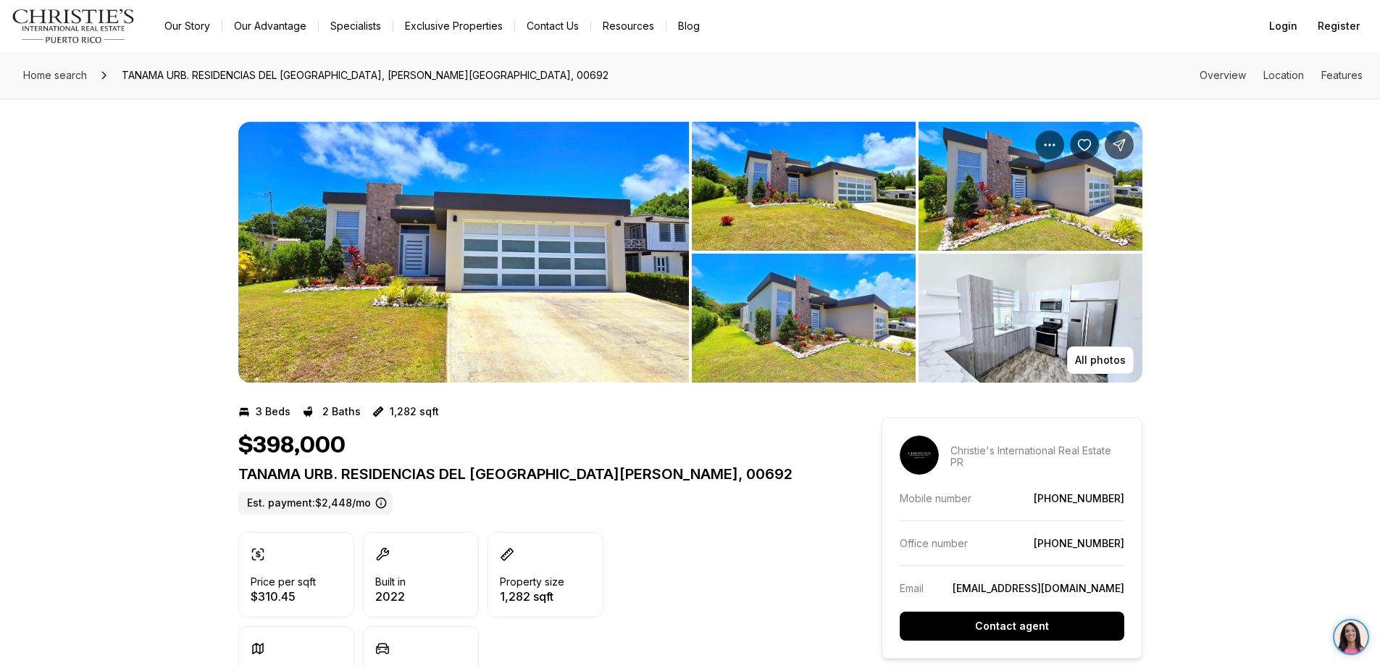
click at [372, 283] on img "View image gallery" at bounding box center [463, 252] width 451 height 261
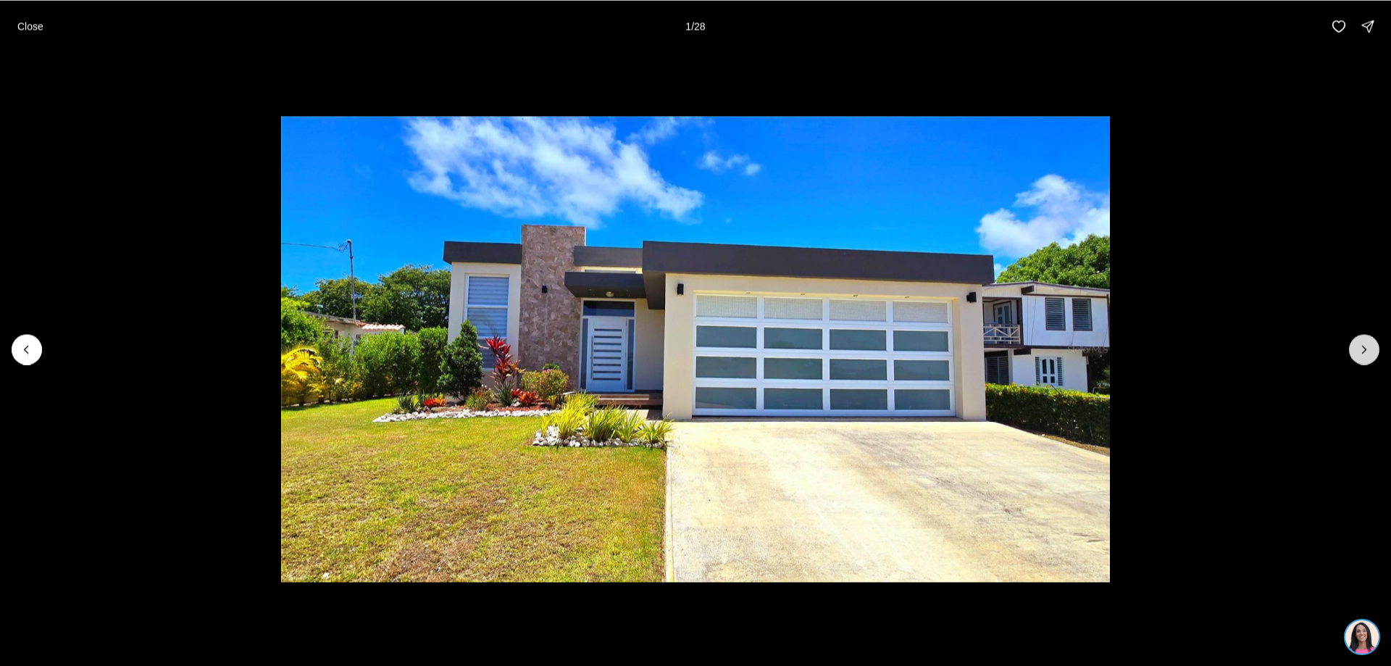
click at [1363, 347] on icon "Next slide" at bounding box center [1364, 349] width 14 height 14
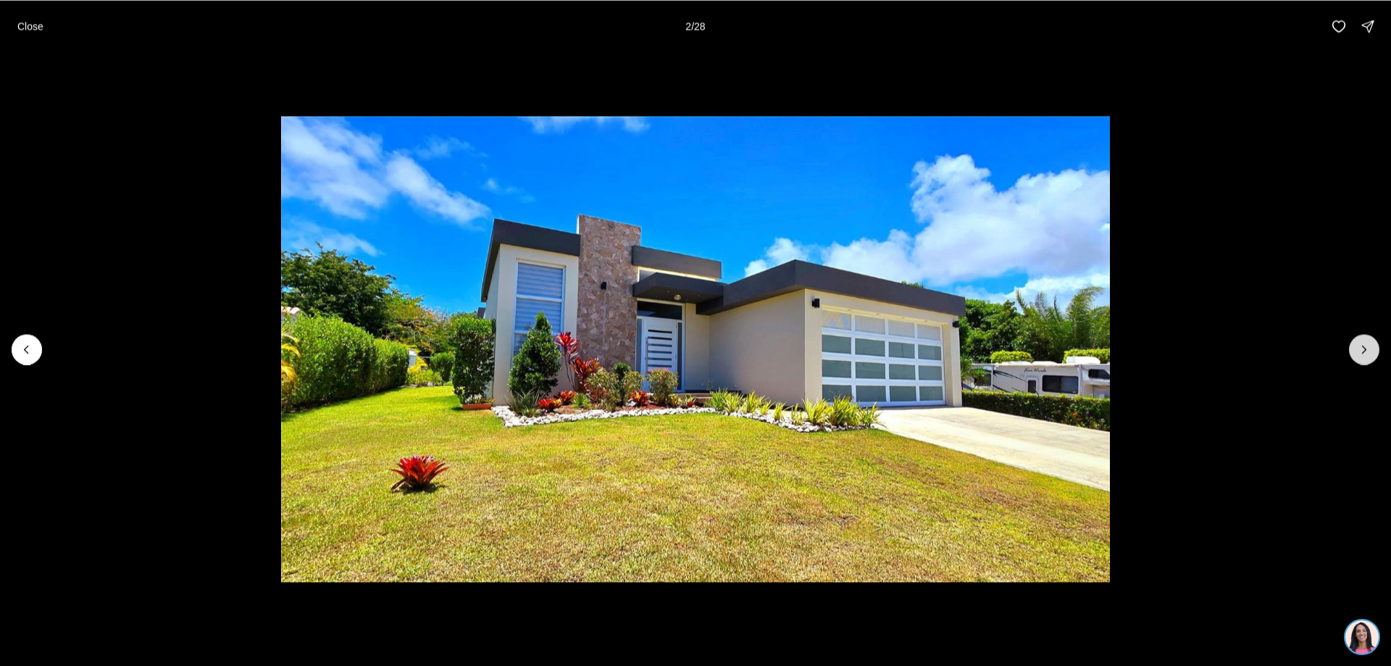
click at [1363, 347] on icon "Next slide" at bounding box center [1364, 349] width 14 height 14
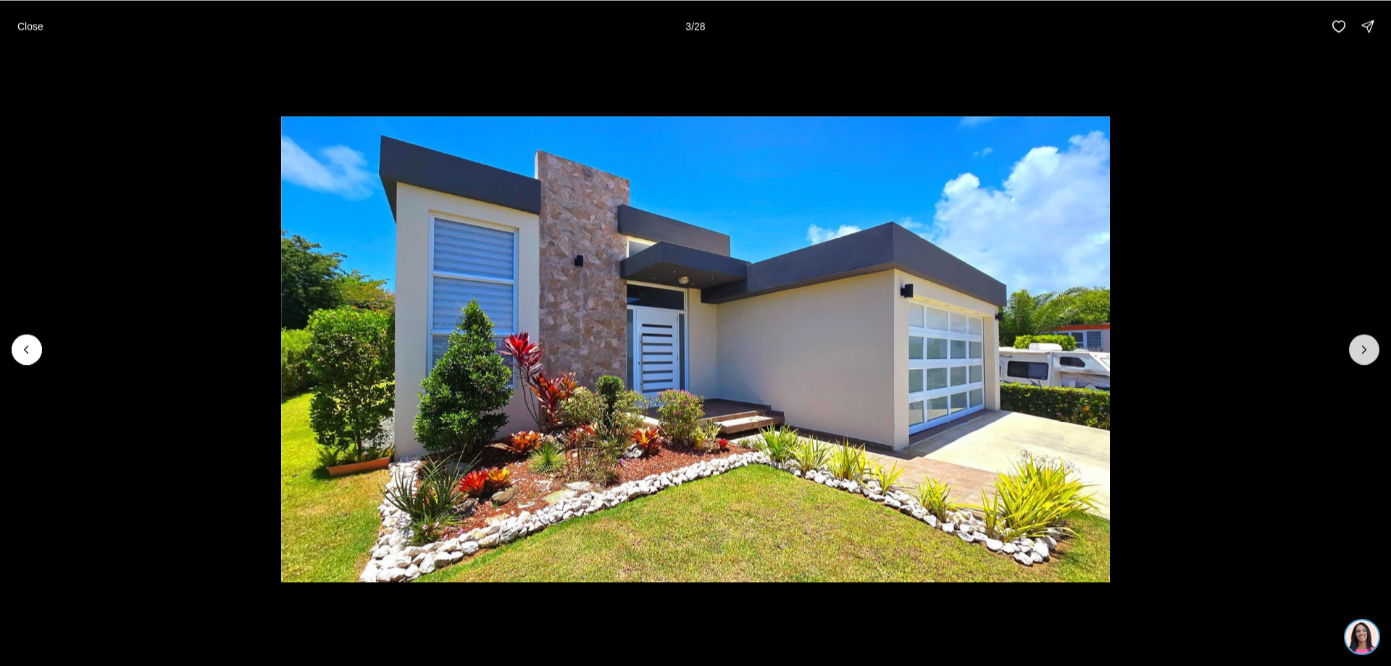
click at [1363, 347] on icon "Next slide" at bounding box center [1364, 349] width 14 height 14
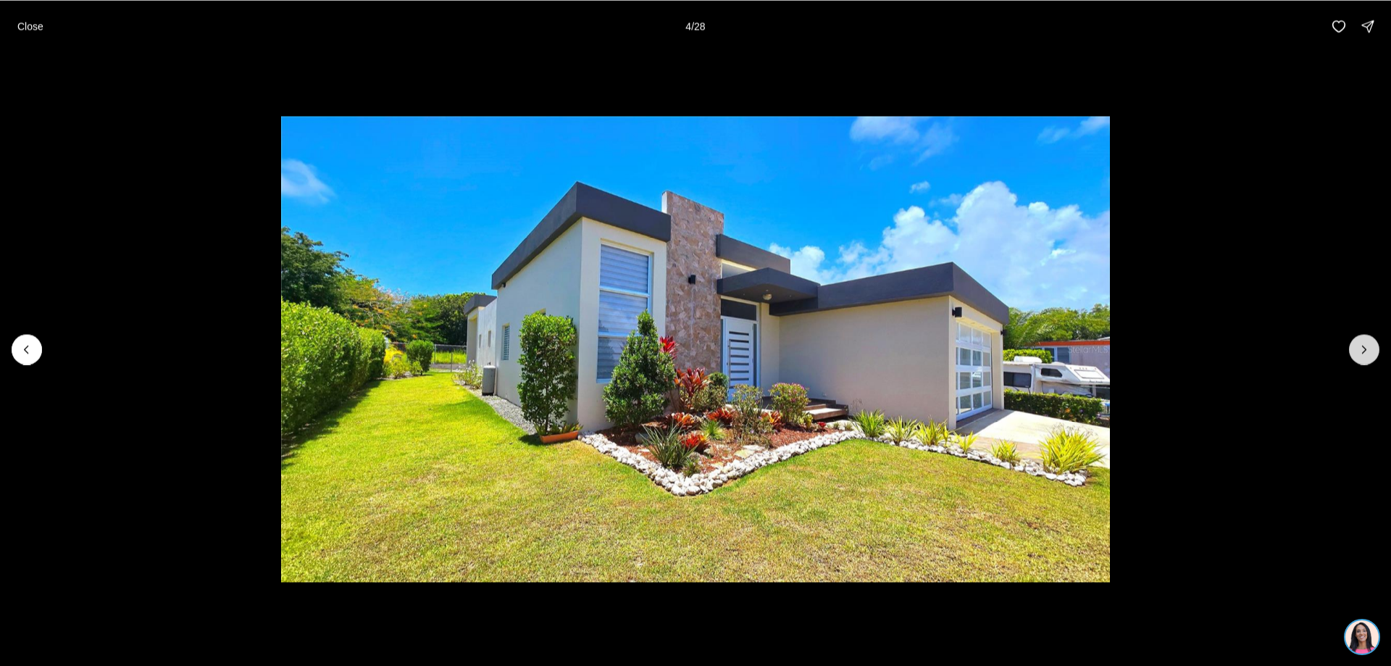
click at [1363, 347] on icon "Next slide" at bounding box center [1364, 349] width 14 height 14
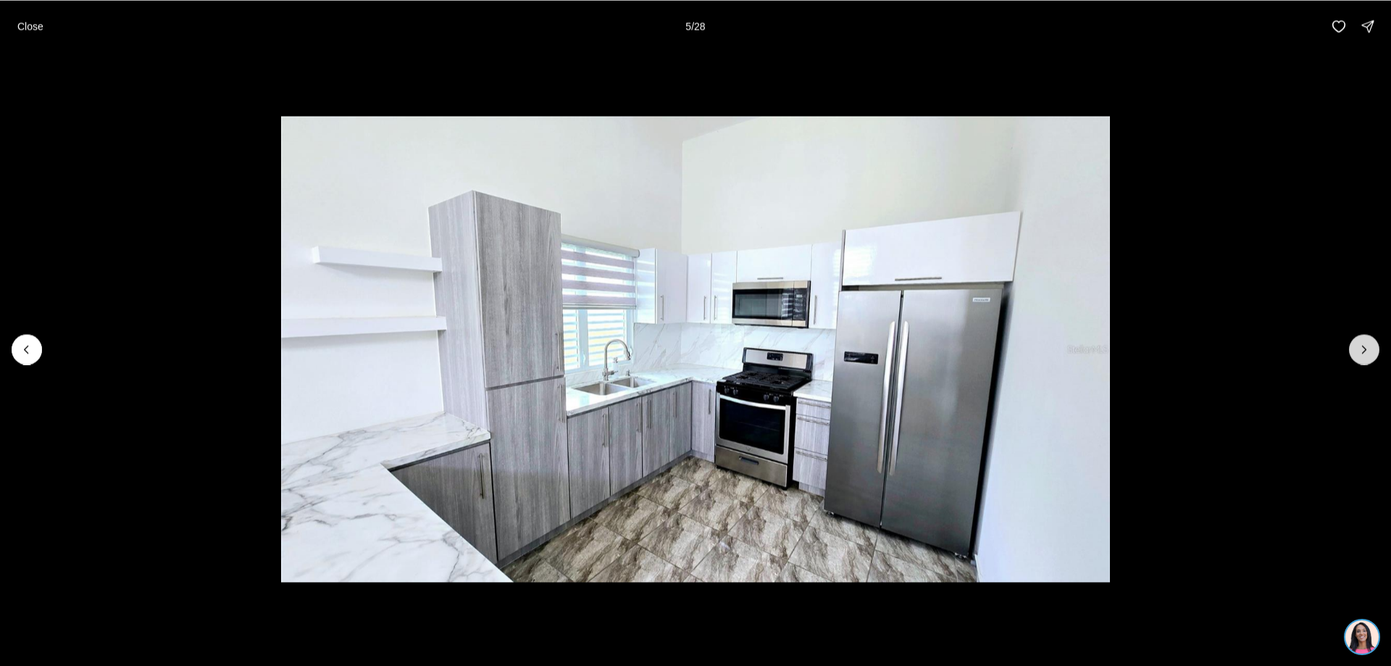
click at [1363, 348] on icon "Next slide" at bounding box center [1364, 349] width 14 height 14
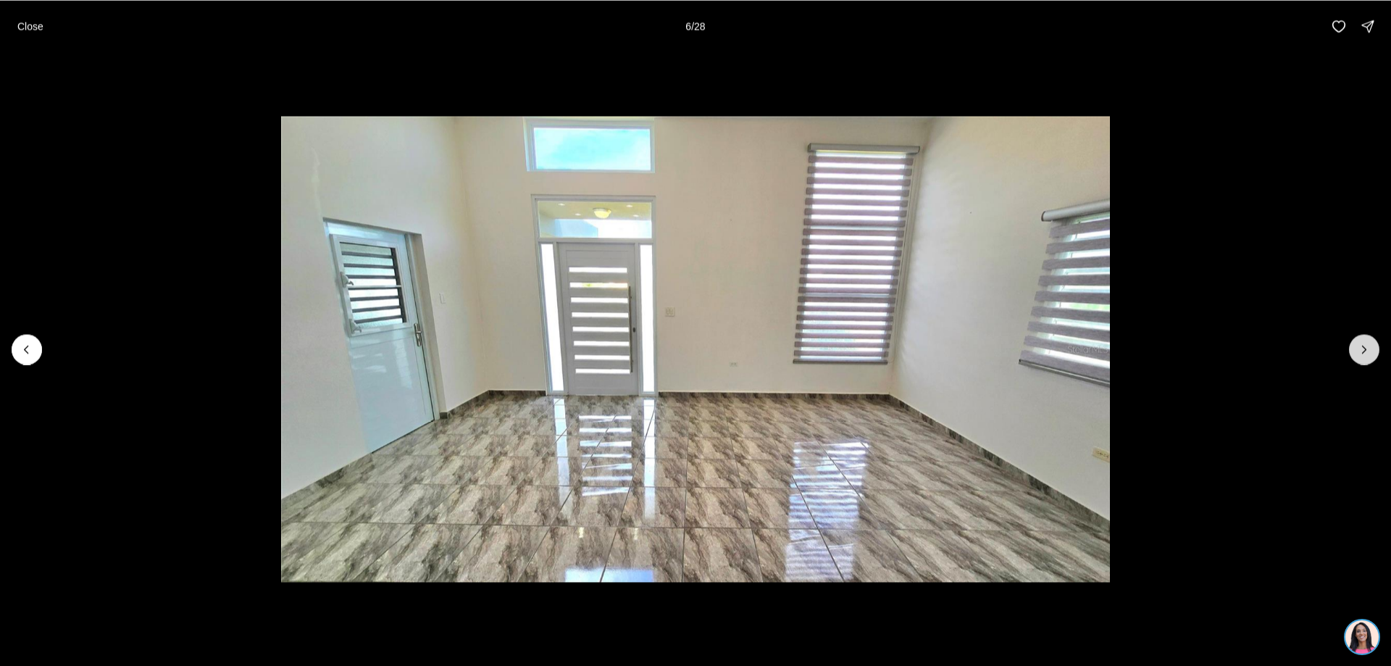
click at [1363, 348] on icon "Next slide" at bounding box center [1364, 349] width 14 height 14
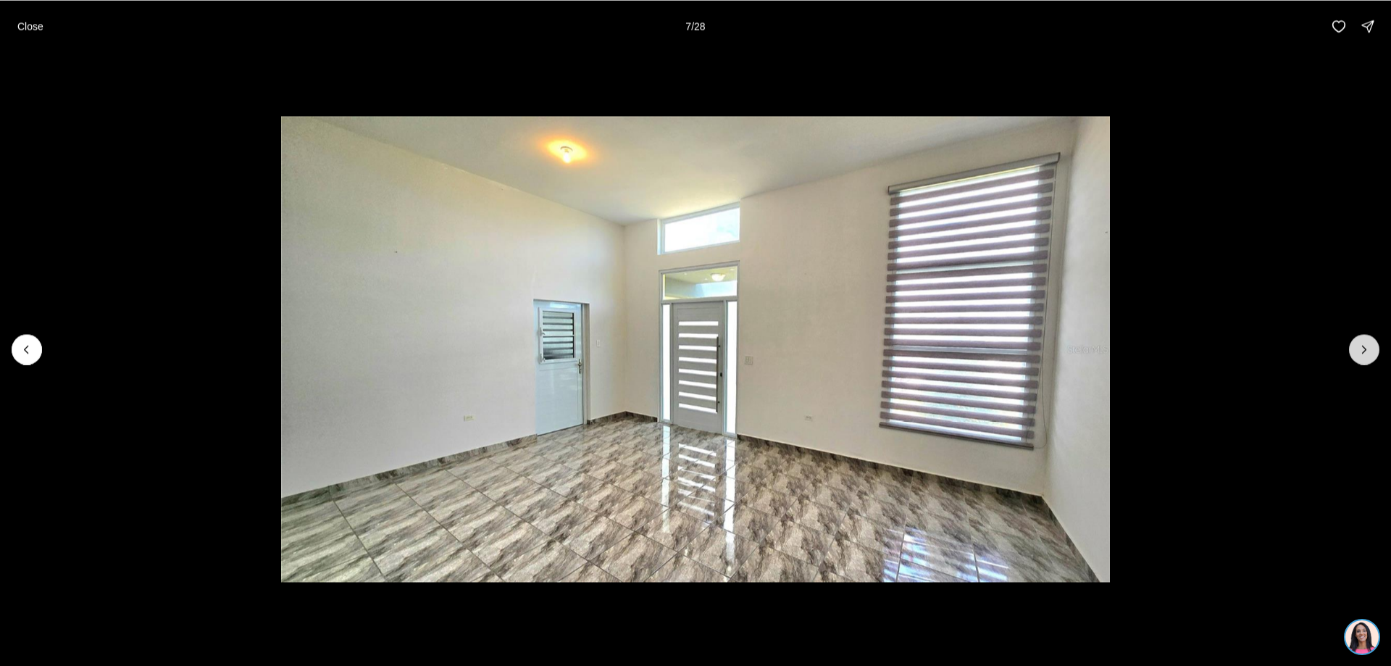
click at [1363, 348] on icon "Next slide" at bounding box center [1364, 349] width 14 height 14
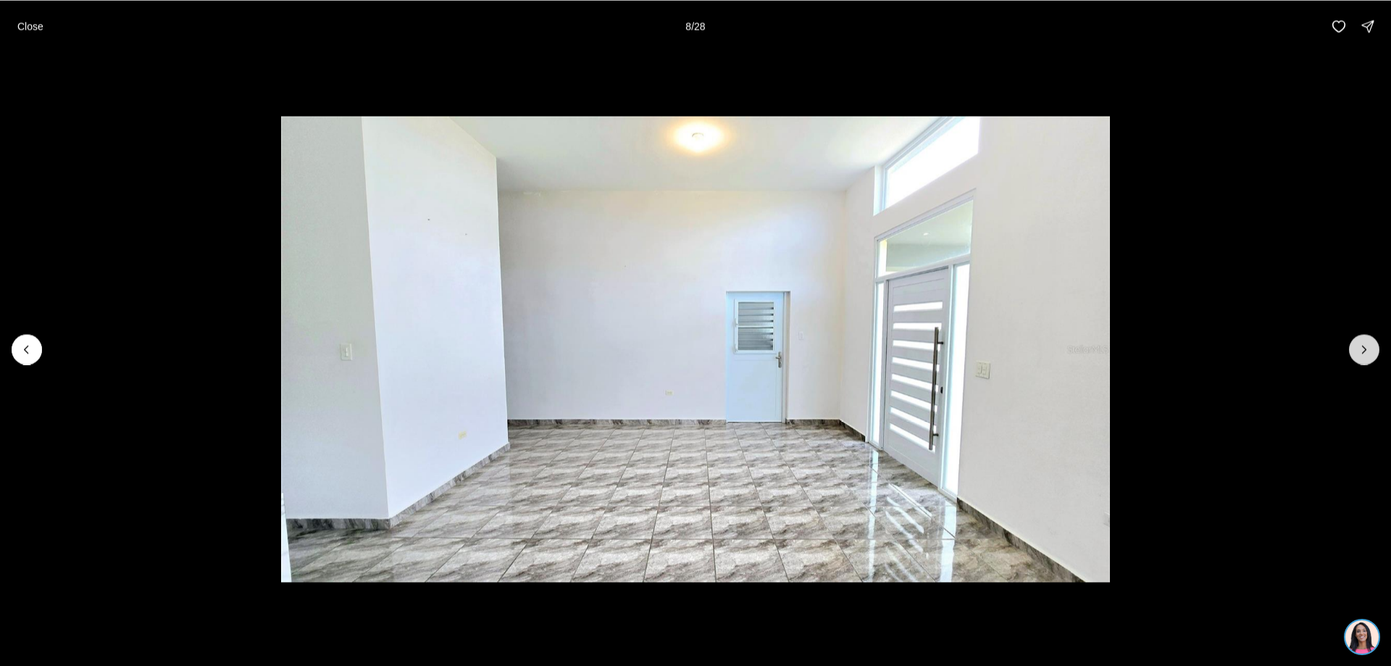
click at [1363, 348] on icon "Next slide" at bounding box center [1364, 349] width 14 height 14
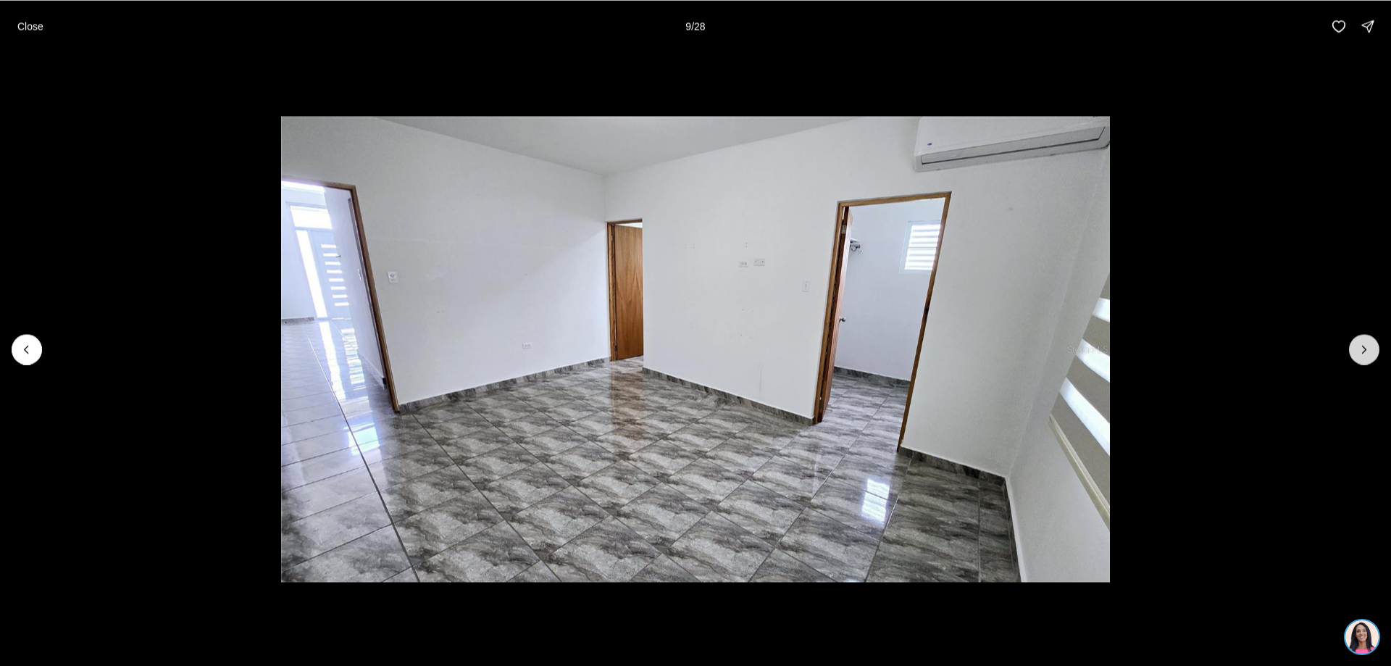
click at [1363, 348] on icon "Next slide" at bounding box center [1364, 349] width 14 height 14
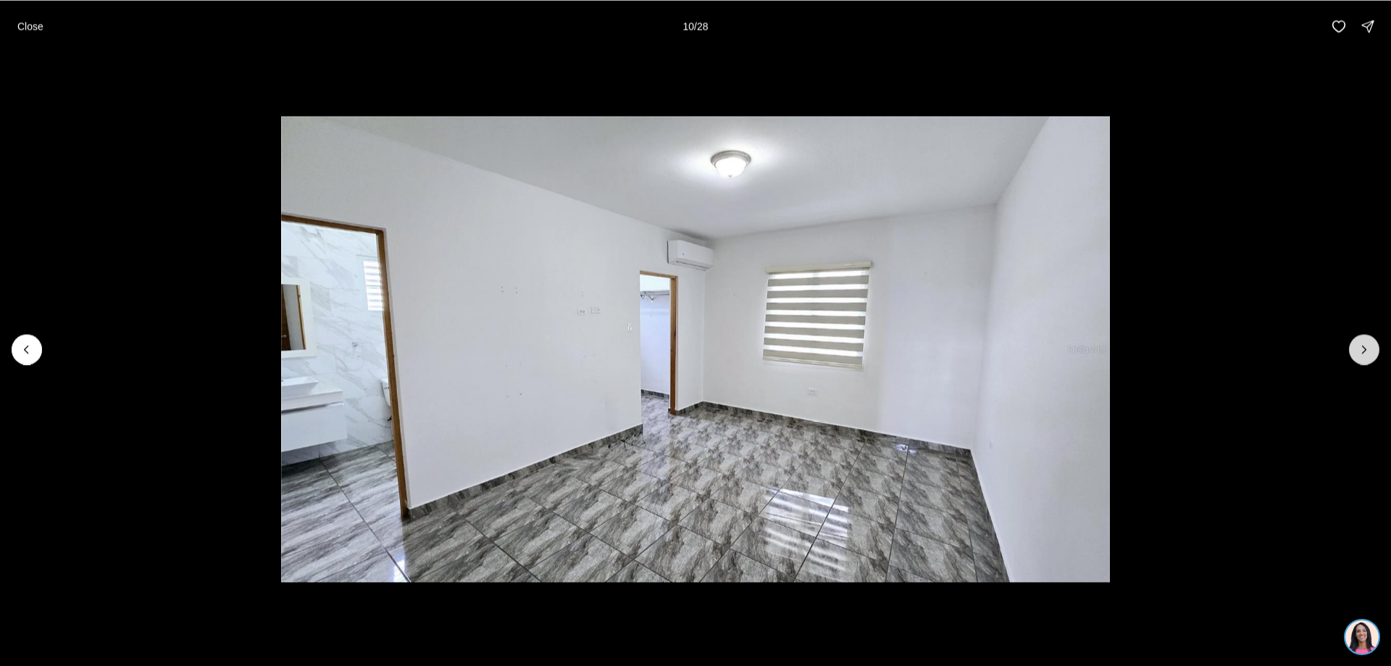
click at [1363, 346] on icon "Next slide" at bounding box center [1365, 349] width 4 height 7
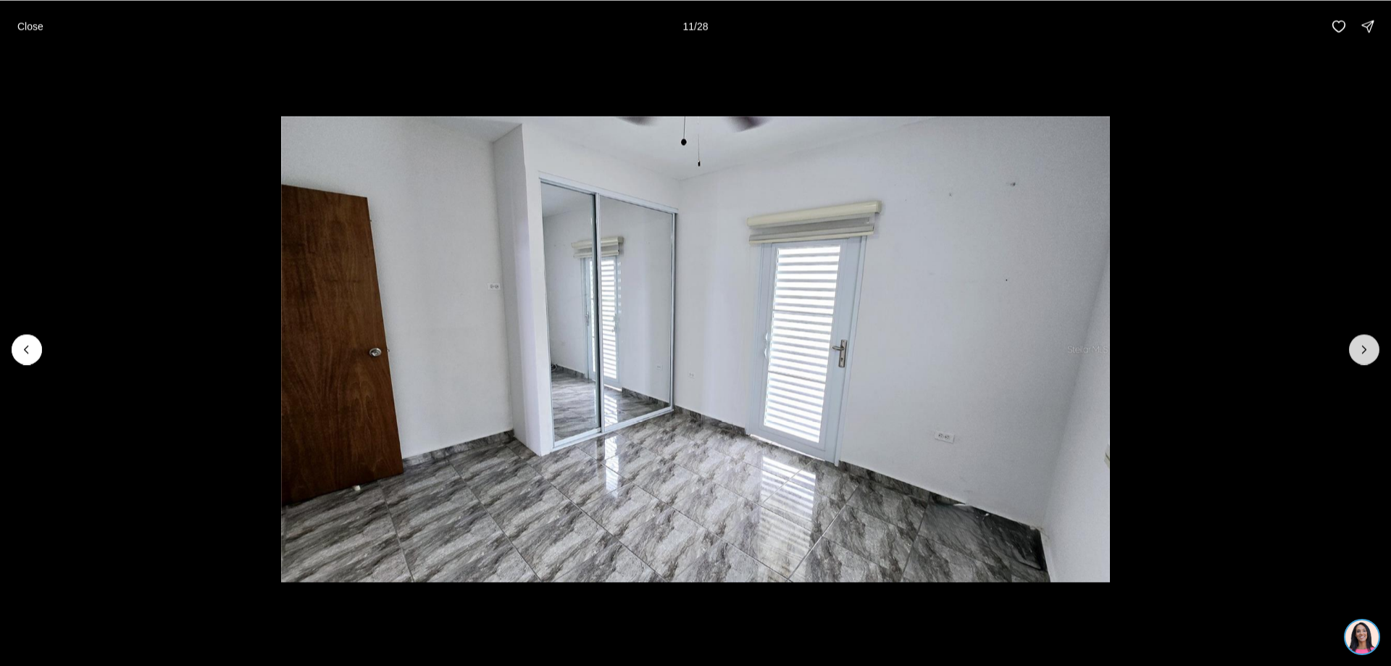
click at [1363, 346] on icon "Next slide" at bounding box center [1365, 349] width 4 height 7
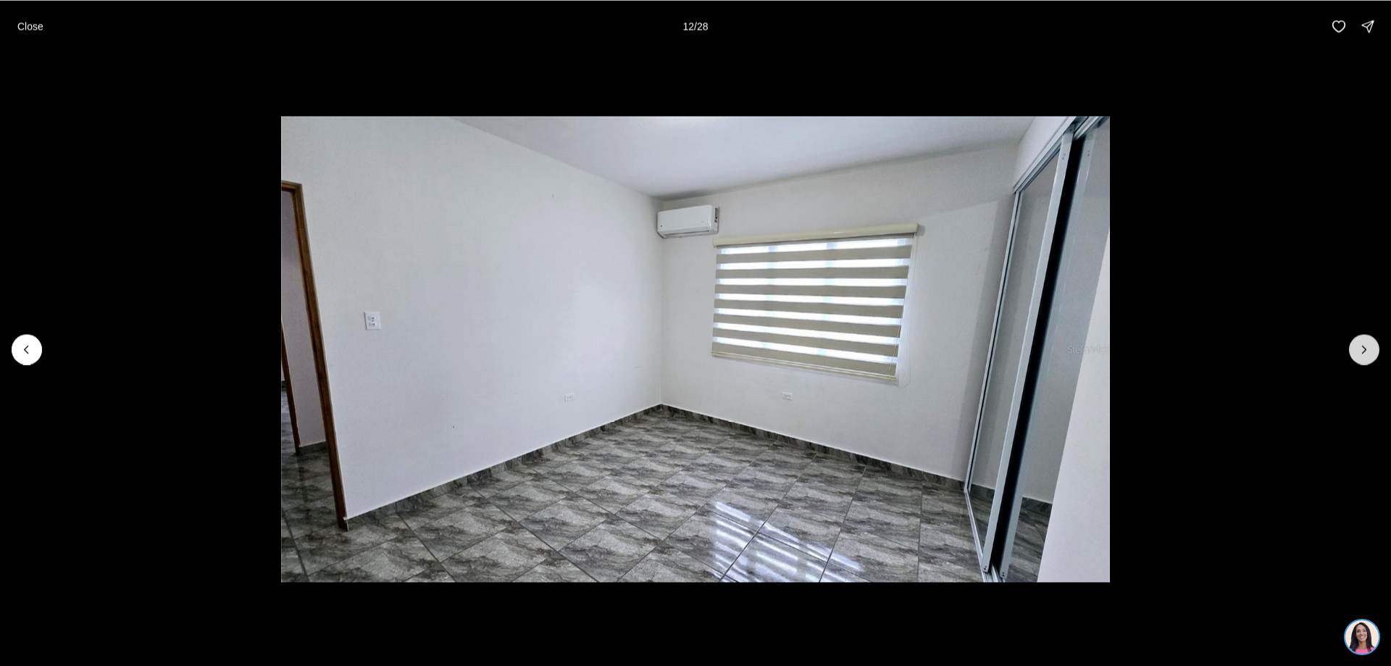
click at [1363, 346] on icon "Next slide" at bounding box center [1365, 349] width 4 height 7
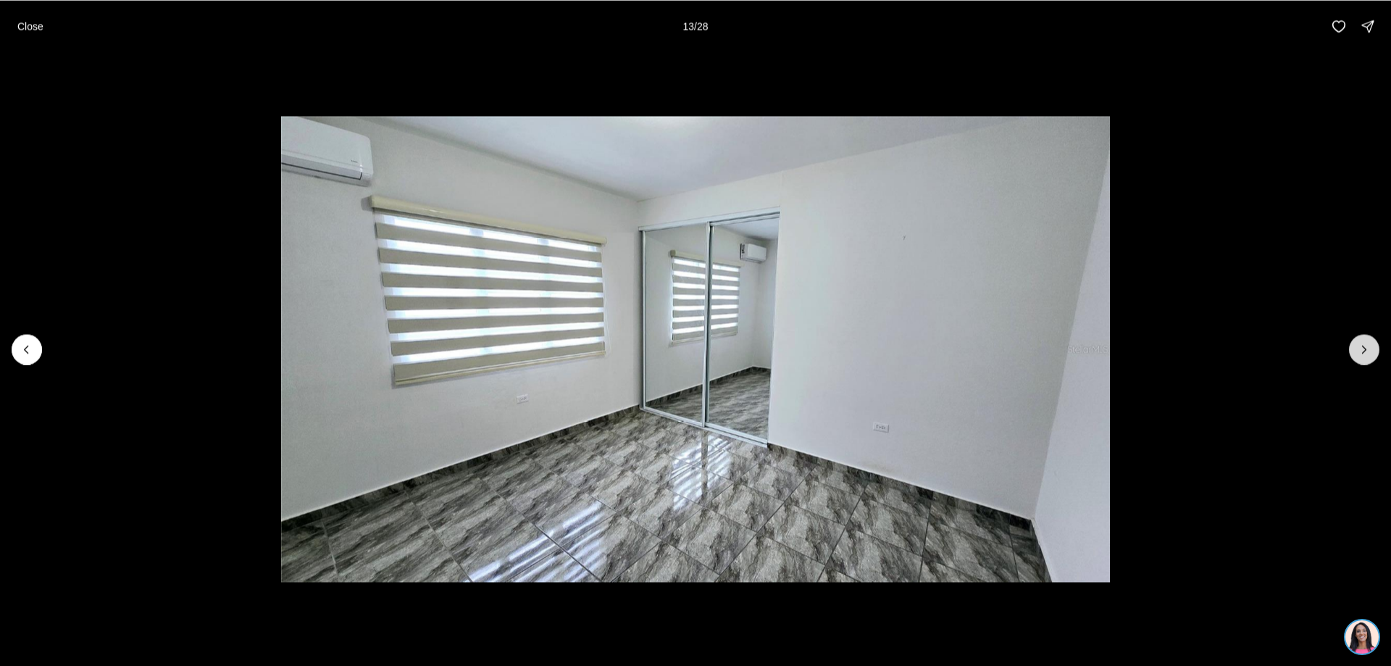
click at [1363, 346] on icon "Next slide" at bounding box center [1365, 349] width 4 height 7
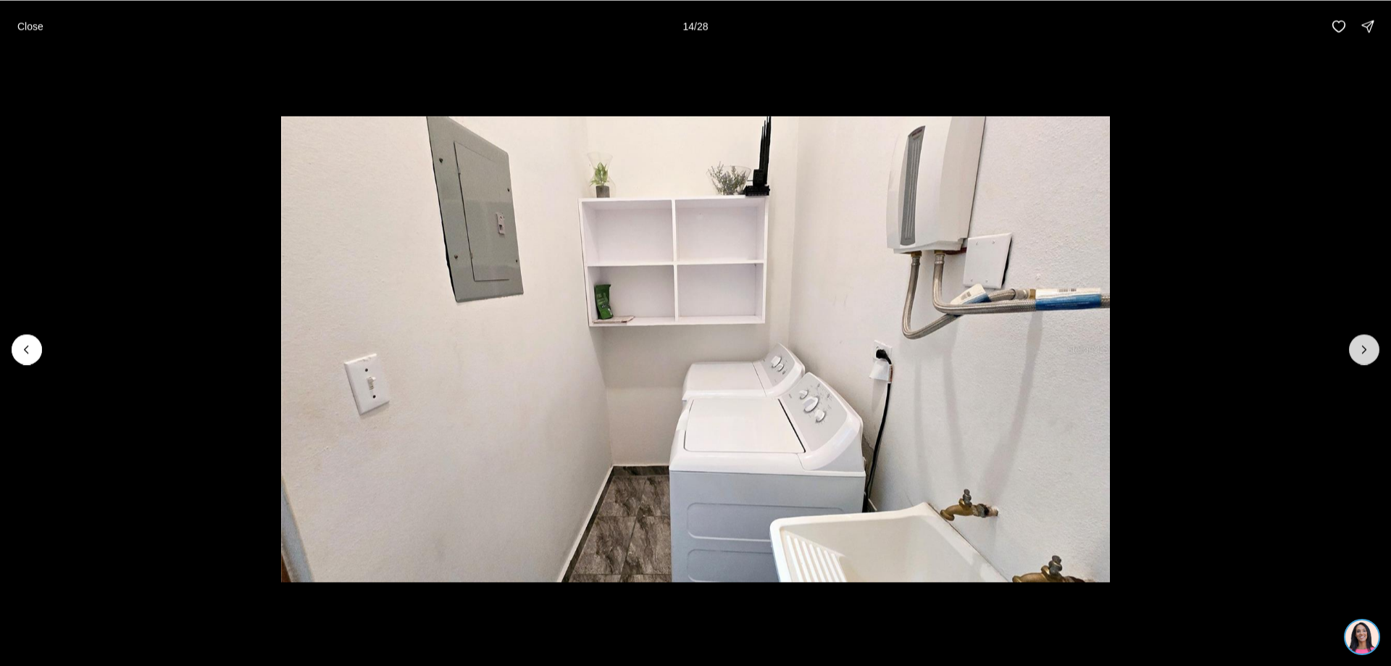
click at [1363, 346] on icon "Next slide" at bounding box center [1365, 349] width 4 height 7
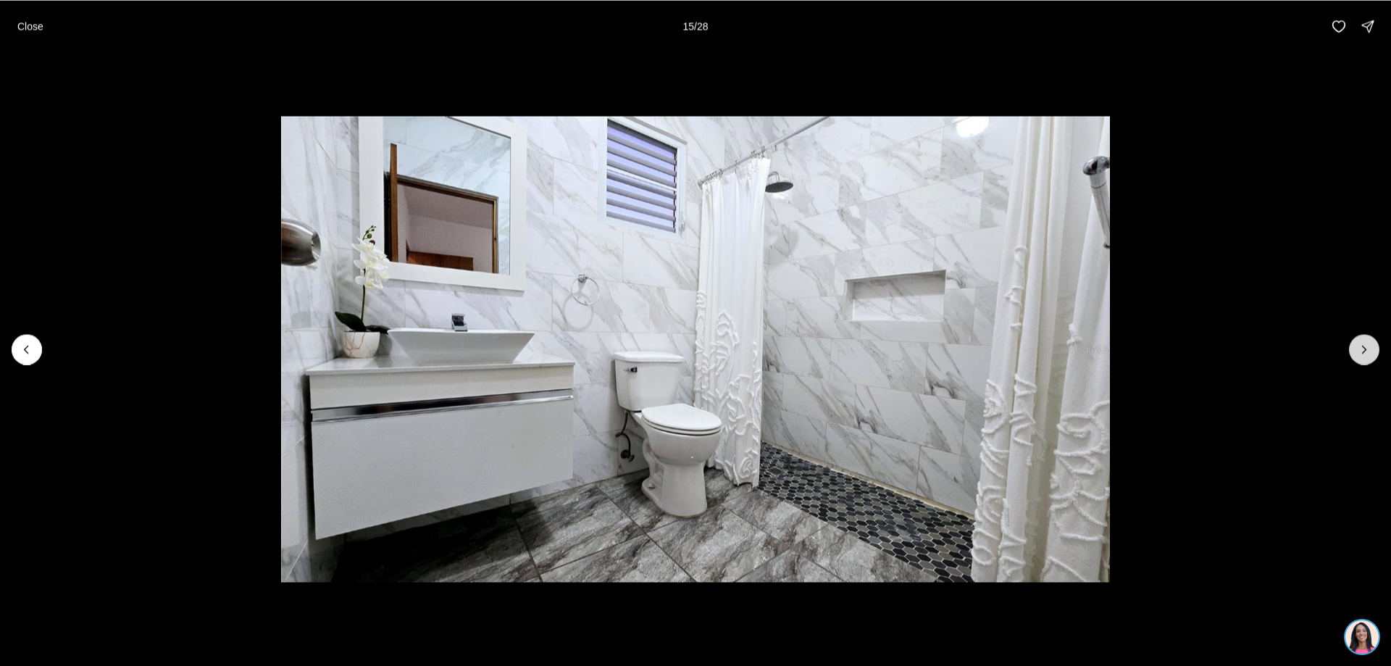
click at [1363, 346] on icon "Next slide" at bounding box center [1365, 349] width 4 height 7
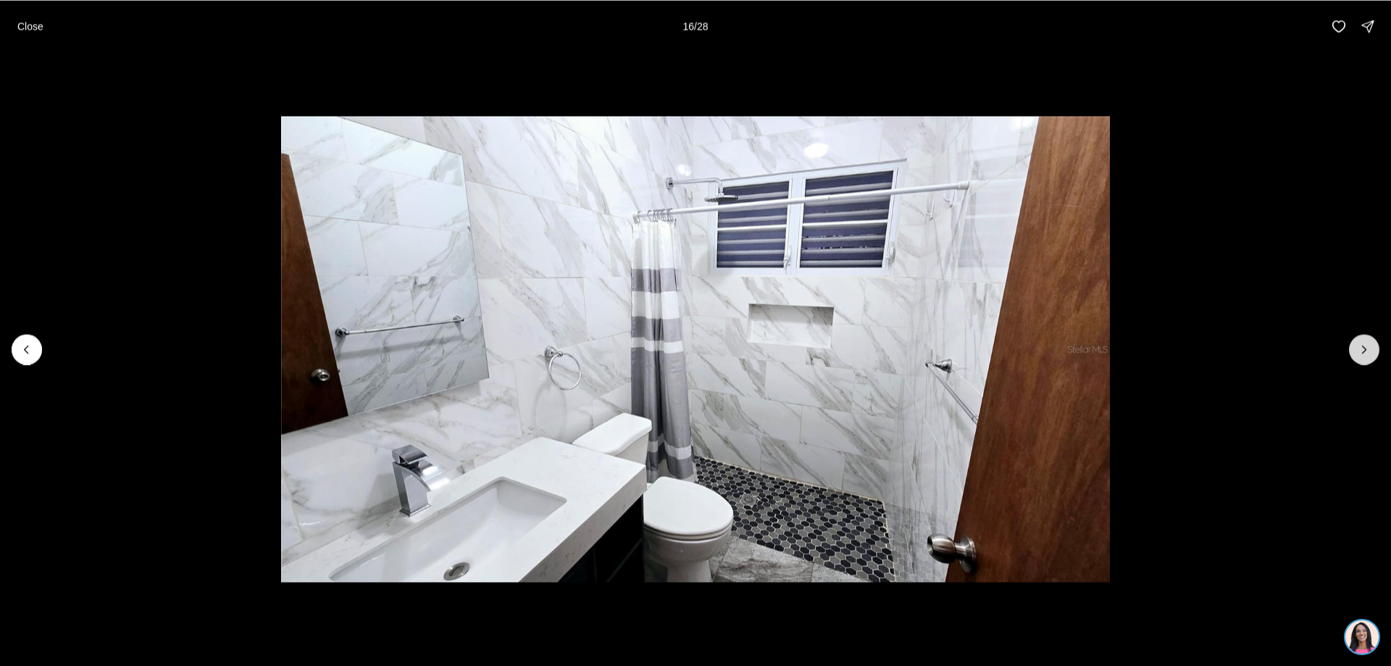
click at [1363, 346] on icon "Next slide" at bounding box center [1365, 349] width 4 height 7
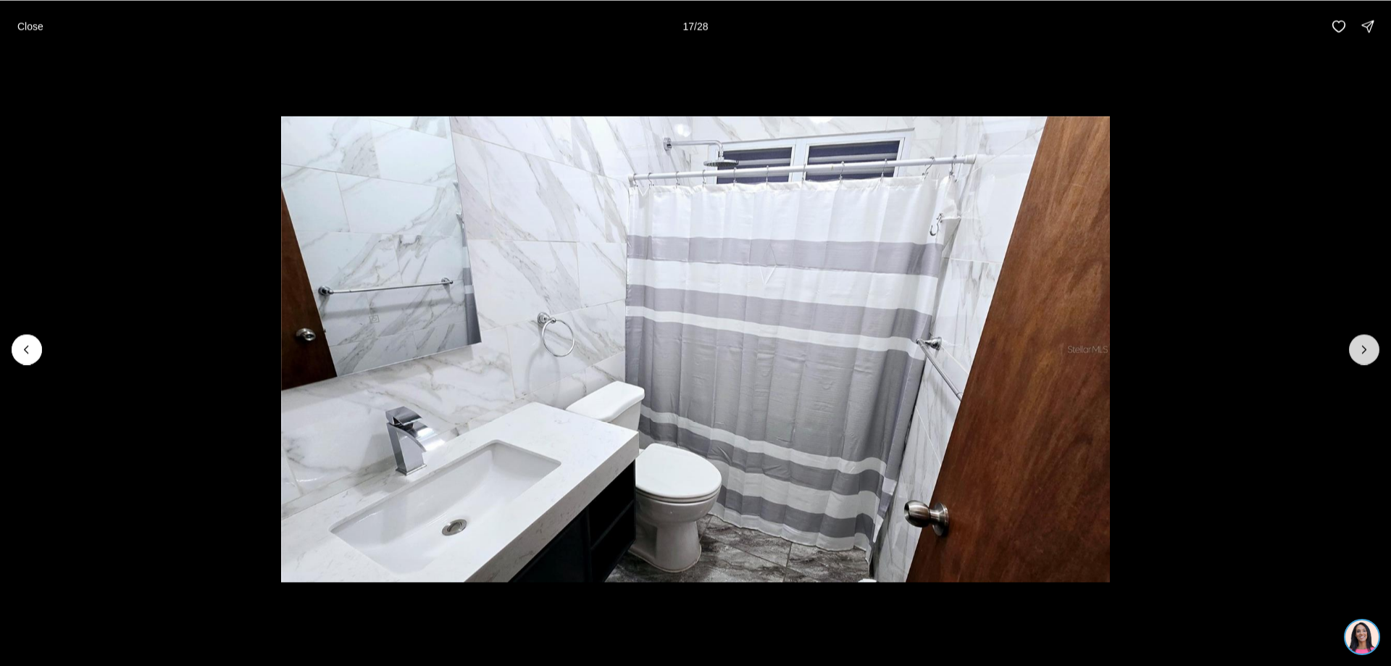
click at [1363, 346] on icon "Next slide" at bounding box center [1365, 349] width 4 height 7
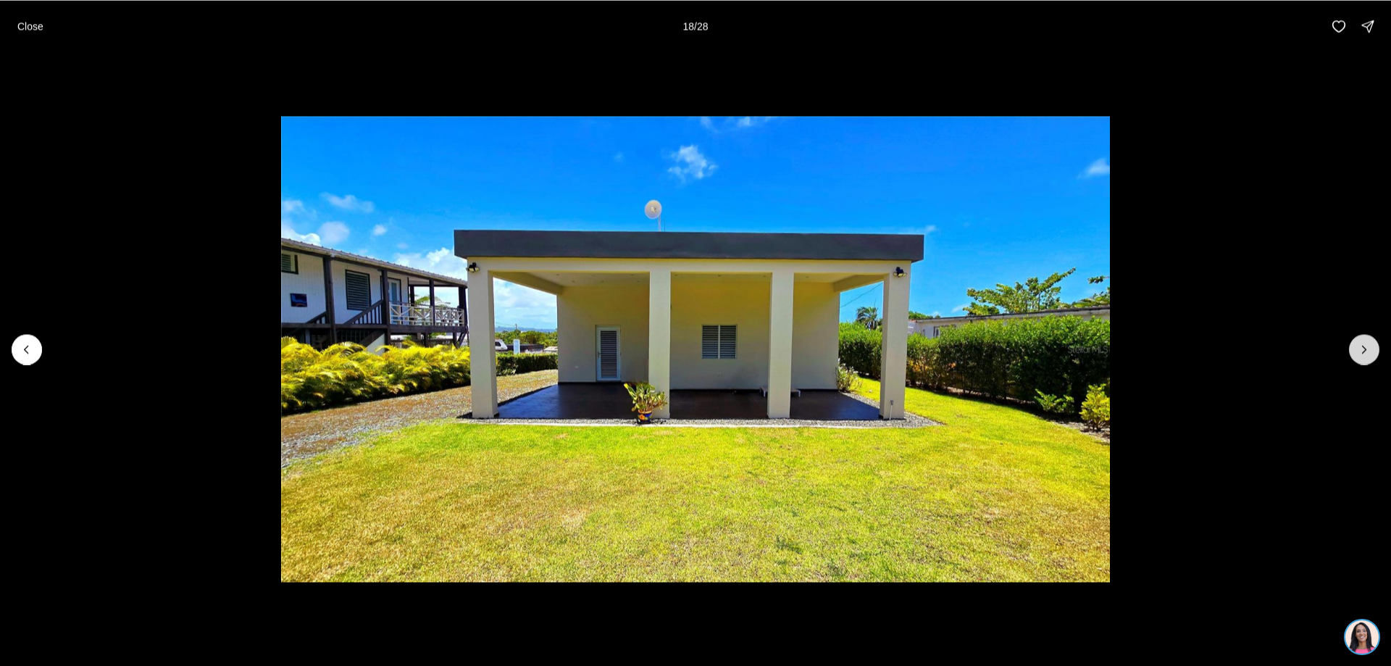
click at [1363, 346] on icon "Next slide" at bounding box center [1365, 349] width 4 height 7
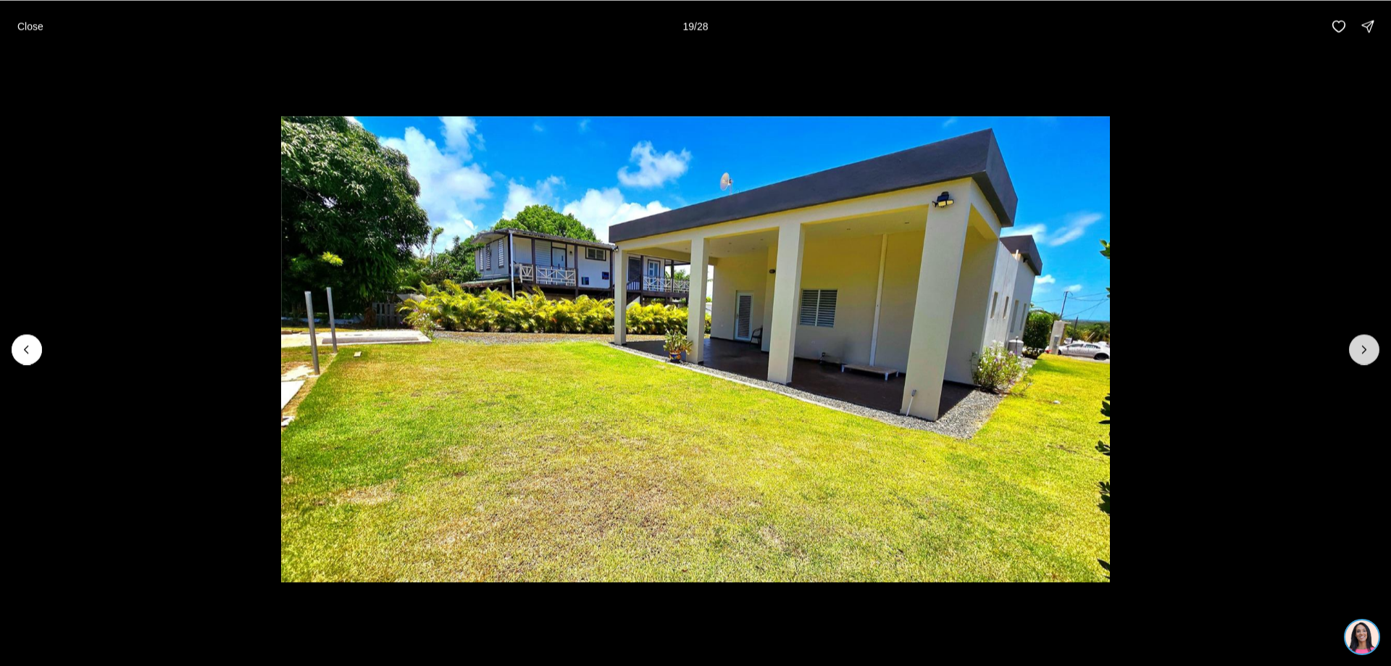
click at [1363, 346] on icon "Next slide" at bounding box center [1365, 349] width 4 height 7
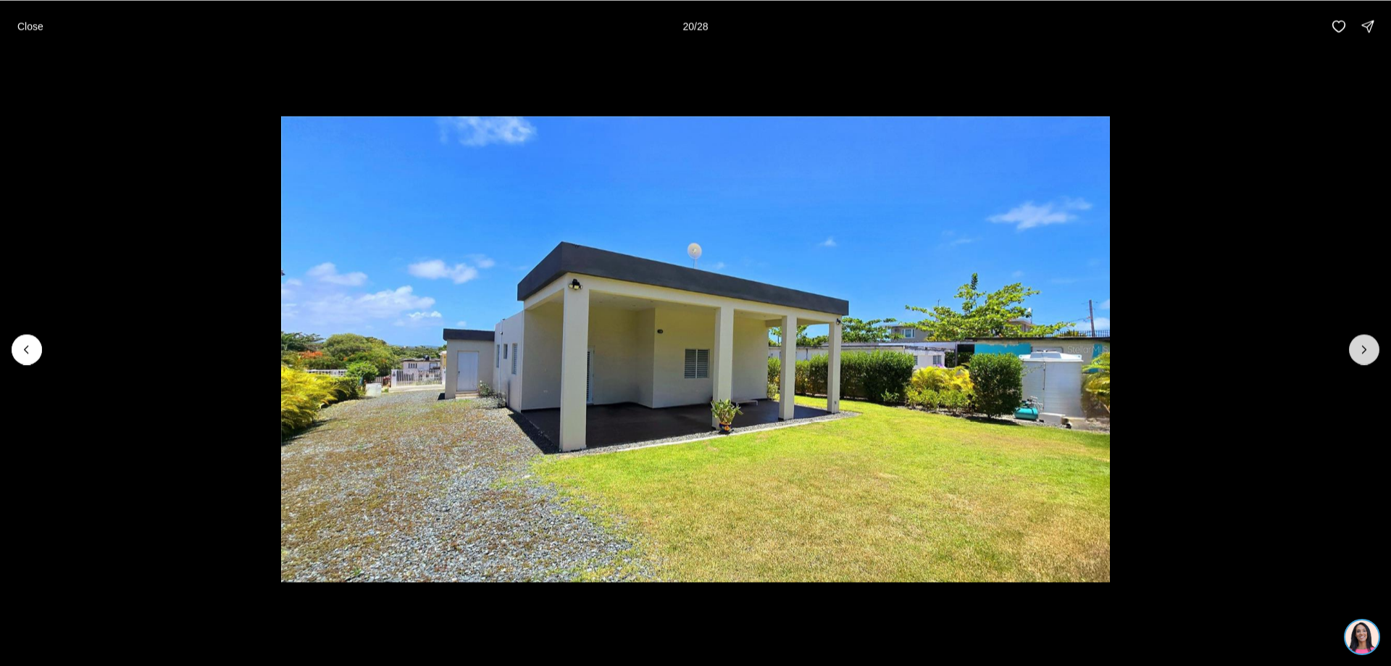
click at [1363, 346] on icon "Next slide" at bounding box center [1365, 349] width 4 height 7
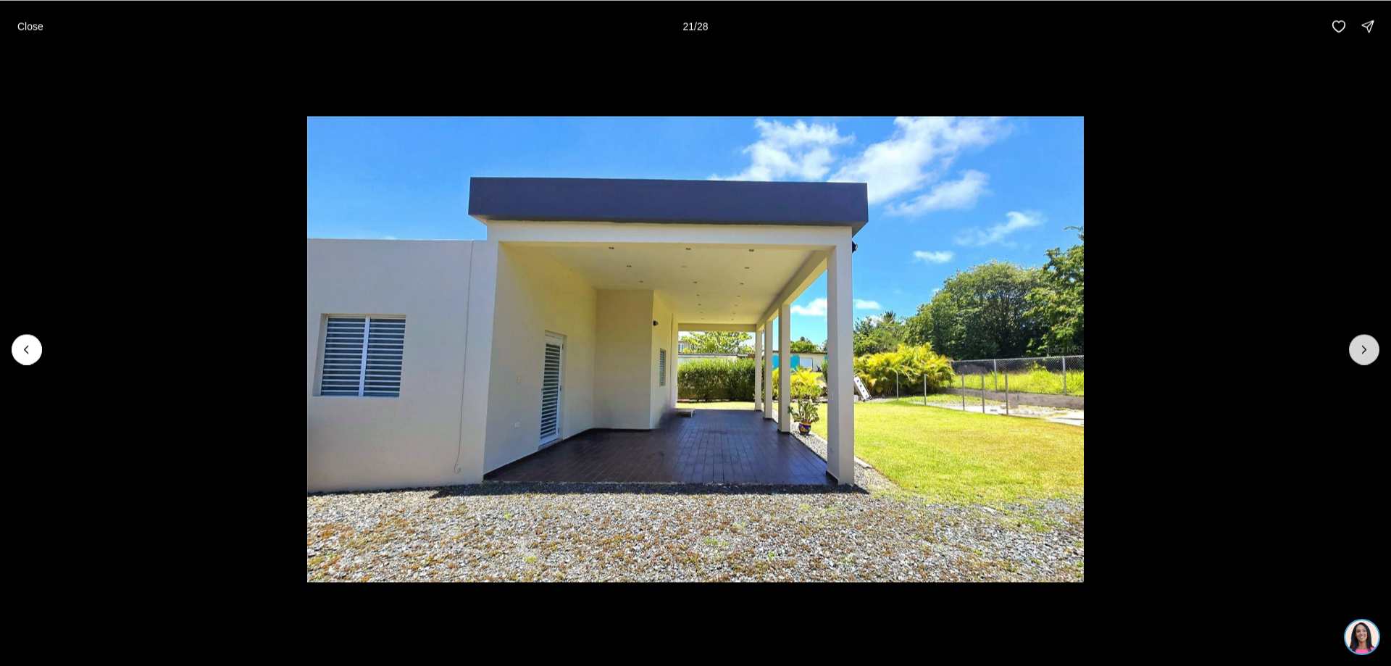
click at [1363, 346] on icon "Next slide" at bounding box center [1365, 349] width 4 height 7
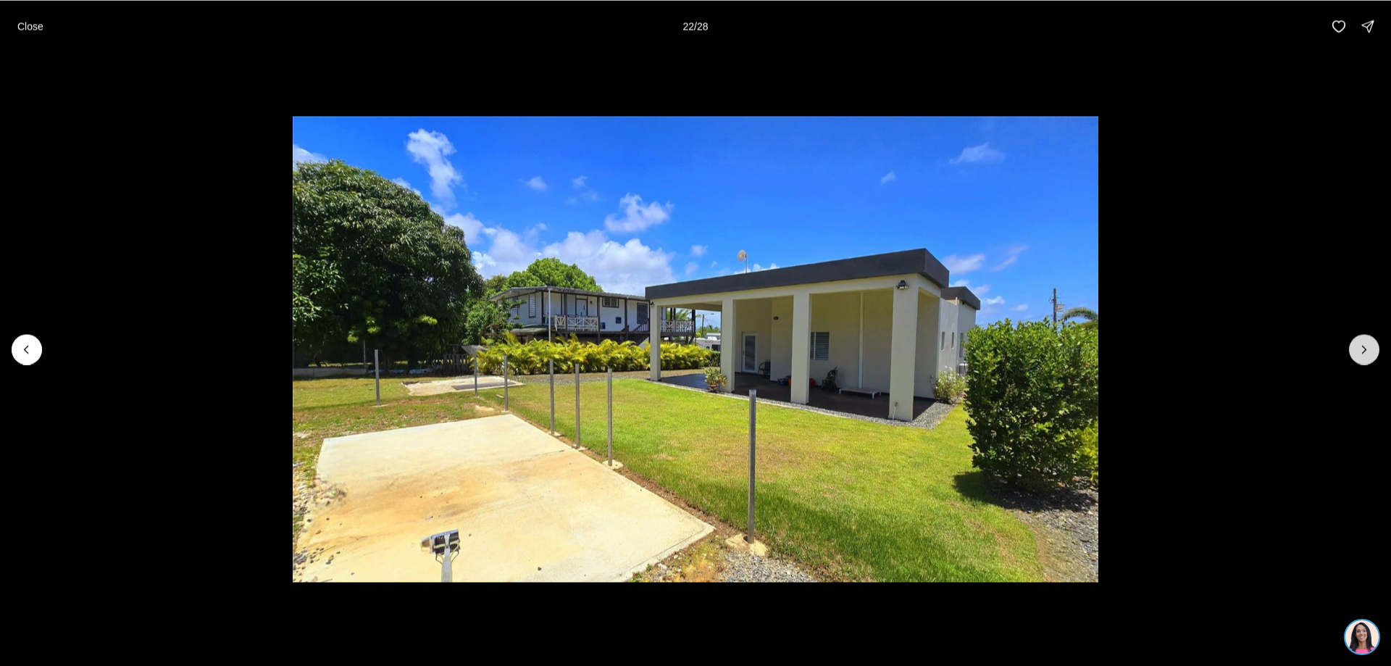
click at [1363, 346] on icon "Next slide" at bounding box center [1365, 349] width 4 height 7
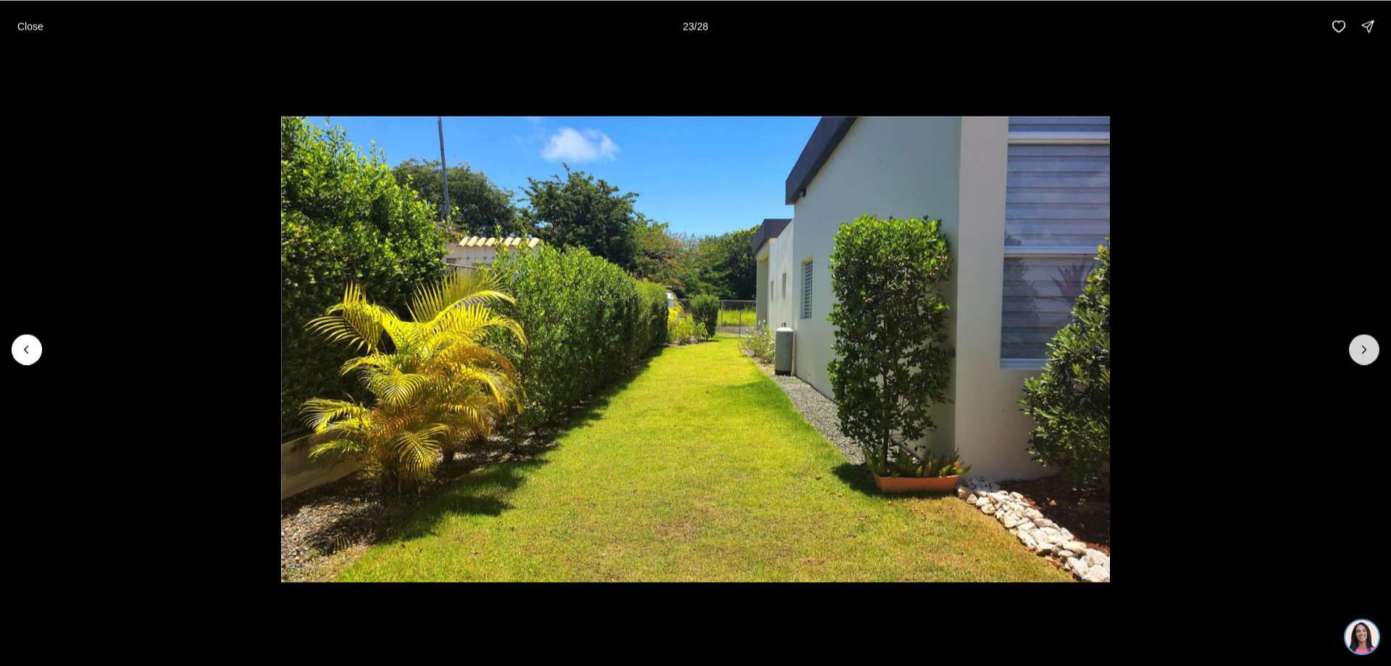
click at [1363, 346] on icon "Next slide" at bounding box center [1365, 349] width 4 height 7
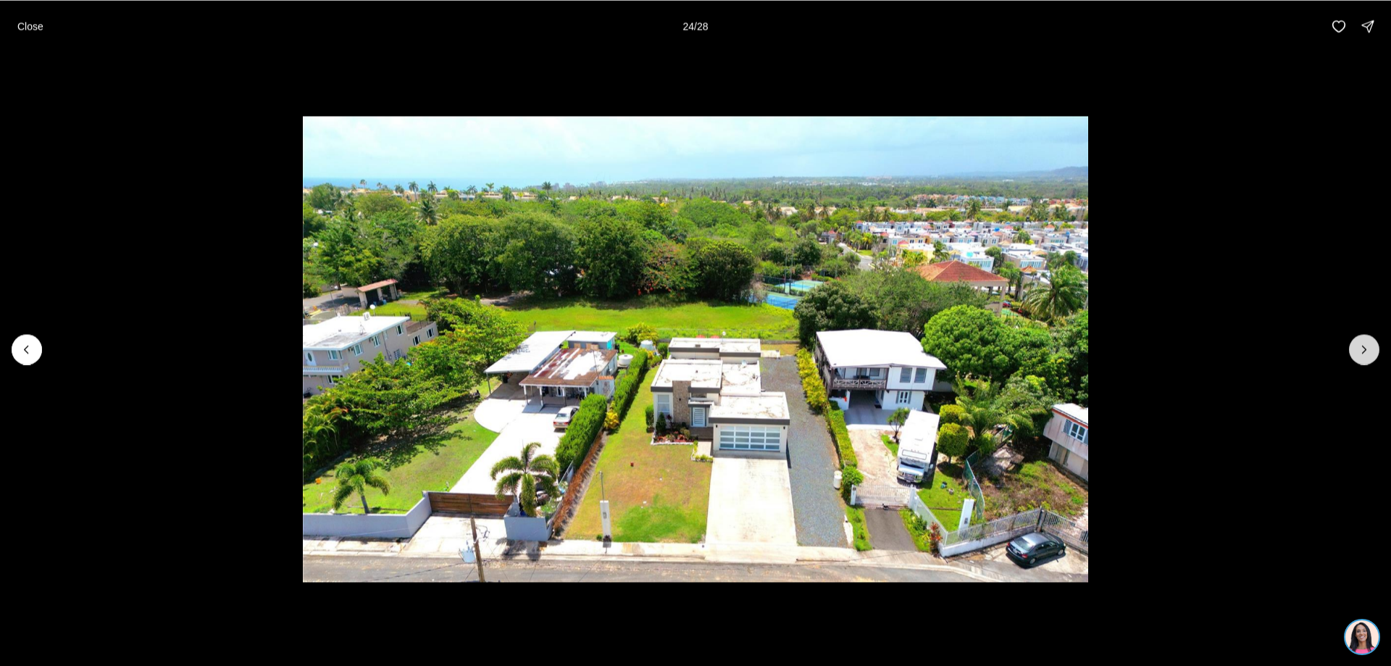
click at [1364, 345] on icon "Next slide" at bounding box center [1364, 349] width 14 height 14
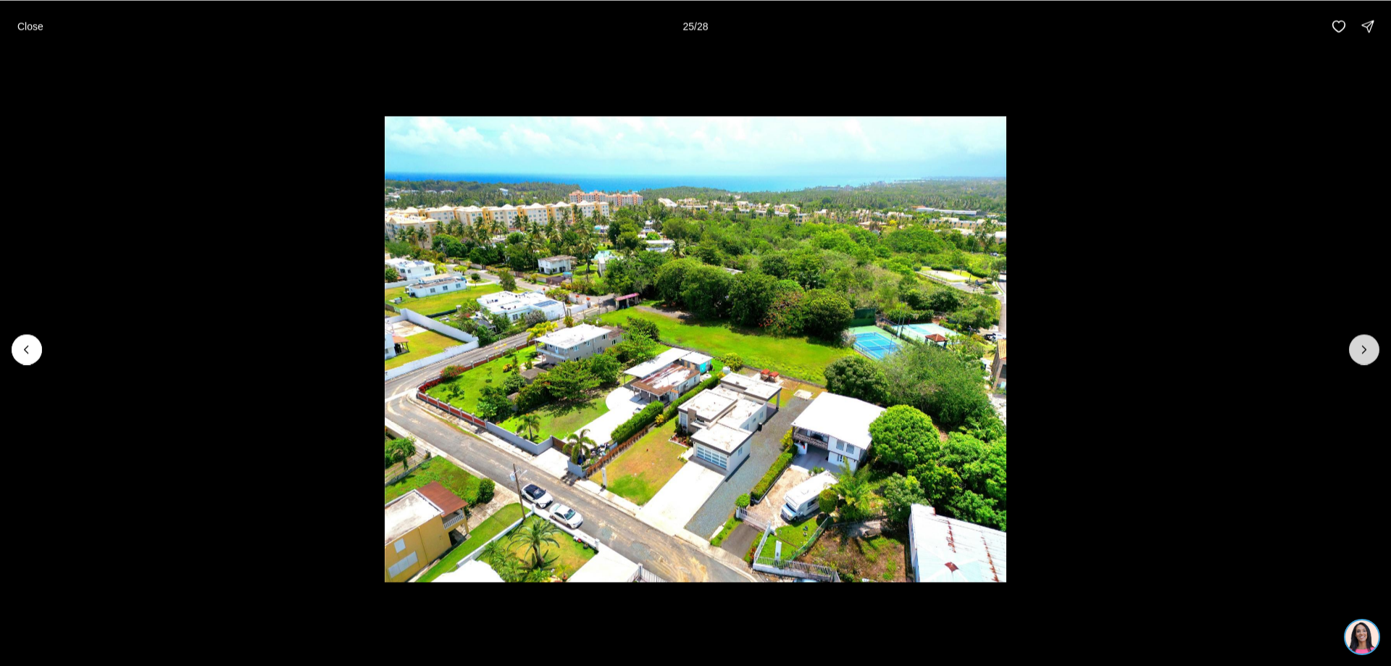
click at [1365, 338] on button "Next slide" at bounding box center [1364, 349] width 30 height 30
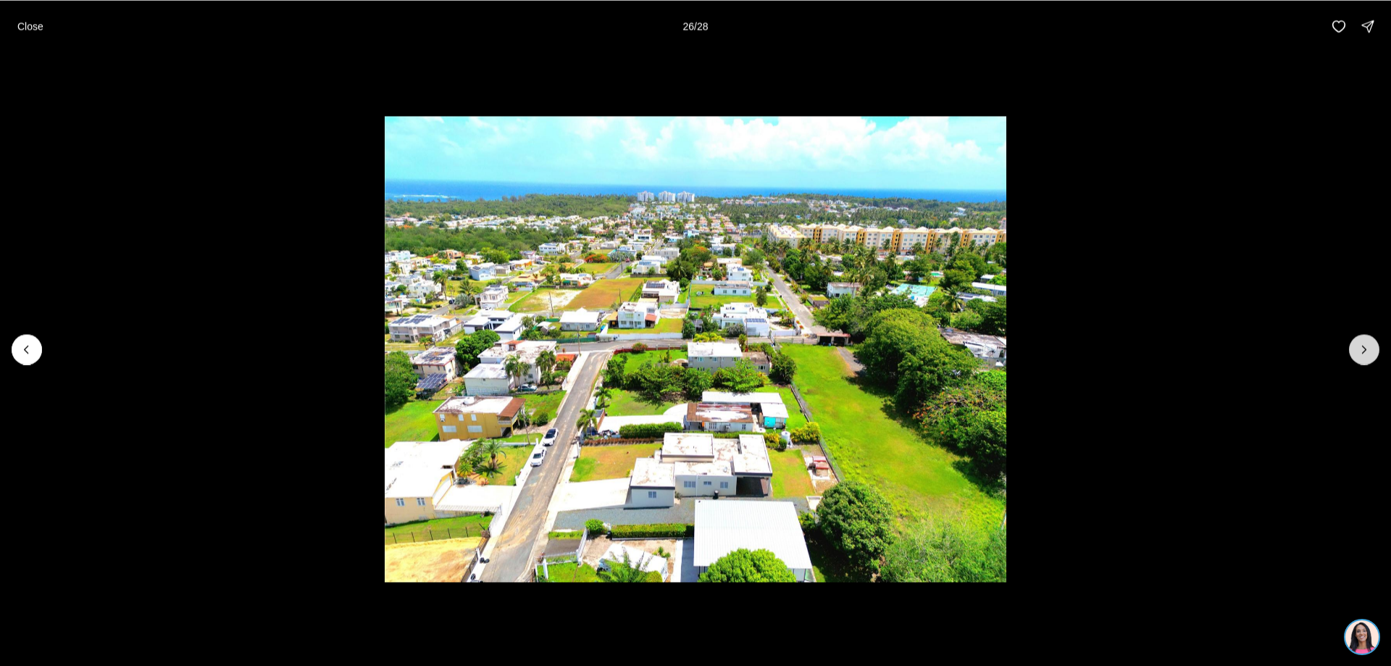
click at [1365, 338] on button "Next slide" at bounding box center [1364, 349] width 30 height 30
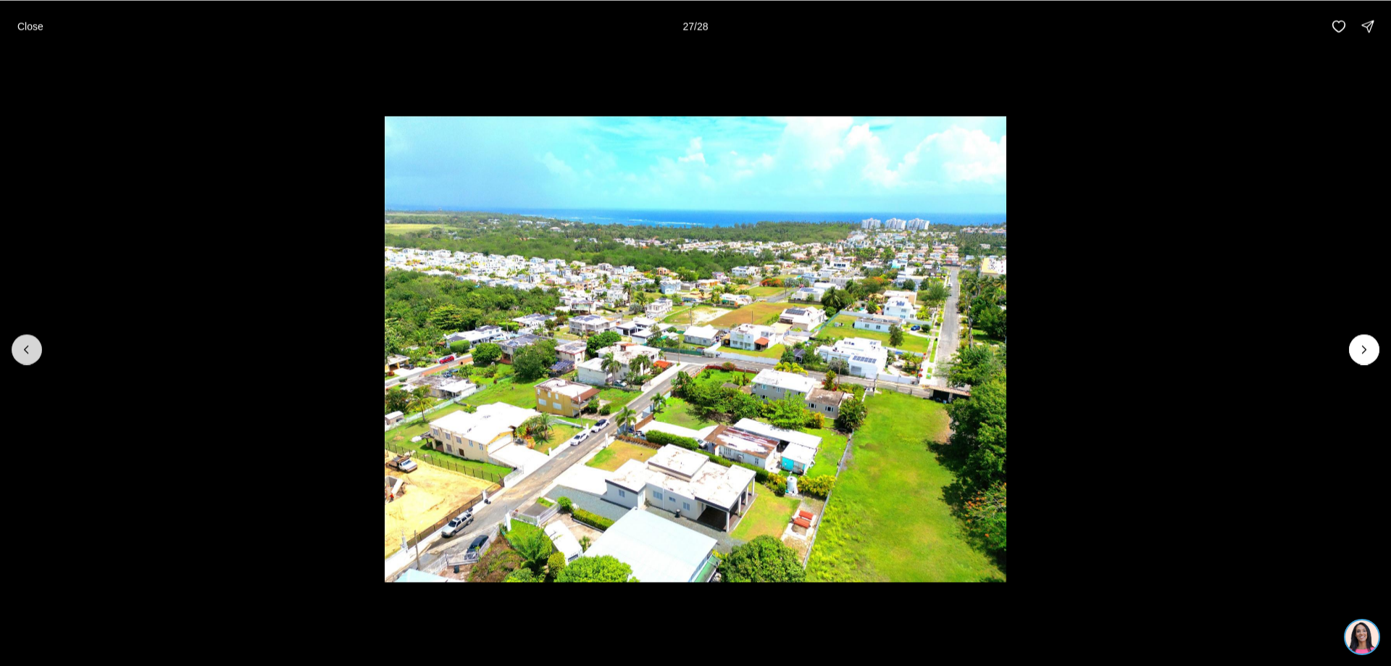
click at [27, 348] on icon "Previous slide" at bounding box center [27, 349] width 14 height 14
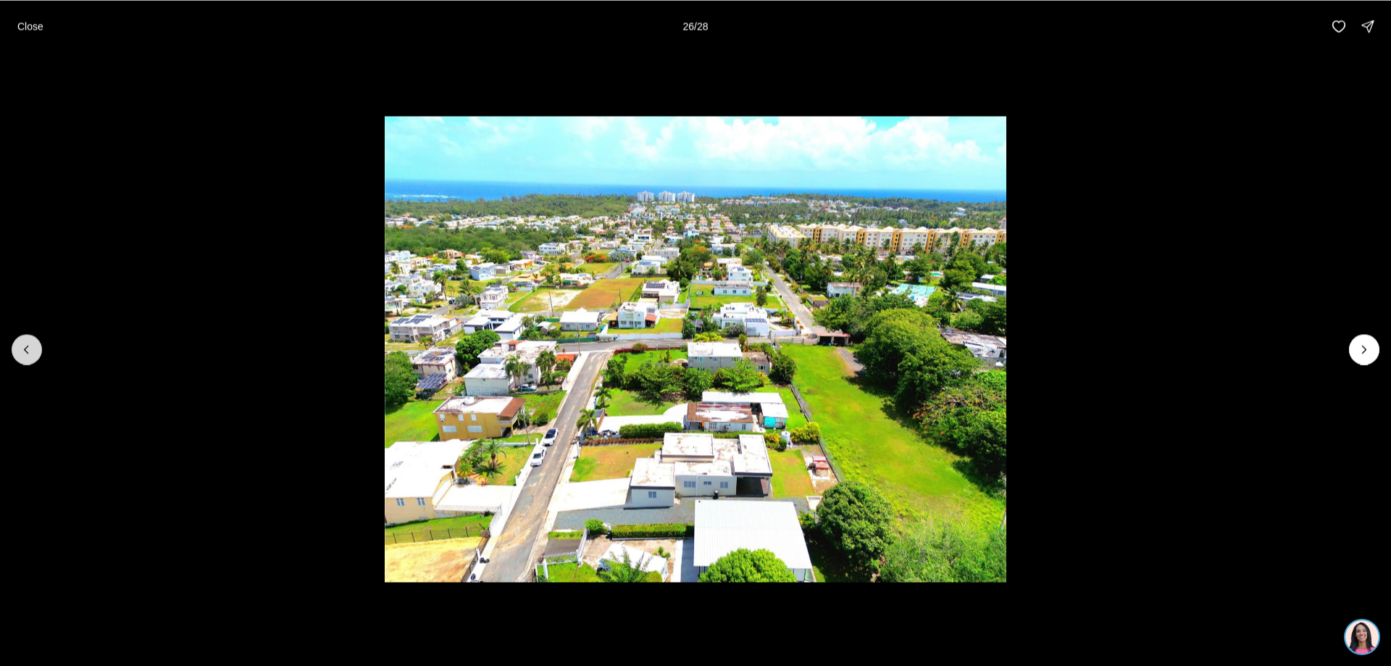
click at [27, 348] on icon "Previous slide" at bounding box center [27, 349] width 14 height 14
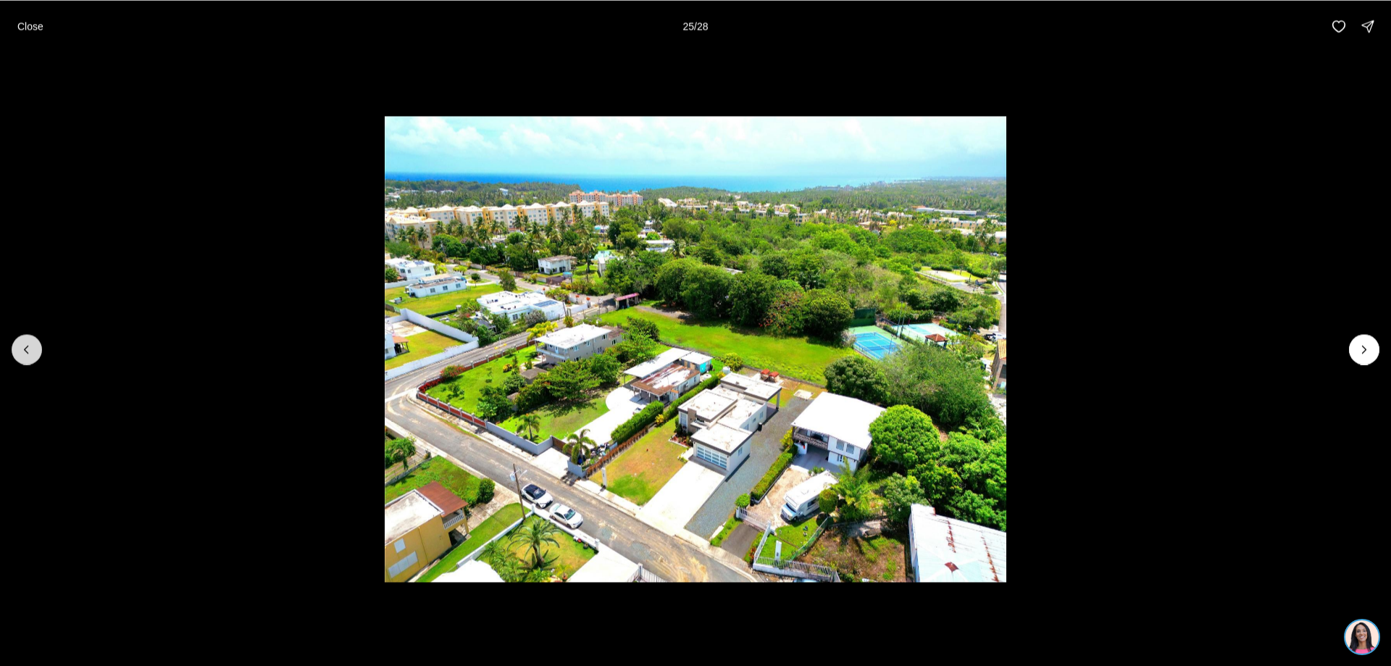
click at [27, 348] on icon "Previous slide" at bounding box center [27, 349] width 14 height 14
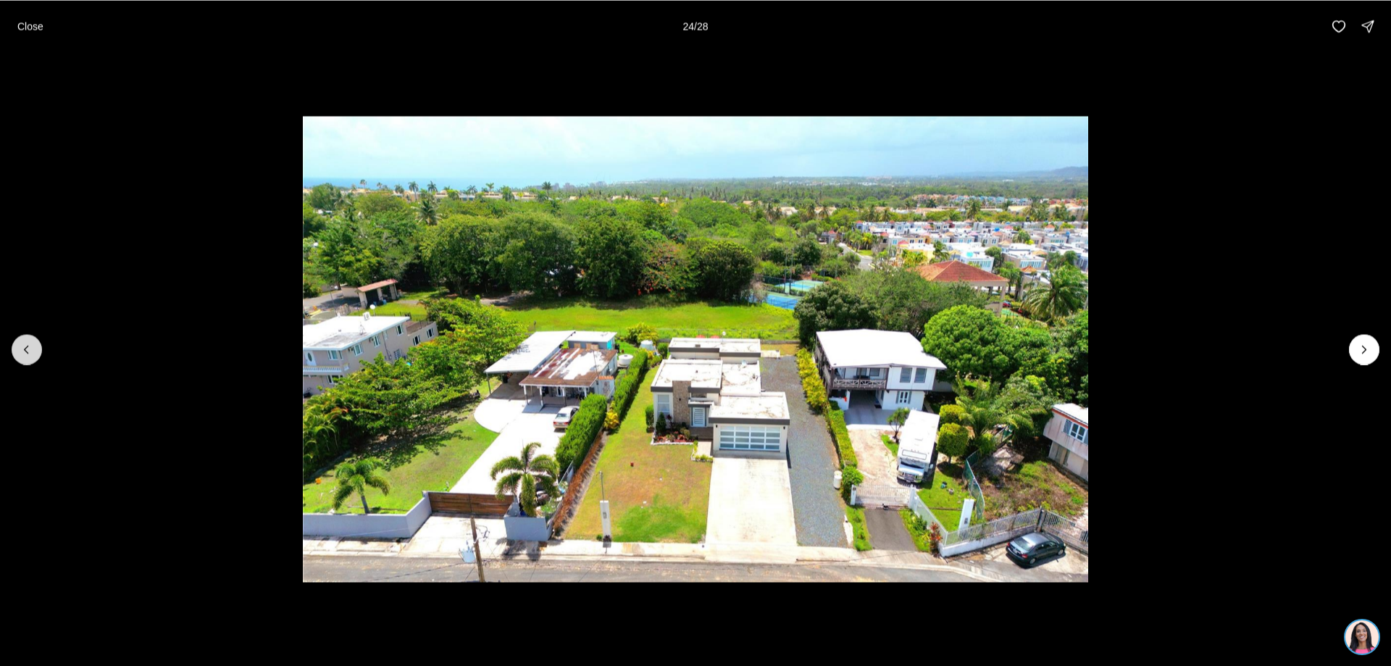
click at [27, 348] on icon "Previous slide" at bounding box center [27, 349] width 14 height 14
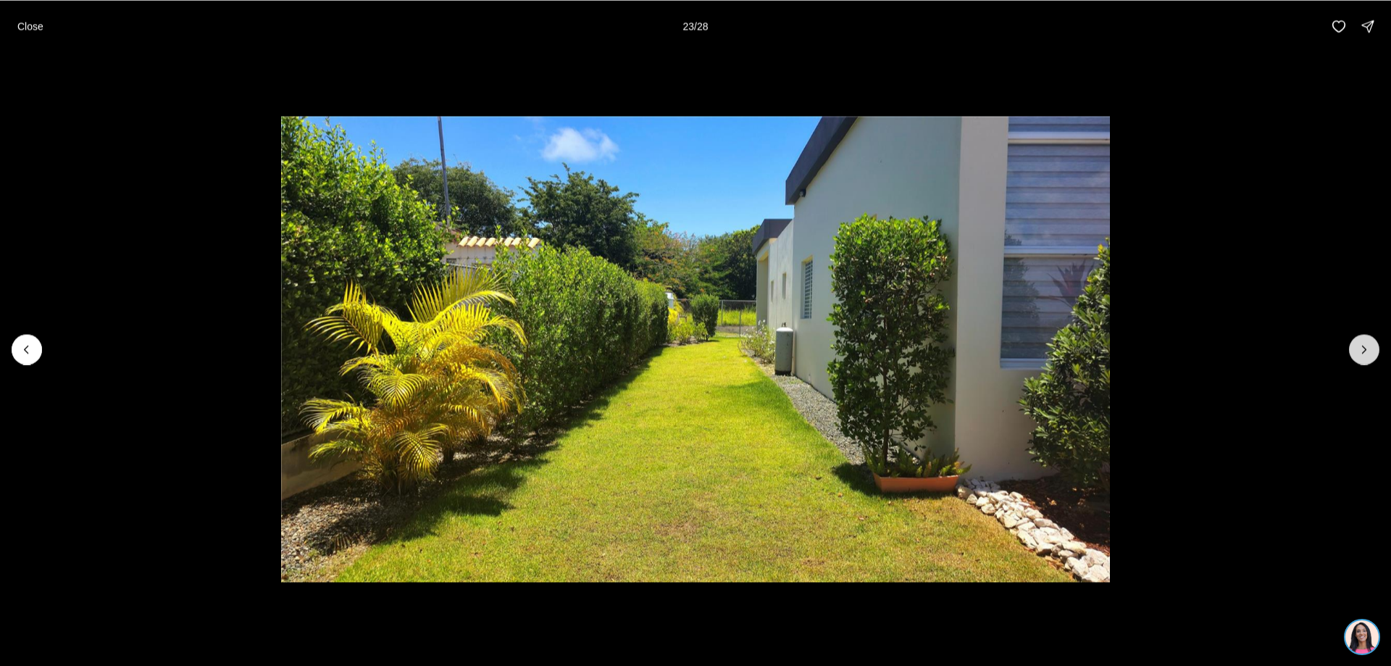
click at [1364, 346] on icon "Next slide" at bounding box center [1364, 349] width 14 height 14
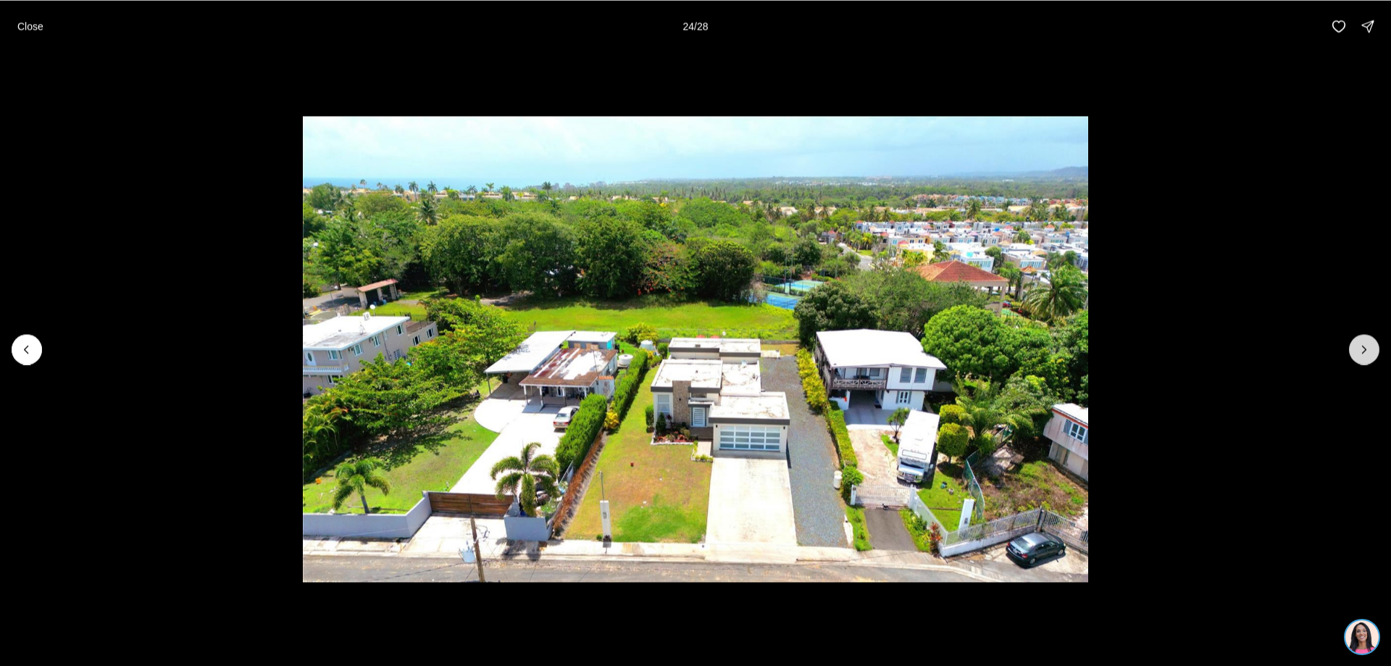
click at [1364, 346] on icon "Next slide" at bounding box center [1364, 349] width 14 height 14
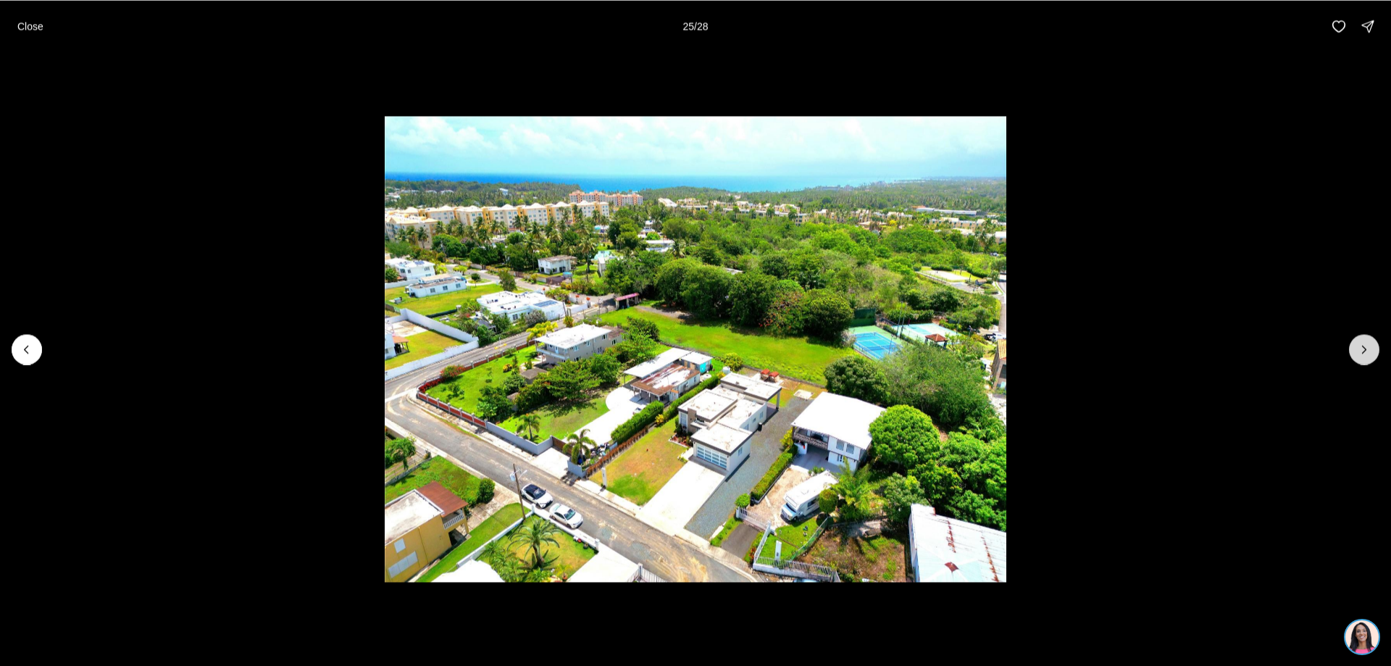
click at [1364, 346] on icon "Next slide" at bounding box center [1364, 349] width 14 height 14
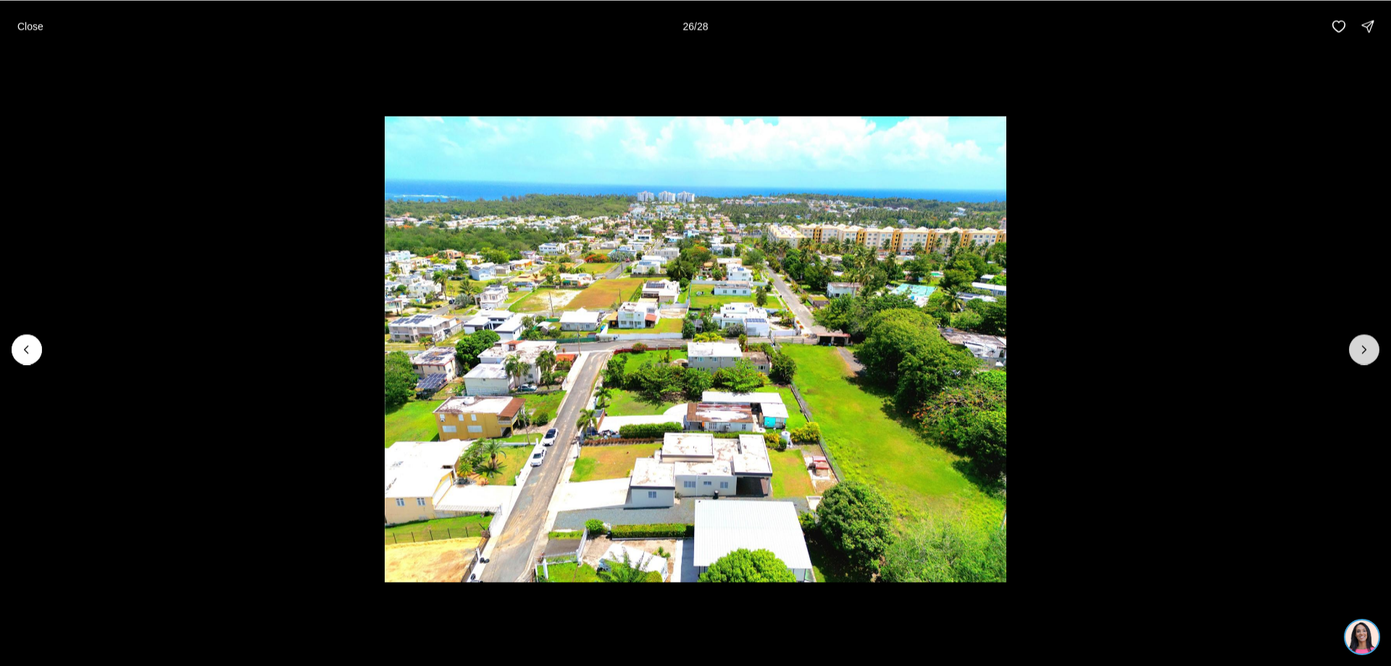
click at [1364, 346] on icon "Next slide" at bounding box center [1364, 349] width 14 height 14
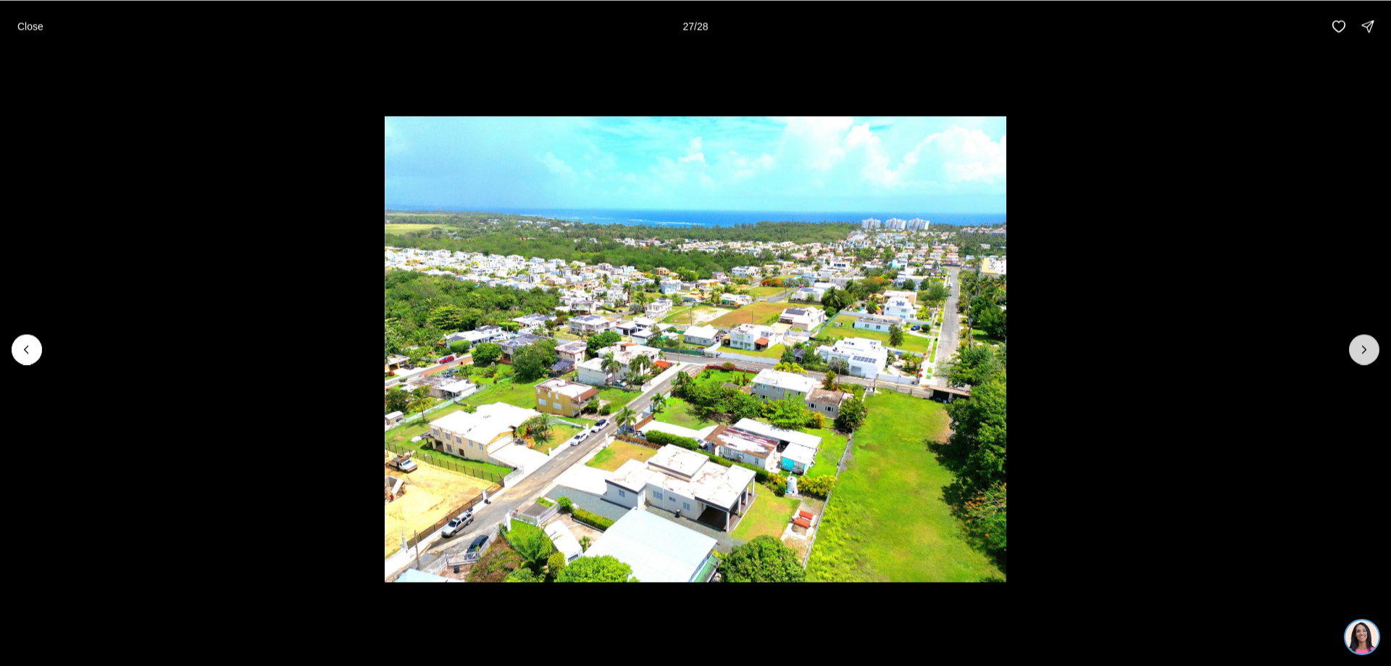
click at [1364, 346] on icon "Next slide" at bounding box center [1364, 349] width 14 height 14
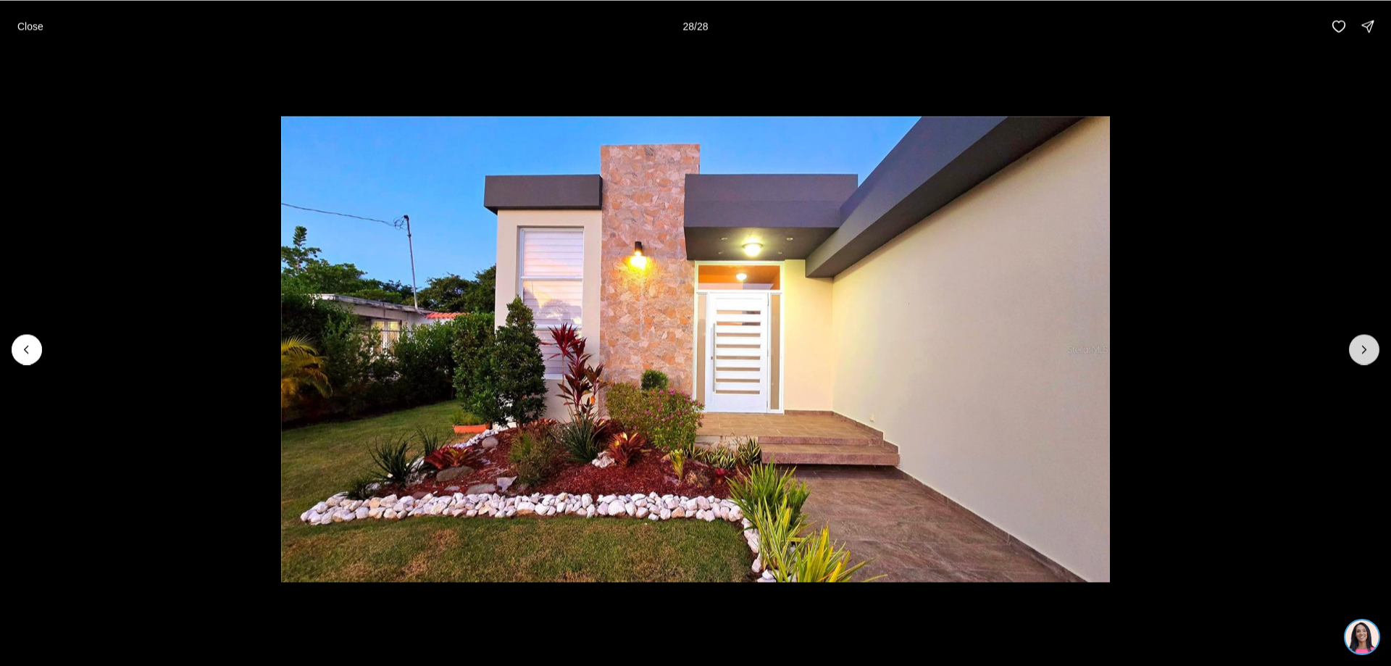
click at [1364, 346] on div at bounding box center [1364, 349] width 30 height 30
click at [38, 25] on p "Close" at bounding box center [30, 26] width 26 height 12
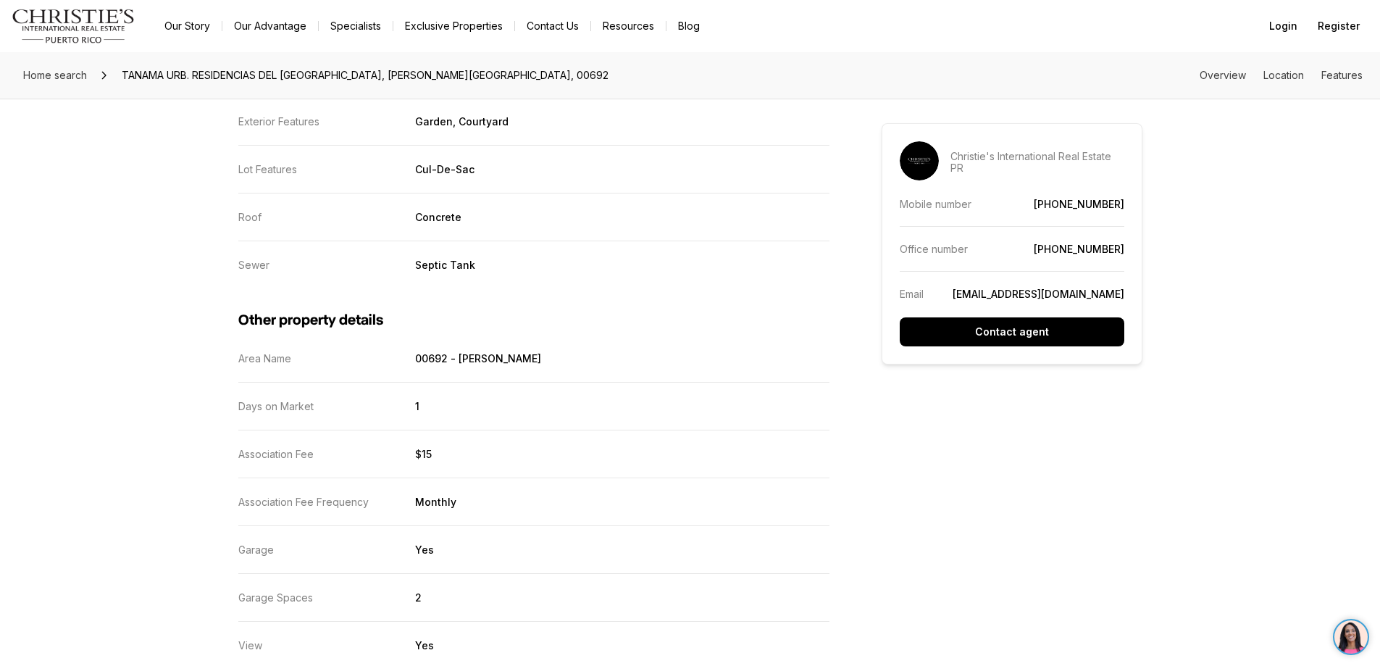
scroll to position [2471, 0]
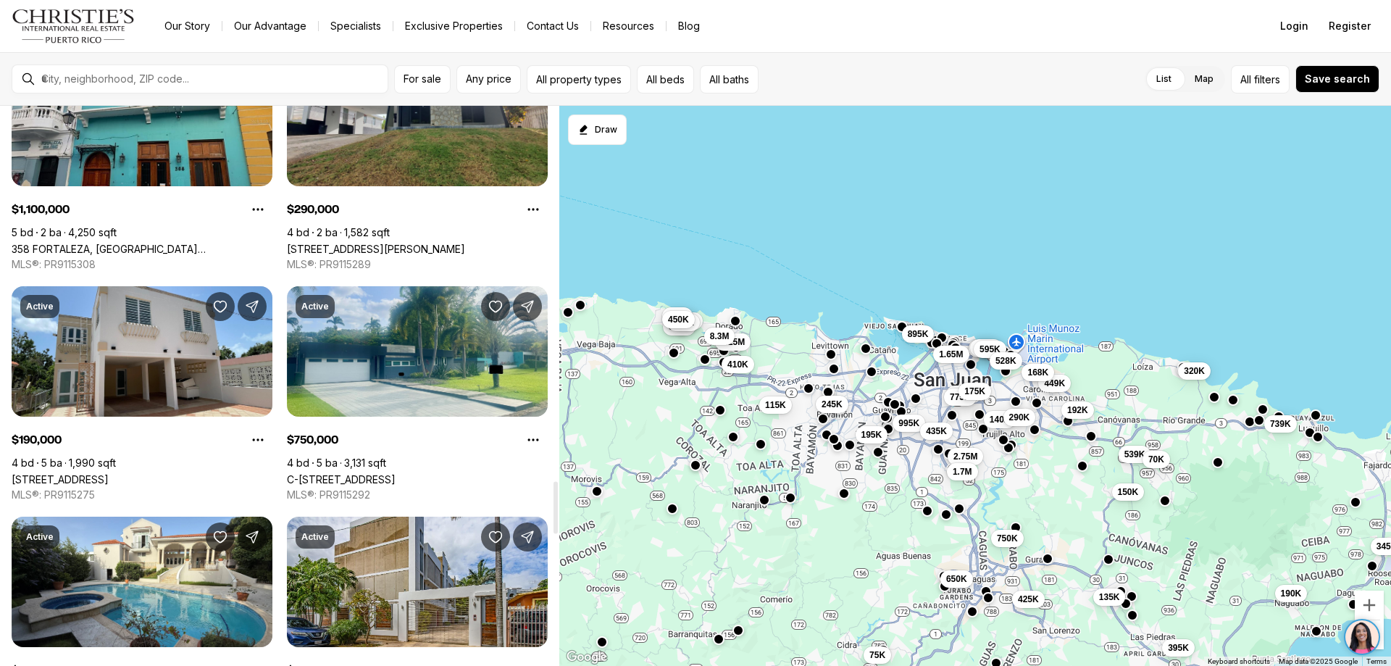
scroll to position [4038, 0]
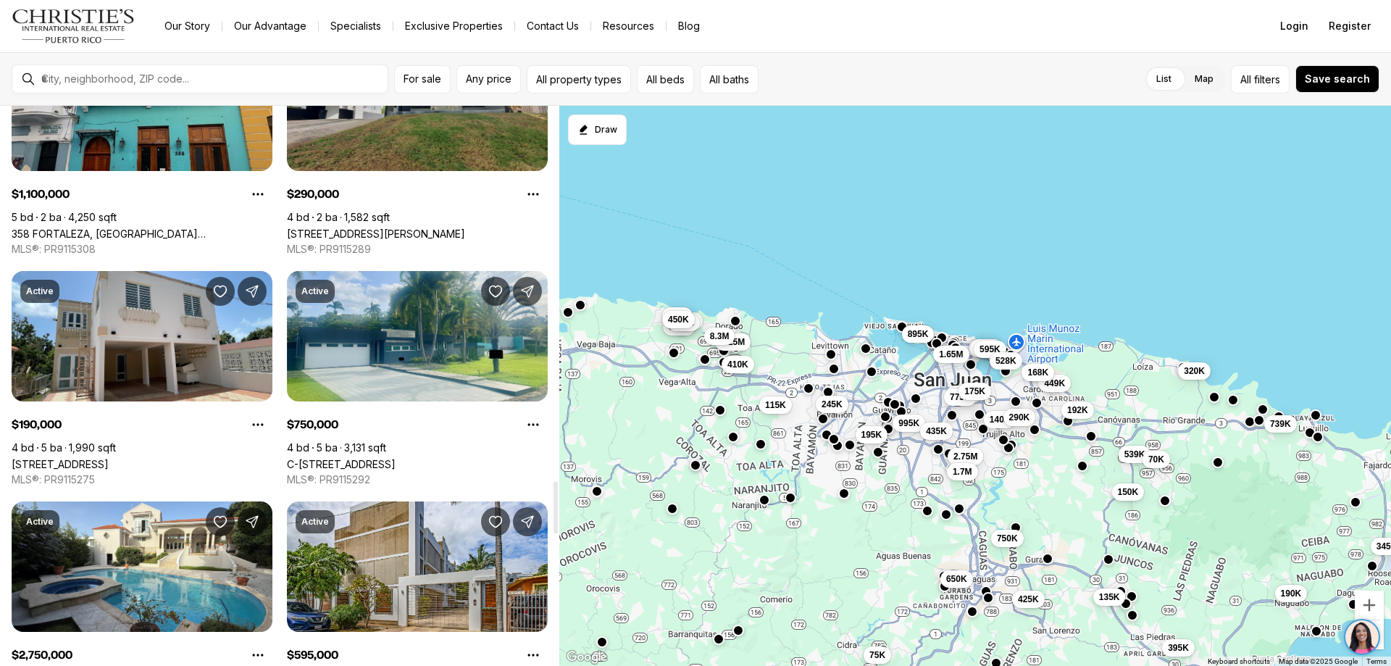
drag, startPoint x: 556, startPoint y: 378, endPoint x: 559, endPoint y: 488, distance: 110.1
click at [558, 488] on div at bounding box center [555, 508] width 4 height 52
click at [555, 488] on div at bounding box center [555, 508] width 4 height 52
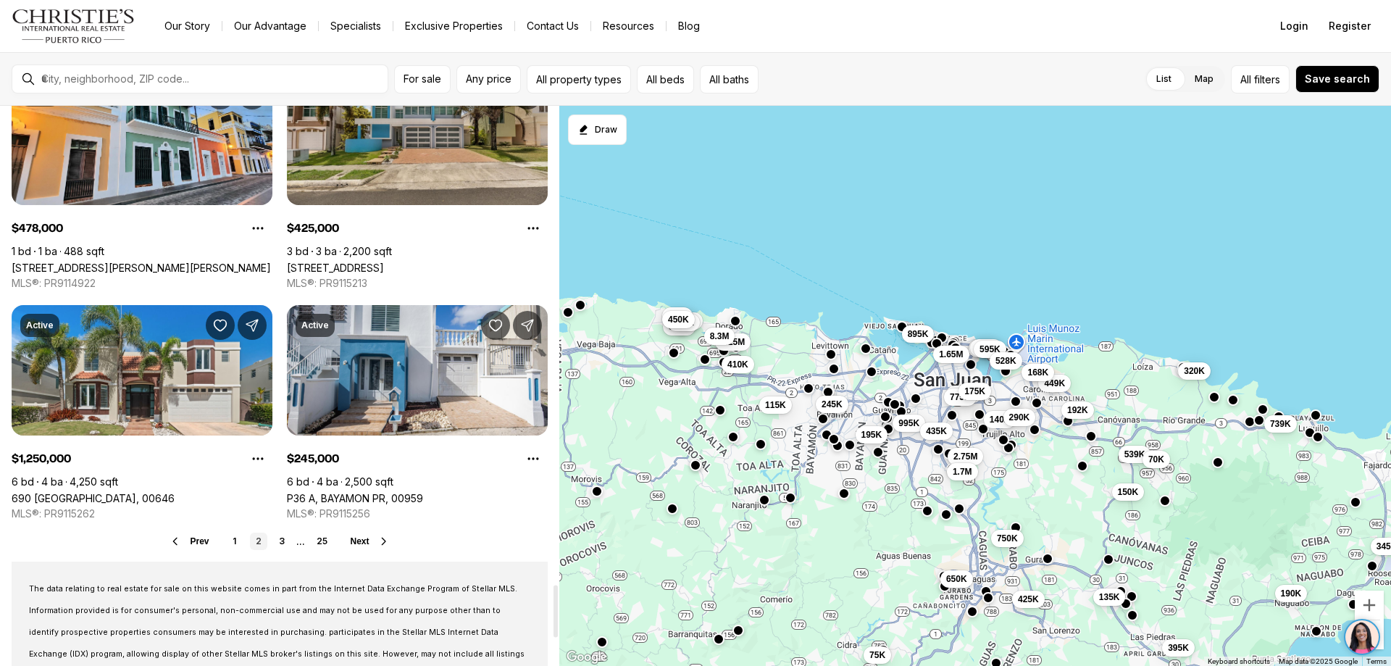
scroll to position [5195, 0]
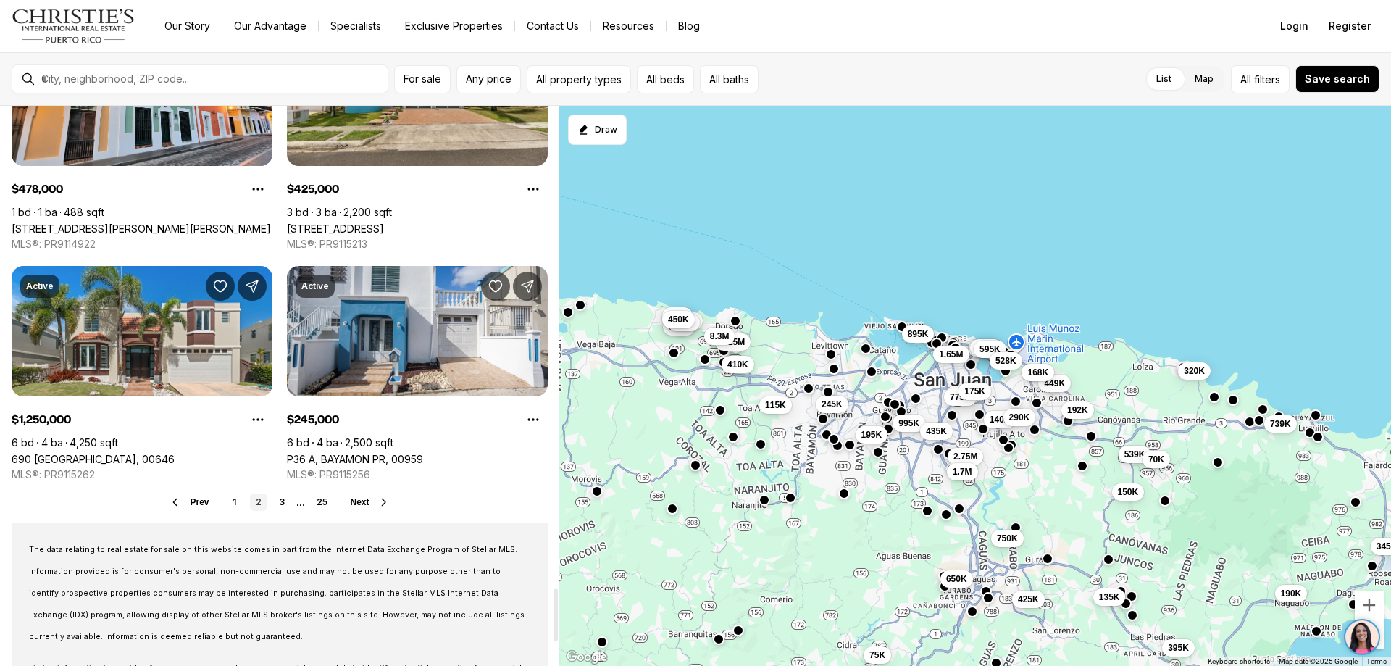
drag, startPoint x: 554, startPoint y: 488, endPoint x: 560, endPoint y: 595, distance: 107.4
click at [558, 595] on div at bounding box center [555, 615] width 4 height 52
